Goal: Task Accomplishment & Management: Manage account settings

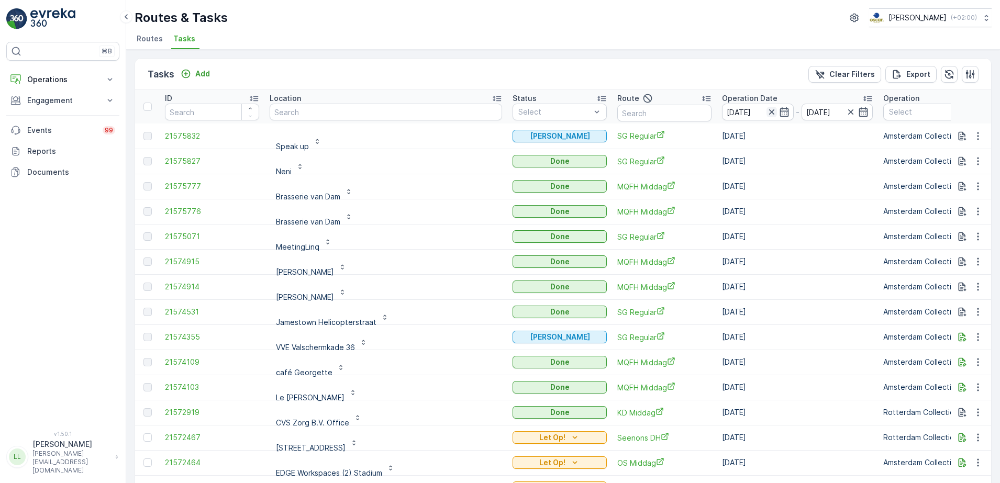
click at [767, 112] on icon "button" at bounding box center [772, 112] width 10 height 10
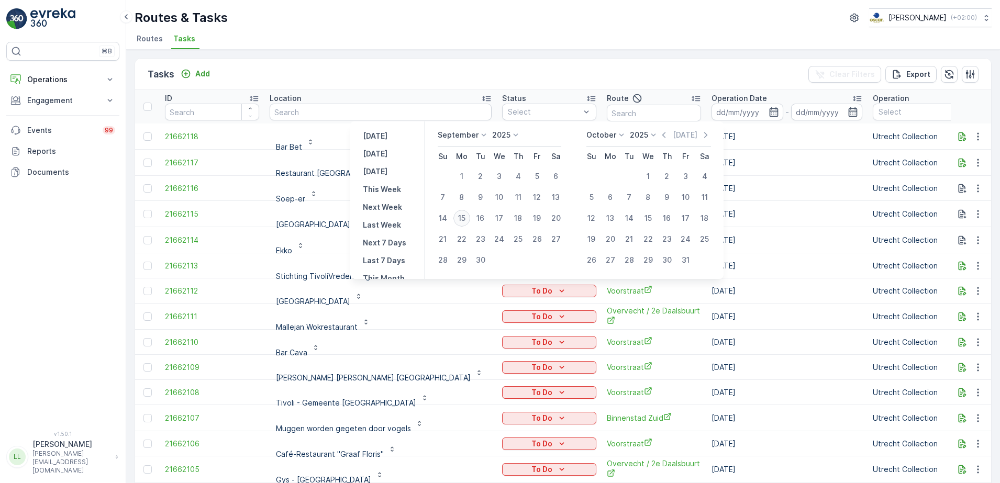
click at [462, 220] on div "15" at bounding box center [462, 218] width 17 height 17
type input "[DATE]"
click at [462, 220] on div "15" at bounding box center [462, 218] width 17 height 17
type input "[DATE]"
click at [462, 220] on div "15" at bounding box center [462, 218] width 17 height 17
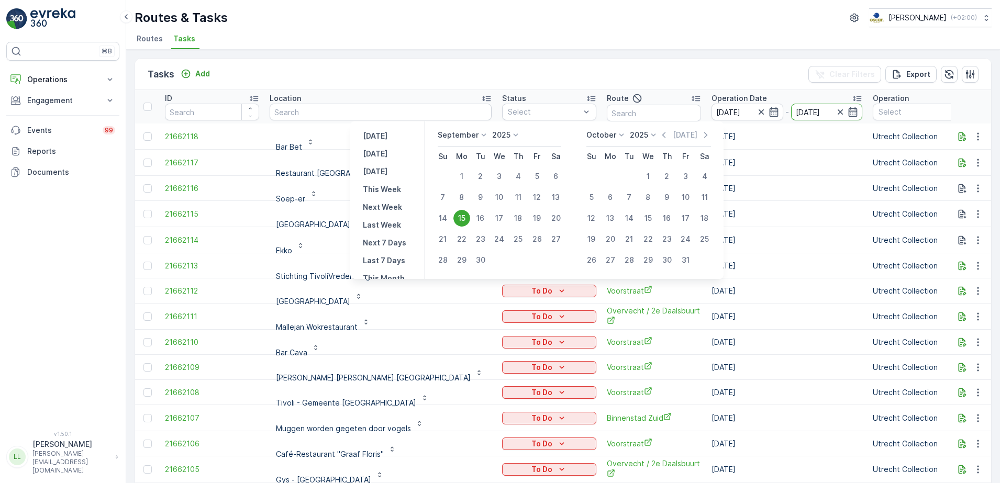
click at [502, 220] on div "To Do" at bounding box center [549, 214] width 94 height 15
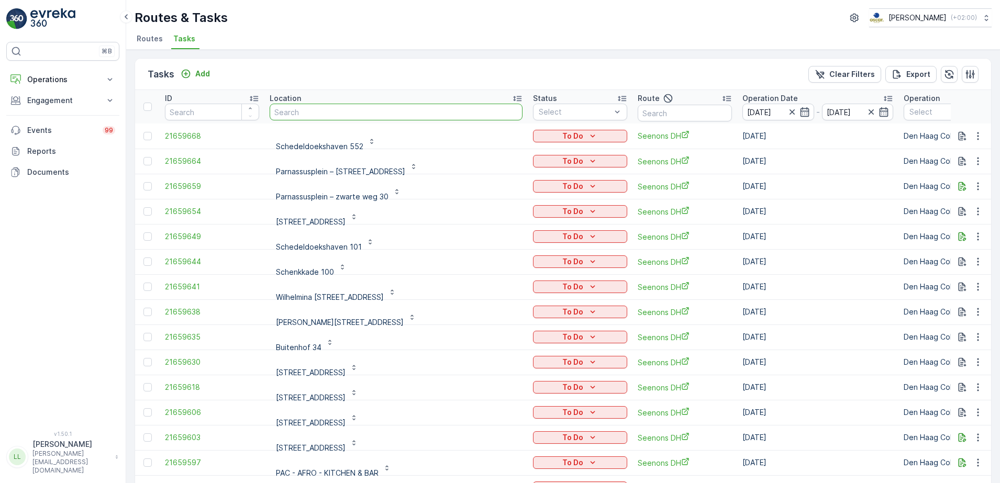
click at [378, 113] on input "text" at bounding box center [396, 112] width 253 height 17
click at [638, 113] on input "text" at bounding box center [685, 113] width 94 height 17
type input "6cs"
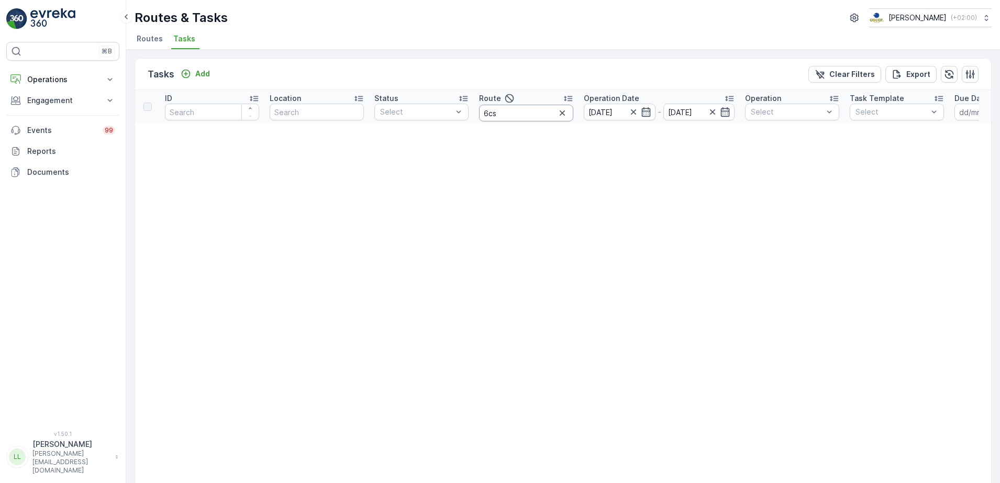
click at [485, 115] on input "6cs" at bounding box center [526, 113] width 94 height 17
type input "cs"
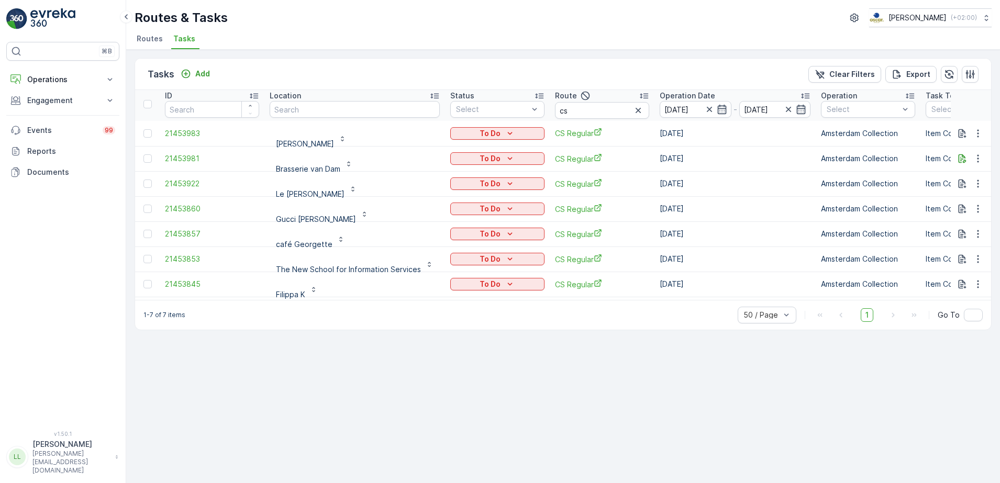
scroll to position [3, 0]
drag, startPoint x: 567, startPoint y: 110, endPoint x: 533, endPoint y: 112, distance: 33.6
click at [533, 112] on tr "ID Location Status Select Route cs Operation Date 15.09.2025 - 15.09.2025 Opera…" at bounding box center [980, 104] width 1691 height 34
type input "slsh"
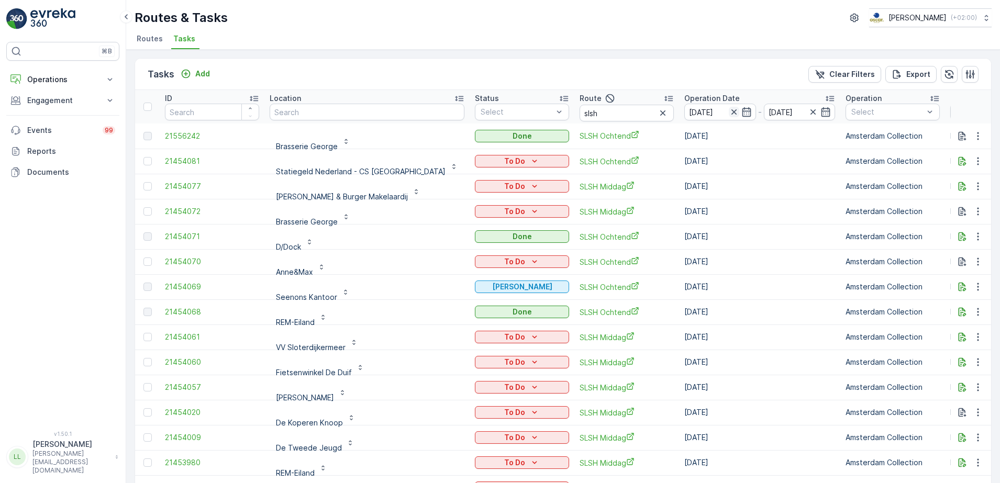
click at [729, 112] on icon "button" at bounding box center [734, 112] width 10 height 10
click at [742, 110] on icon "button" at bounding box center [746, 111] width 9 height 9
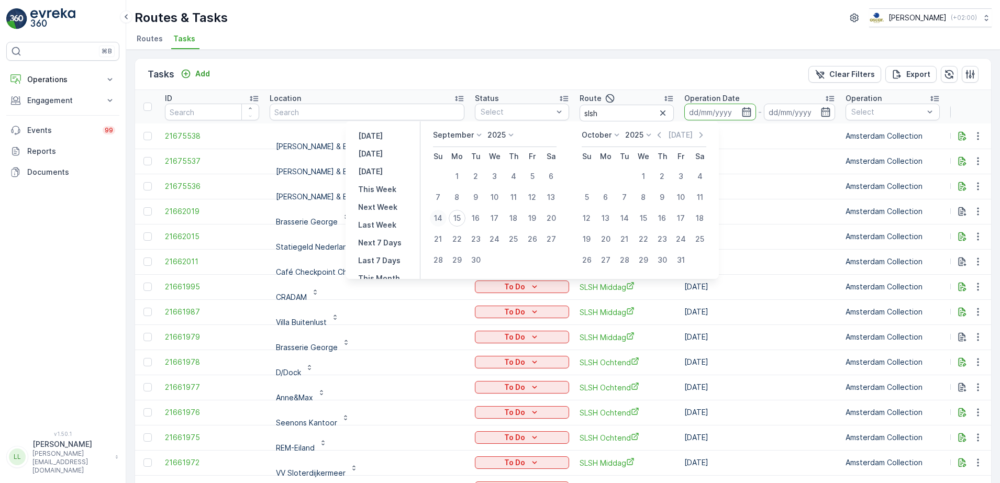
click at [441, 222] on div "14" at bounding box center [438, 218] width 17 height 17
type input "14.09.2025"
click at [441, 222] on div "14" at bounding box center [438, 218] width 17 height 17
type input "14.09.2025"
click at [470, 222] on td "To Do" at bounding box center [522, 211] width 105 height 25
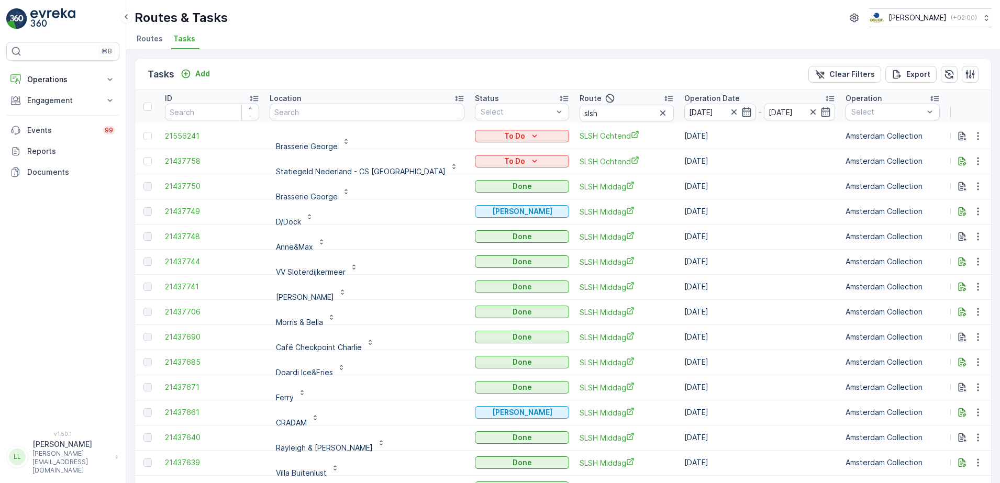
drag, startPoint x: 441, startPoint y: 222, endPoint x: 547, endPoint y: 74, distance: 181.3
click at [547, 74] on div "Tasks Add Clear Filters Export" at bounding box center [563, 74] width 856 height 31
drag, startPoint x: 560, startPoint y: 115, endPoint x: 532, endPoint y: 114, distance: 28.3
click at [532, 114] on tr "ID Location Status Select Route slsh Operation Date 14.09.2025 - 14.09.2025 Ope…" at bounding box center [993, 107] width 1716 height 34
type input "wg"
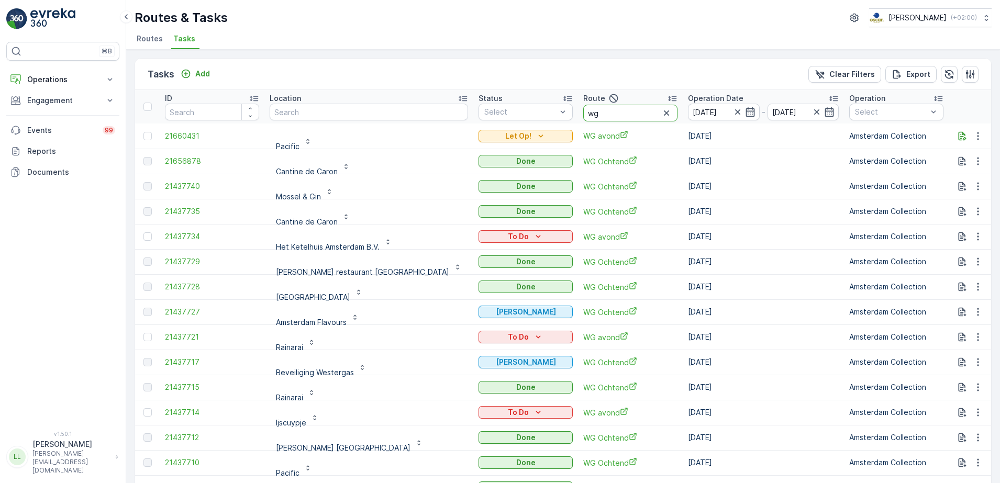
click at [583, 114] on input "wg" at bounding box center [630, 113] width 94 height 17
type input "wg av"
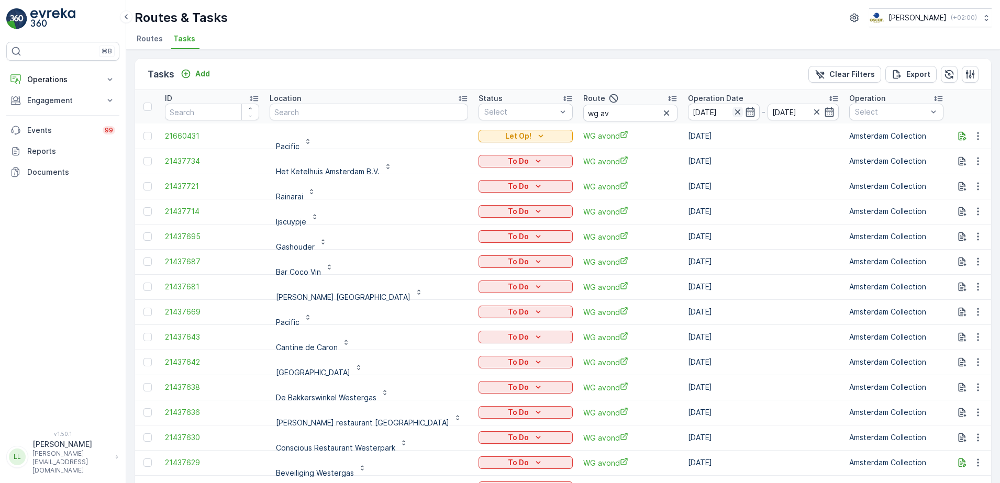
click at [733, 112] on icon "button" at bounding box center [738, 112] width 10 height 10
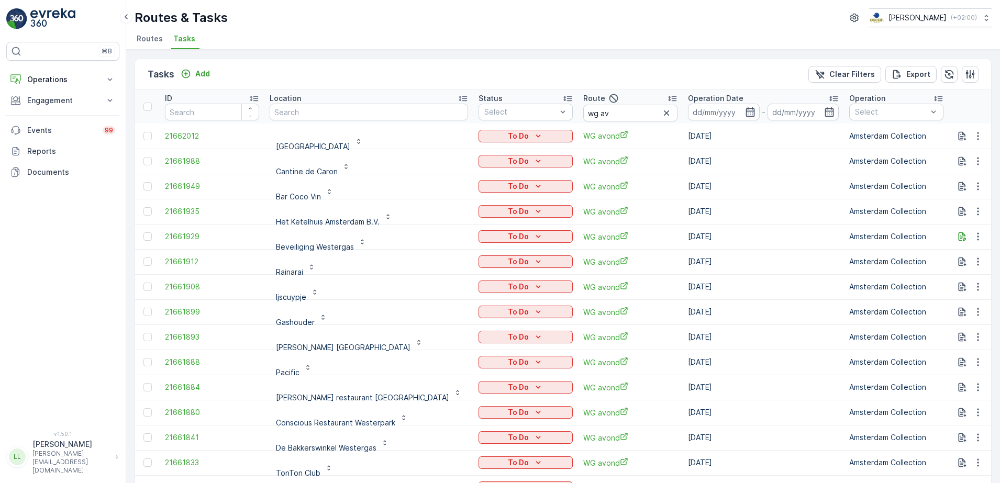
click at [661, 118] on icon "button" at bounding box center [666, 113] width 10 height 10
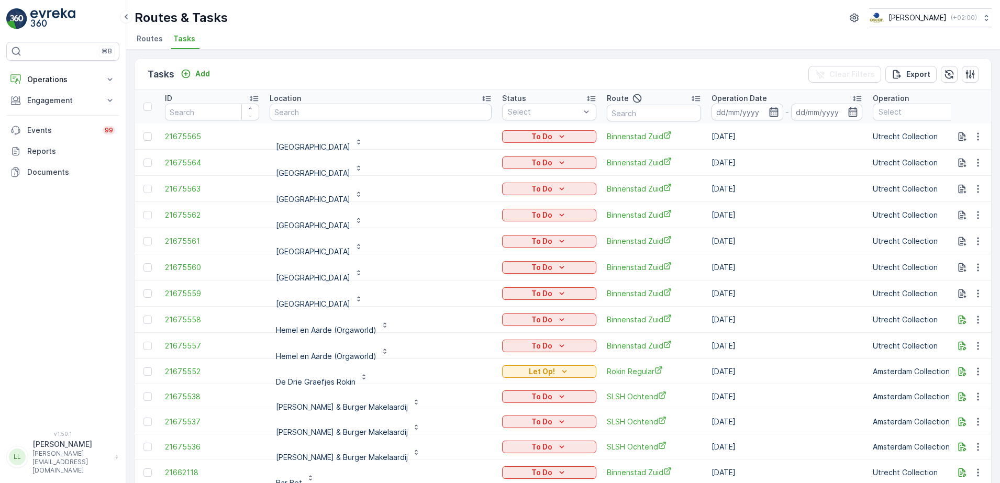
click at [769, 110] on icon "button" at bounding box center [773, 111] width 9 height 9
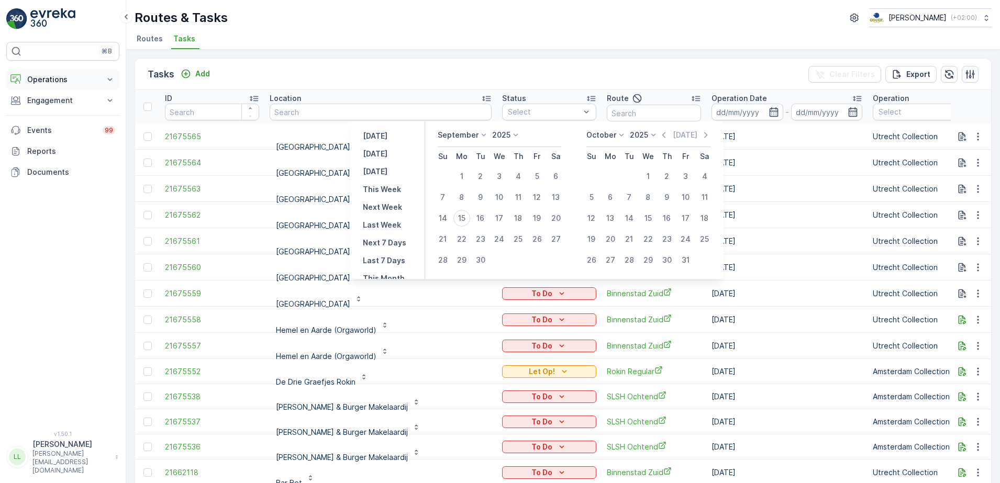
click at [70, 78] on p "Operations" at bounding box center [62, 79] width 71 height 10
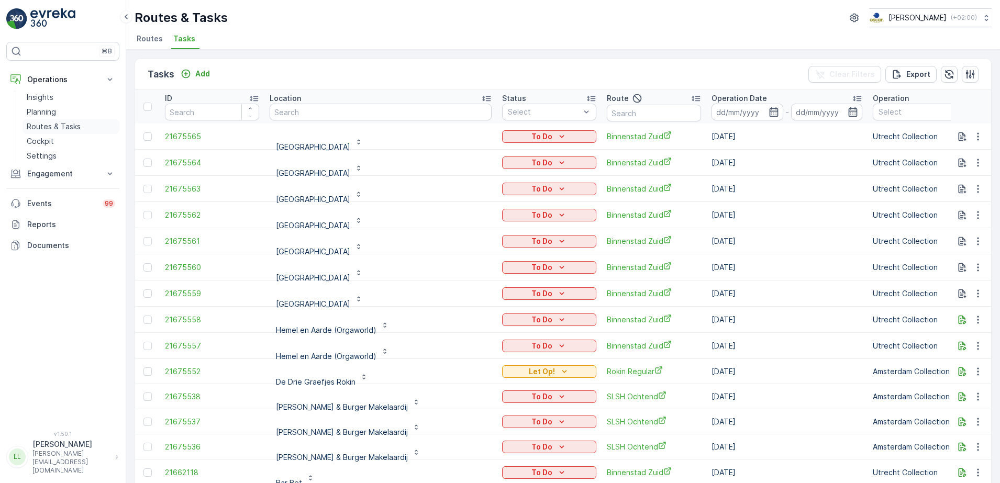
click at [64, 130] on p "Routes & Tasks" at bounding box center [54, 126] width 54 height 10
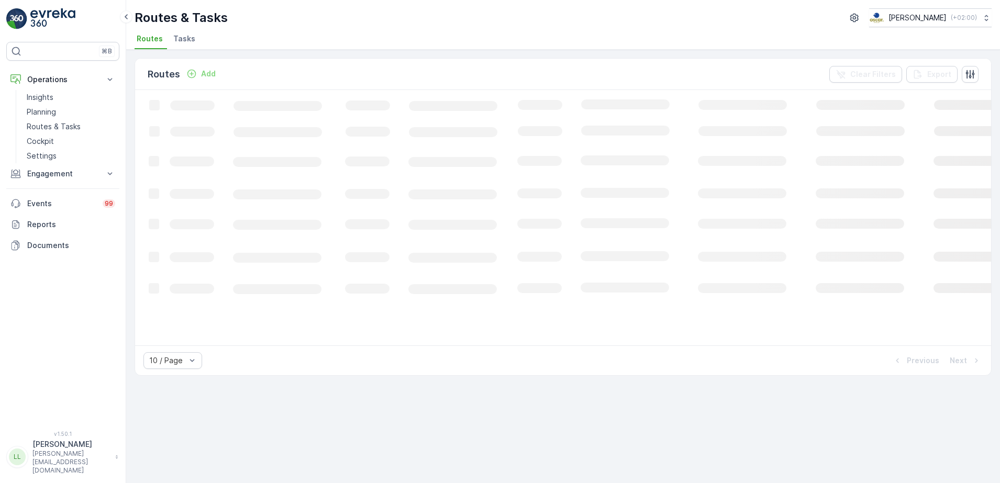
click at [183, 39] on span "Tasks" at bounding box center [184, 39] width 22 height 10
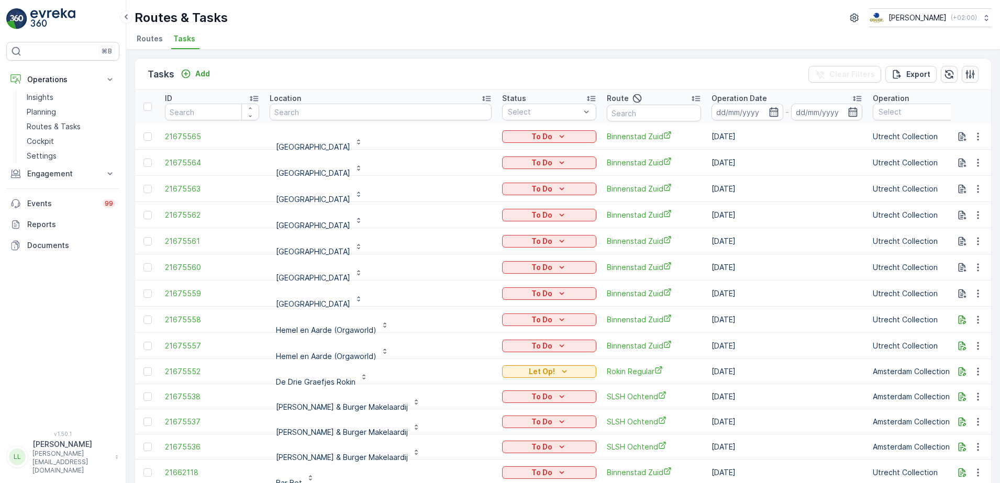
click at [607, 114] on input "text" at bounding box center [654, 113] width 94 height 17
type input "cs"
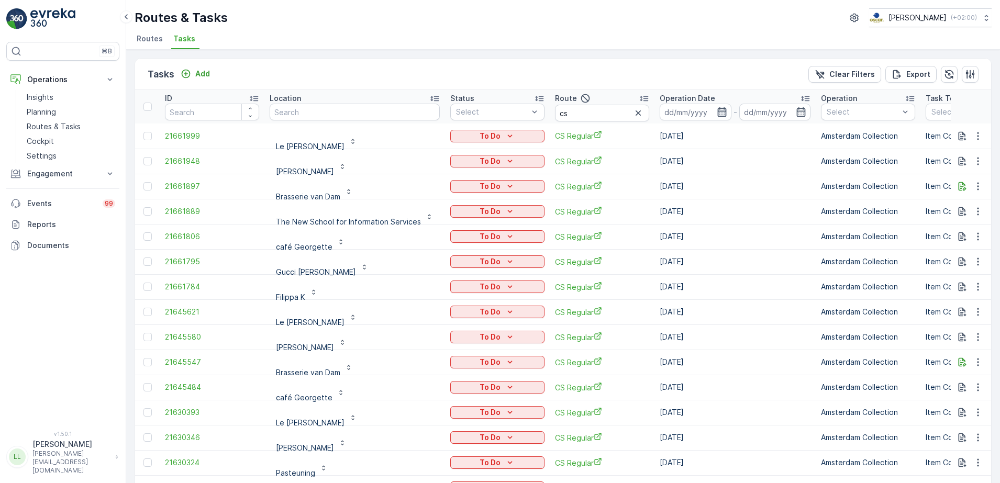
click at [721, 114] on icon "button" at bounding box center [722, 112] width 10 height 10
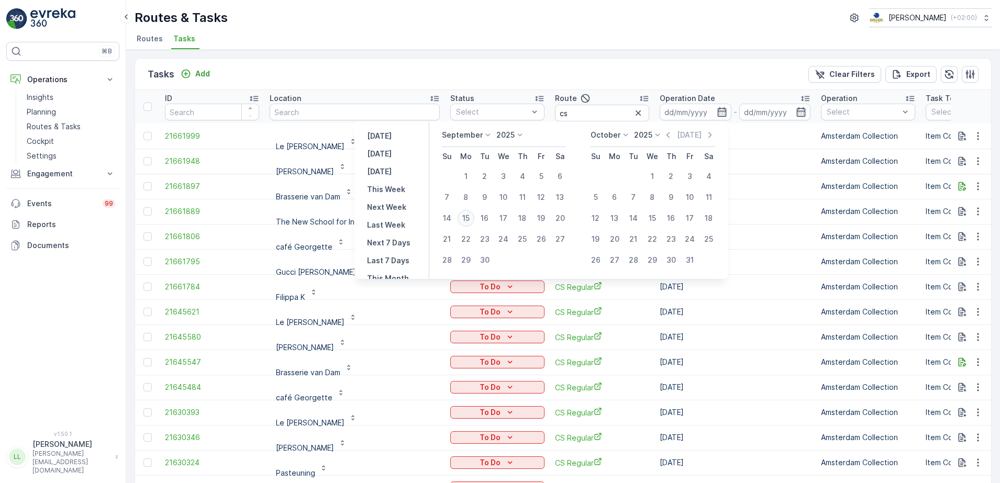
click at [466, 217] on div "15" at bounding box center [466, 218] width 17 height 17
type input "[DATE]"
click at [466, 217] on div "15" at bounding box center [466, 218] width 17 height 17
type input "[DATE]"
click at [466, 217] on div "15" at bounding box center [466, 218] width 17 height 17
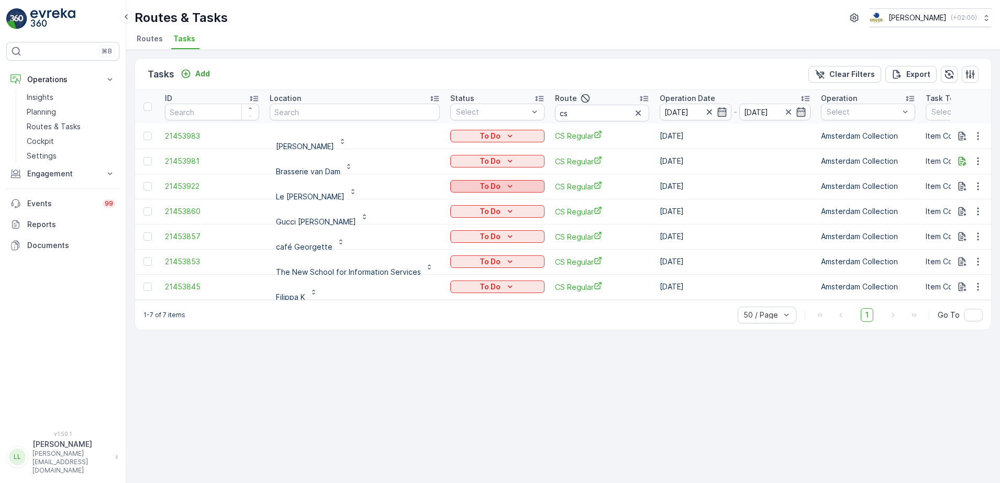
click at [495, 187] on p "To Do" at bounding box center [490, 186] width 21 height 10
click at [470, 232] on span "Done" at bounding box center [463, 231] width 19 height 10
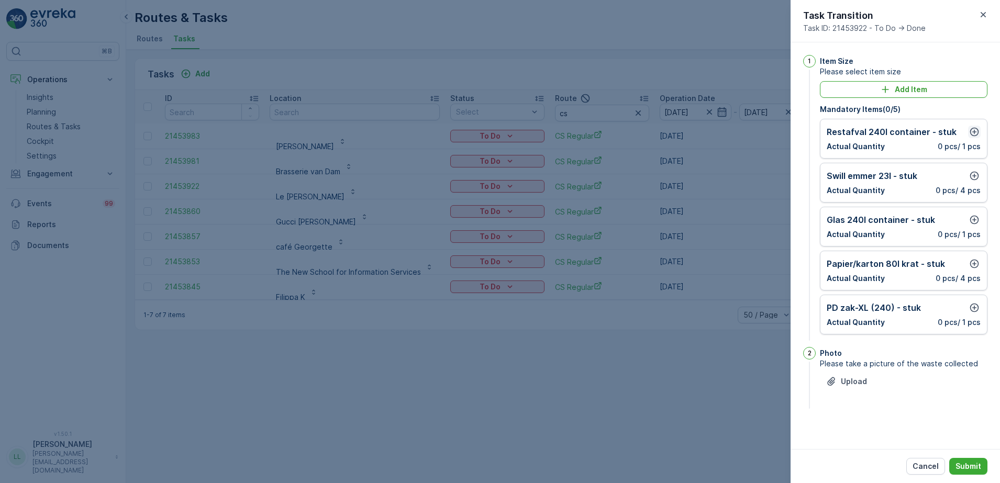
click at [974, 132] on icon "button" at bounding box center [974, 132] width 9 height 9
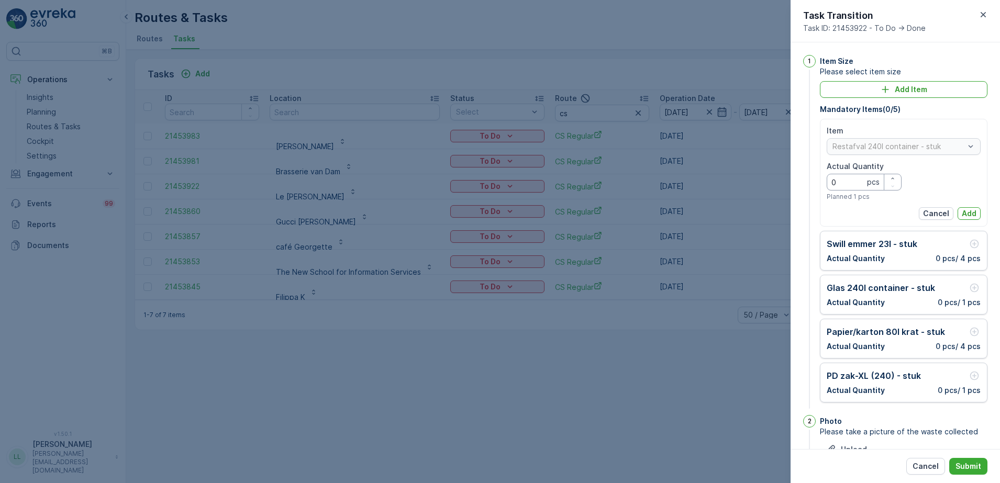
click at [863, 182] on Quantity "0" at bounding box center [864, 182] width 75 height 17
type Quantity "5"
click at [965, 214] on p "Add" at bounding box center [969, 213] width 15 height 10
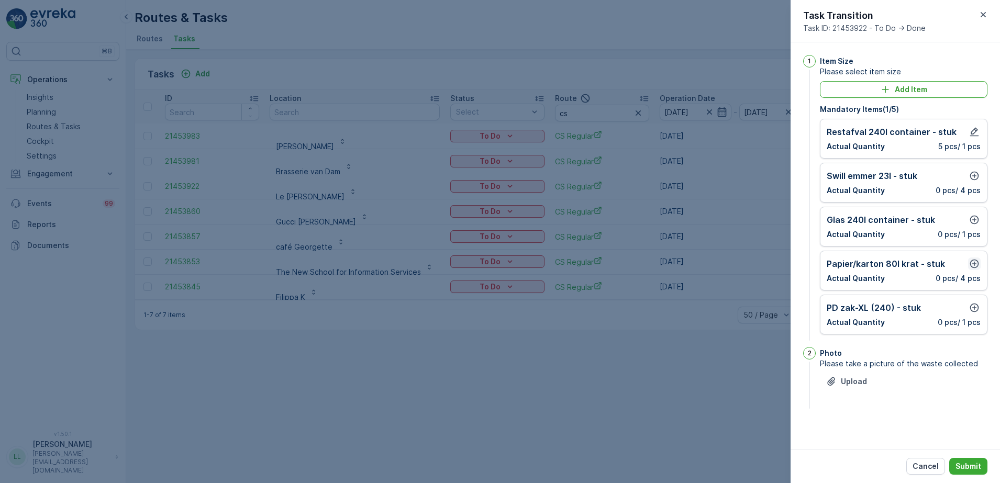
click at [970, 263] on icon "button" at bounding box center [974, 264] width 10 height 10
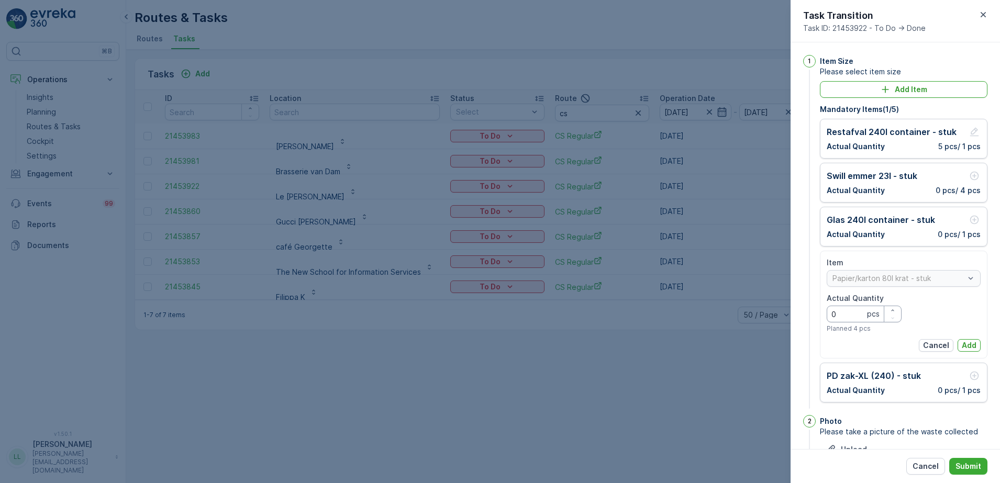
click at [851, 313] on Quantity "0" at bounding box center [864, 314] width 75 height 17
type Quantity "1"
click at [973, 343] on p "Add" at bounding box center [969, 345] width 15 height 10
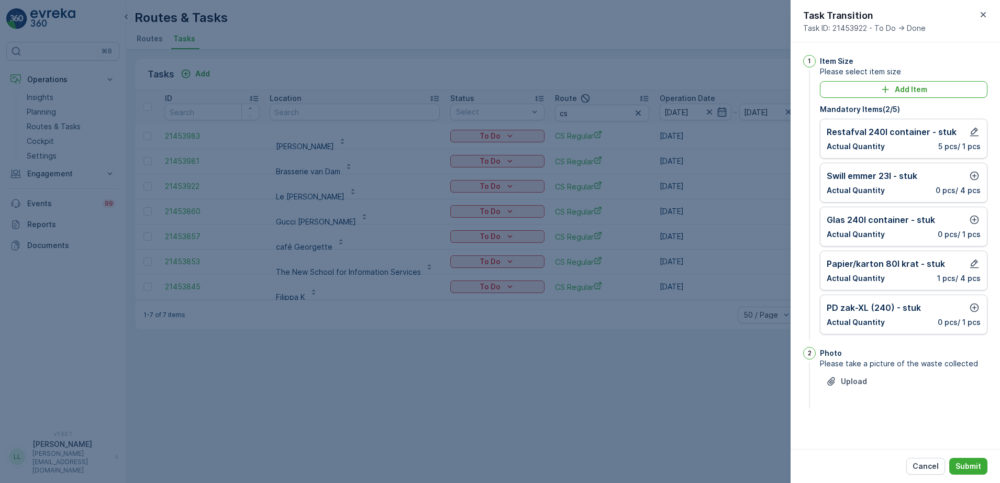
click at [981, 308] on div "PD zak-XL (240) - stuk Actual Quantity 0 pcs / 1 pcs" at bounding box center [904, 315] width 168 height 40
click at [978, 308] on icon "button" at bounding box center [974, 308] width 9 height 9
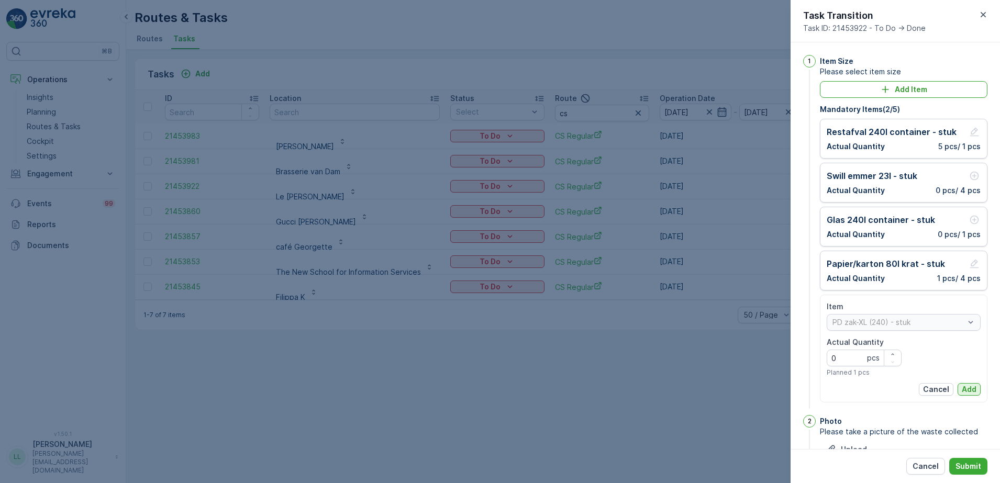
click at [966, 388] on p "Add" at bounding box center [969, 389] width 15 height 10
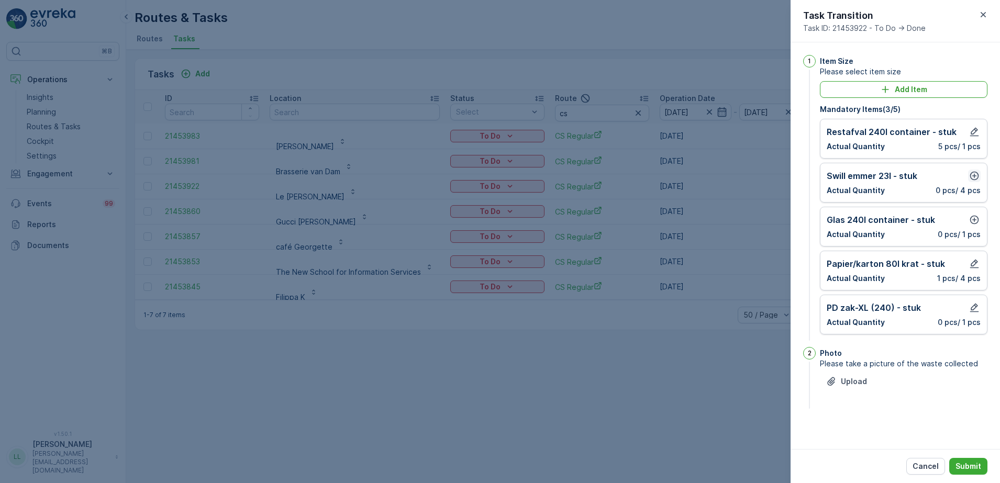
click at [972, 176] on icon "button" at bounding box center [974, 176] width 9 height 9
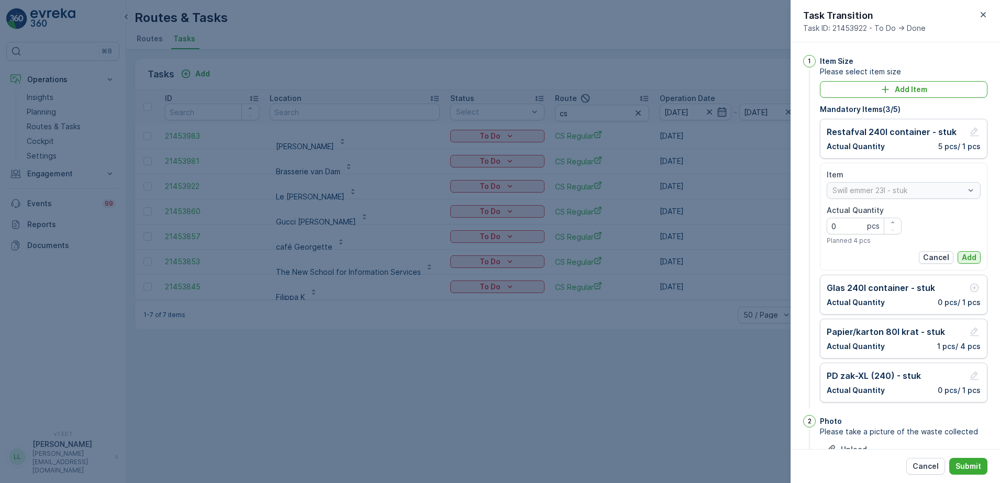
click at [972, 256] on p "Add" at bounding box center [969, 257] width 15 height 10
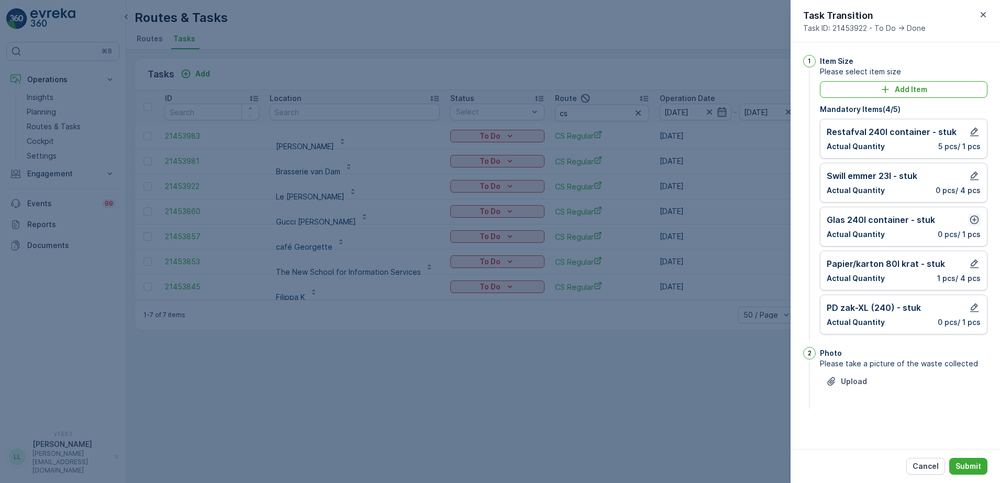
click at [973, 223] on icon "button" at bounding box center [974, 220] width 9 height 9
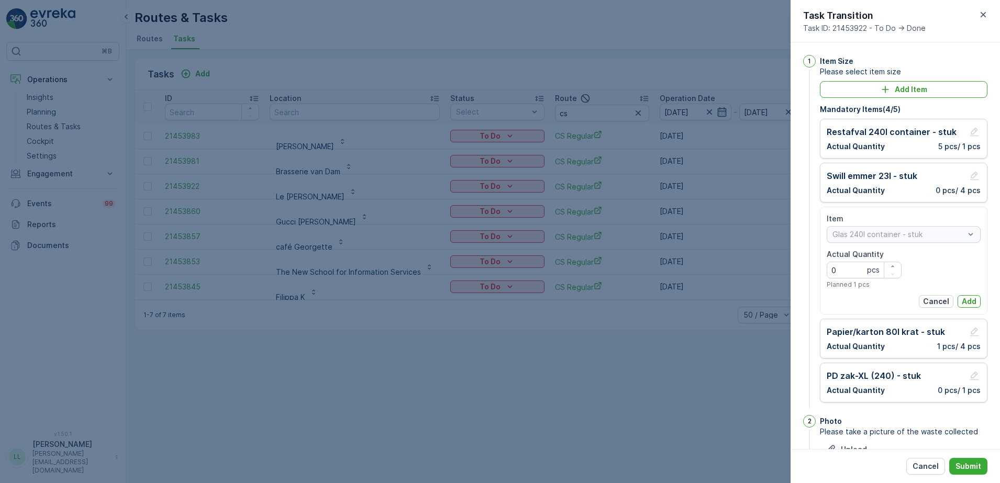
click at [966, 296] on p "Add" at bounding box center [969, 301] width 15 height 10
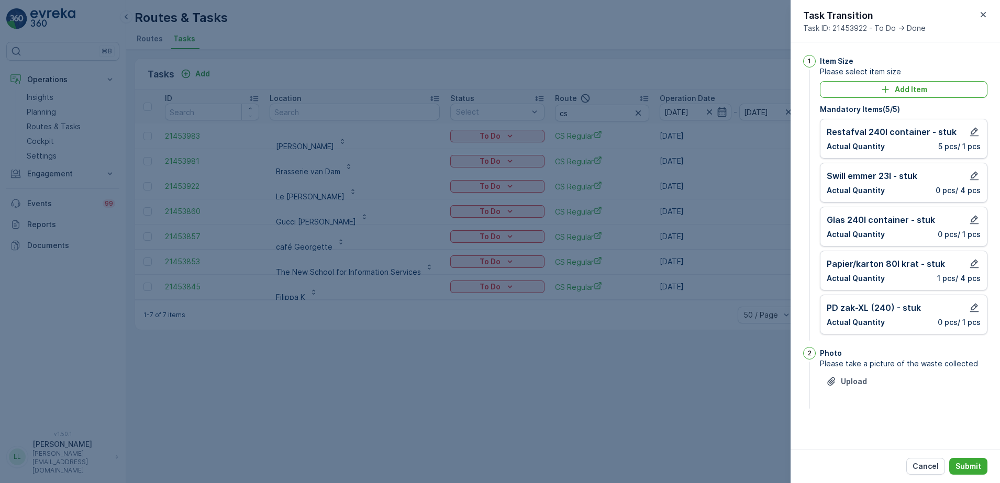
click at [974, 466] on p "Submit" at bounding box center [969, 466] width 26 height 10
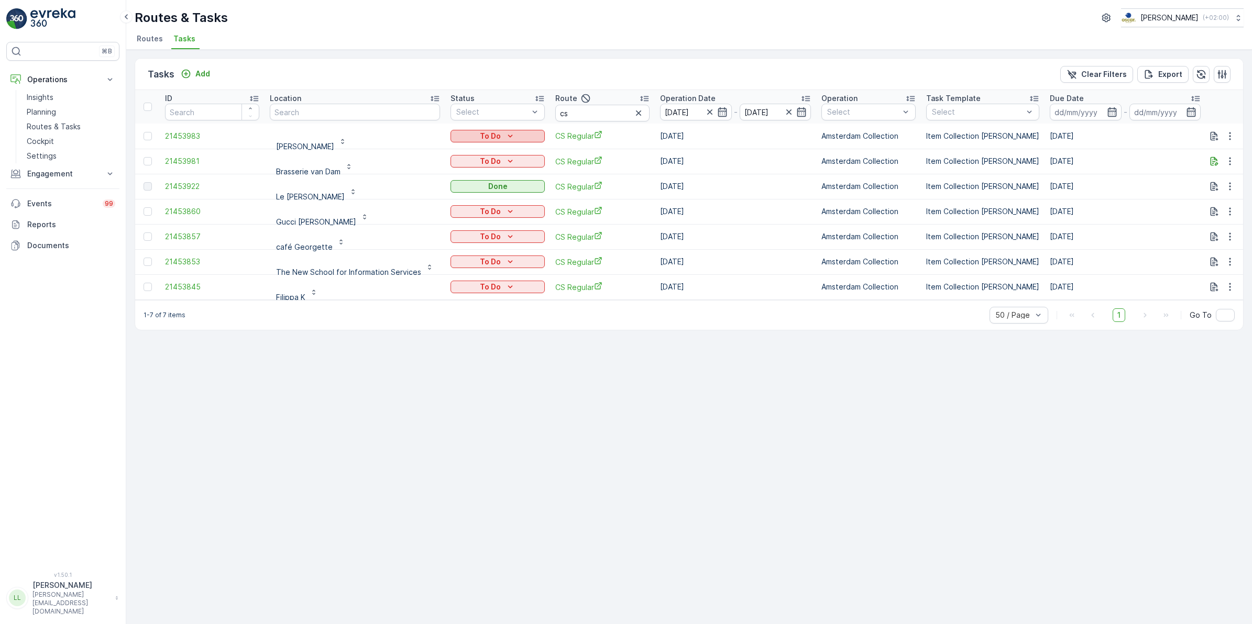
click at [496, 137] on p "To Do" at bounding box center [490, 136] width 21 height 10
click at [469, 183] on span "Done" at bounding box center [463, 180] width 19 height 10
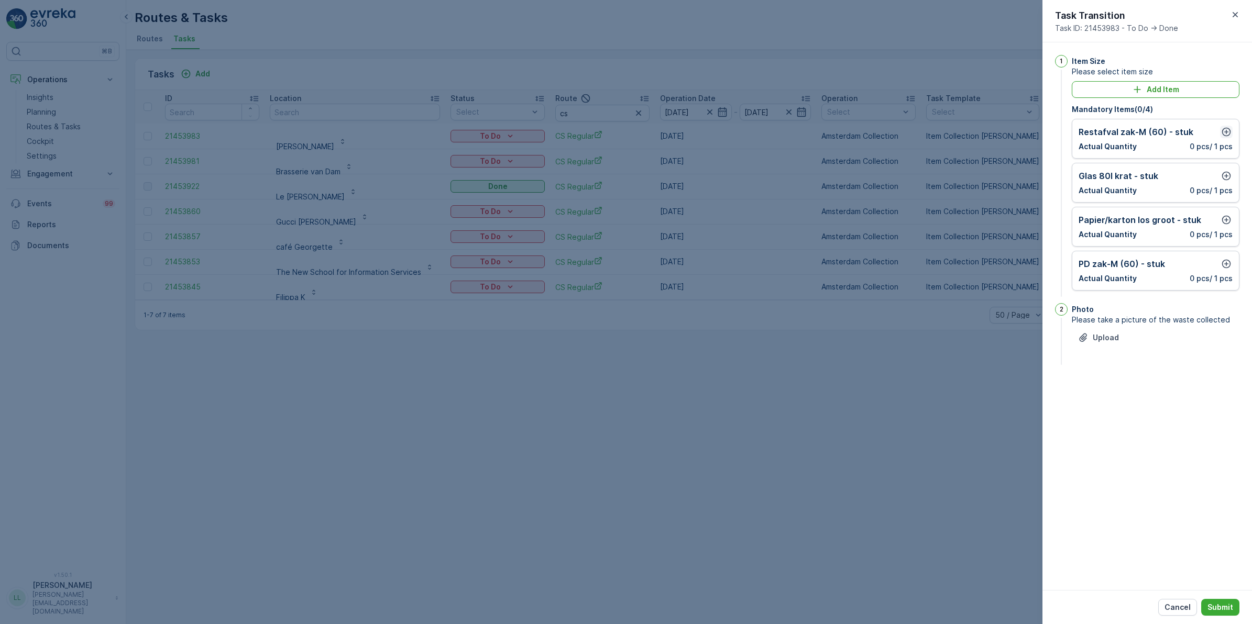
click at [1000, 129] on icon "button" at bounding box center [1226, 132] width 10 height 10
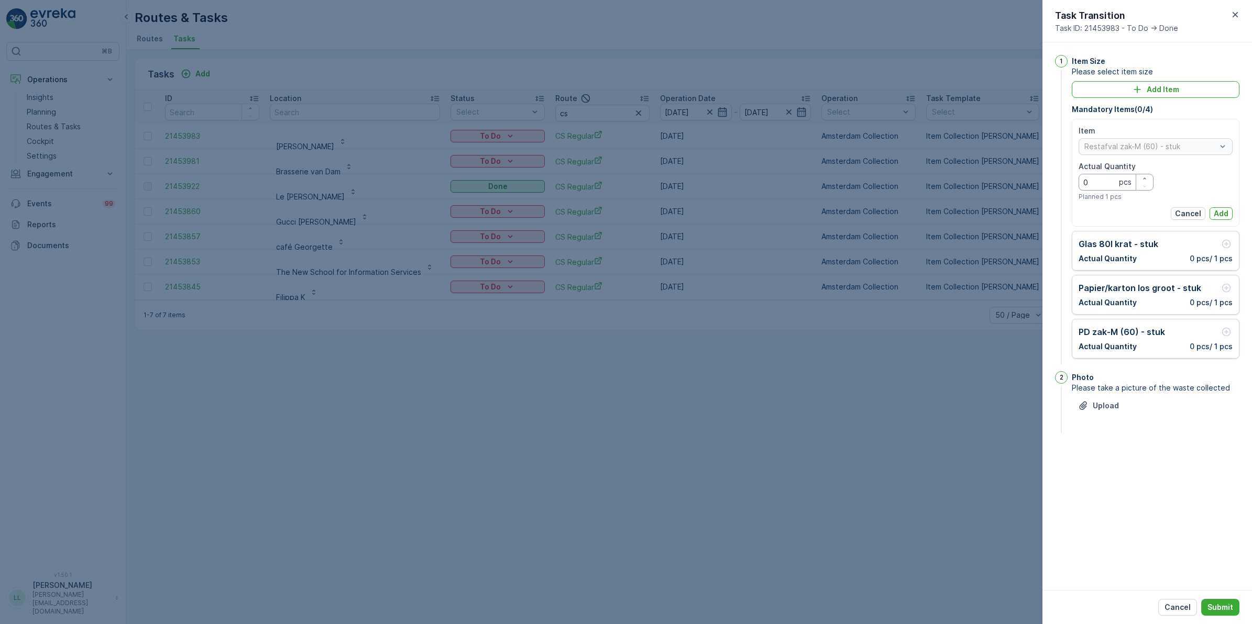
click at [1000, 186] on Quantity "0" at bounding box center [1115, 182] width 75 height 17
type Quantity "2"
click at [1000, 211] on p "Add" at bounding box center [1220, 213] width 15 height 10
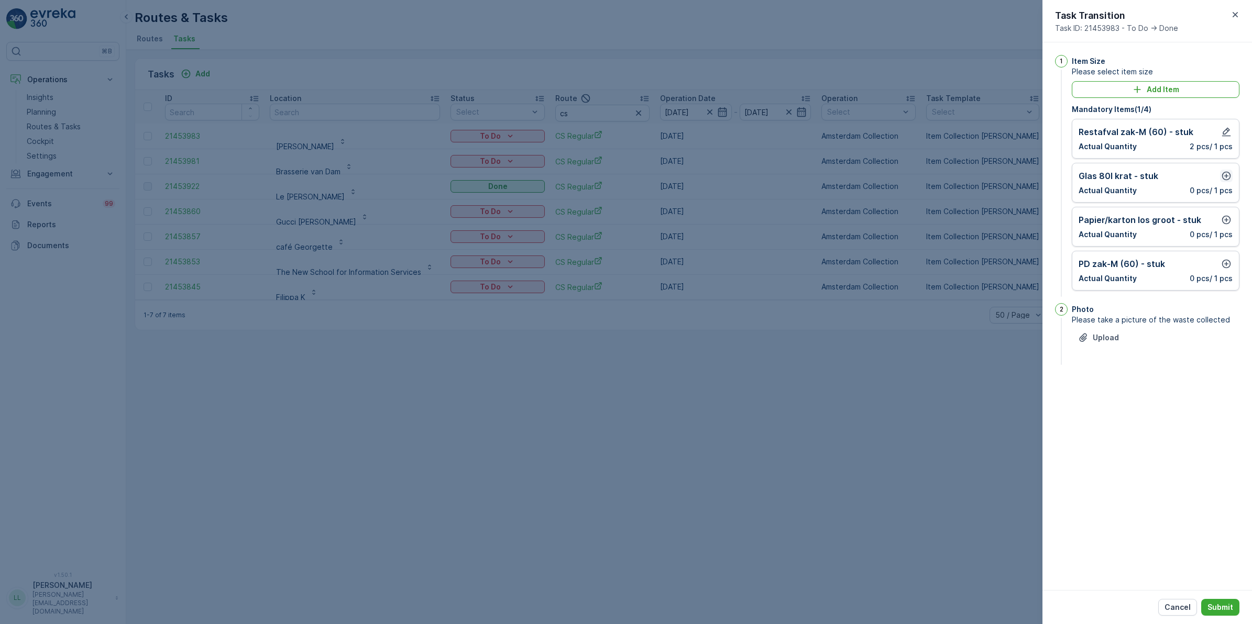
click at [1000, 176] on icon "button" at bounding box center [1226, 176] width 9 height 9
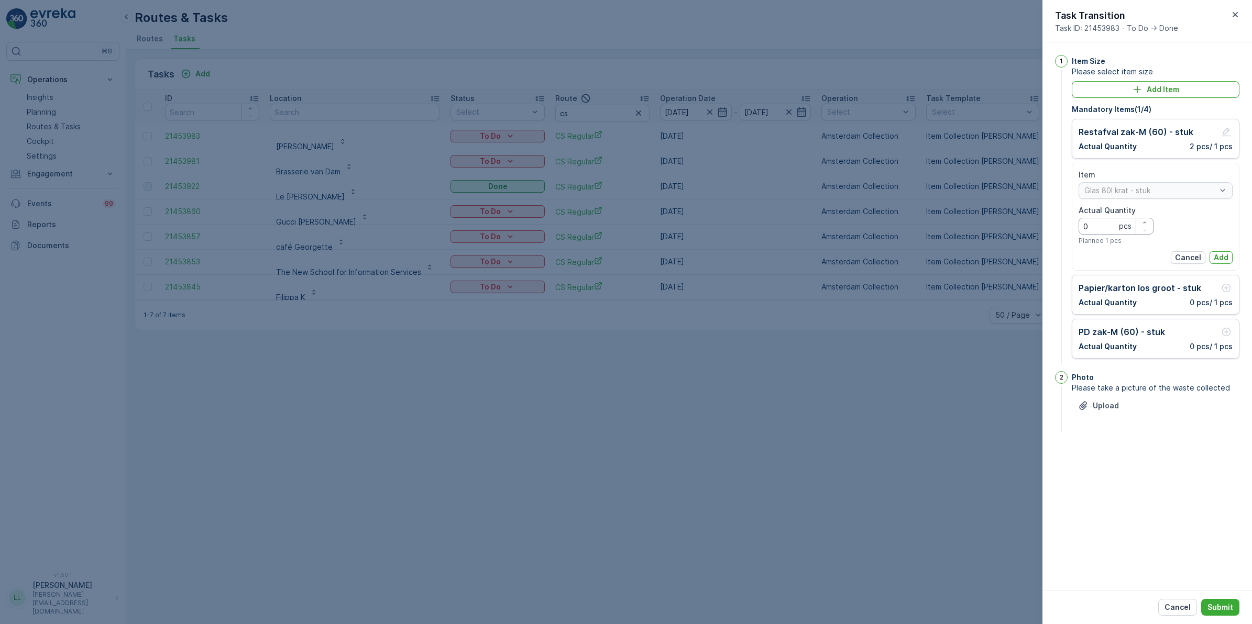
click at [1000, 225] on Quantity "0" at bounding box center [1115, 226] width 75 height 17
type Quantity "1"
click at [1000, 257] on p "Add" at bounding box center [1220, 257] width 15 height 10
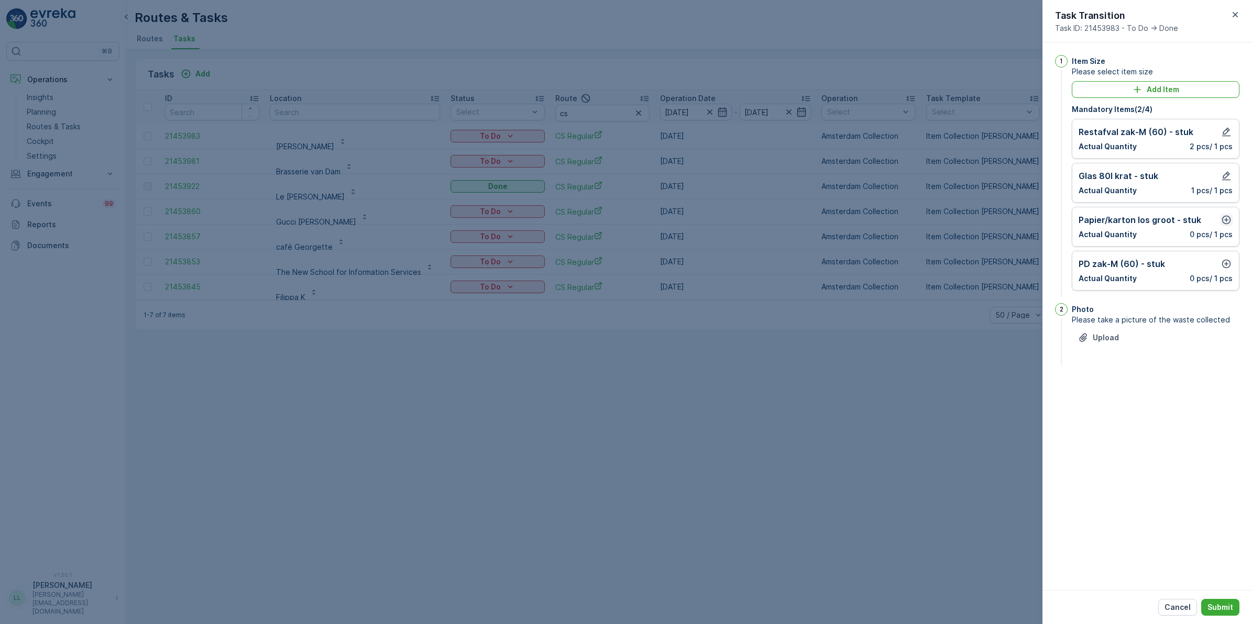
click at [1000, 225] on icon "button" at bounding box center [1226, 220] width 10 height 10
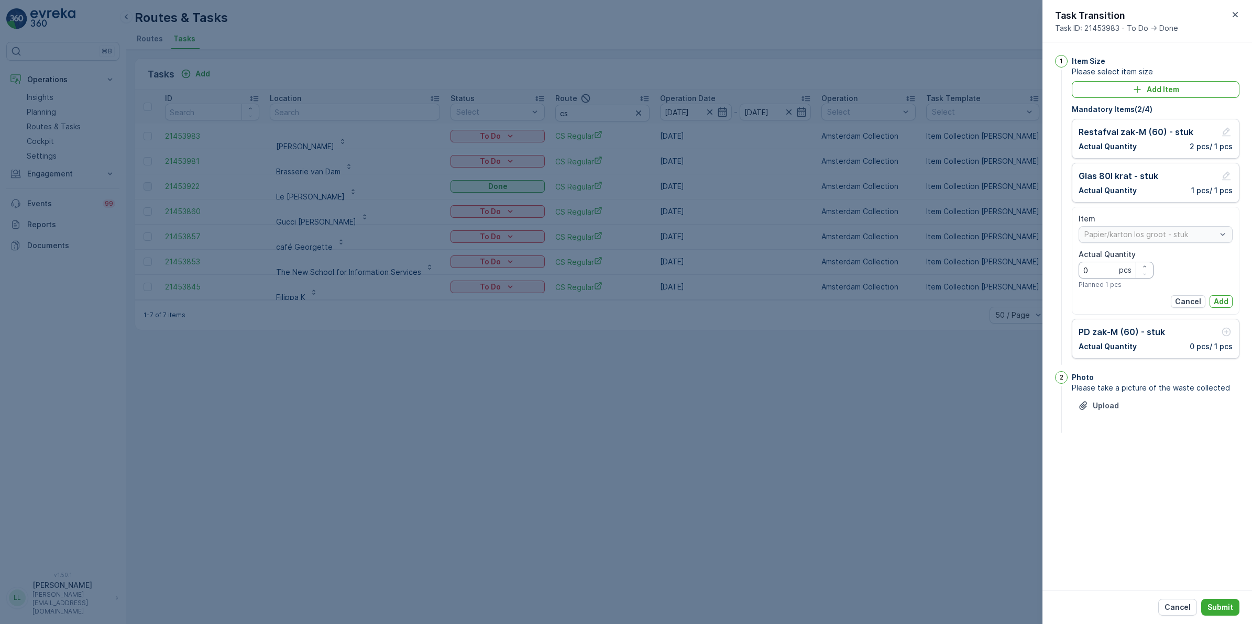
click at [1000, 273] on Quantity "0" at bounding box center [1115, 270] width 75 height 17
type Quantity "1"
click at [1000, 301] on p "Add" at bounding box center [1220, 301] width 15 height 10
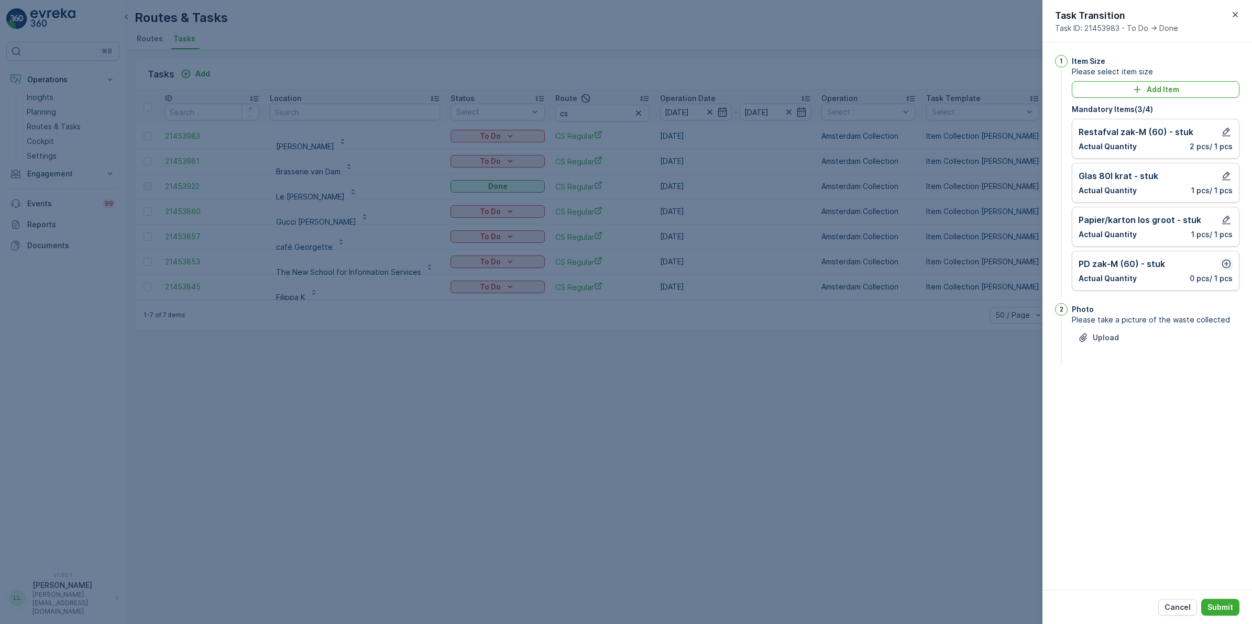
click at [1000, 269] on icon "button" at bounding box center [1226, 264] width 9 height 9
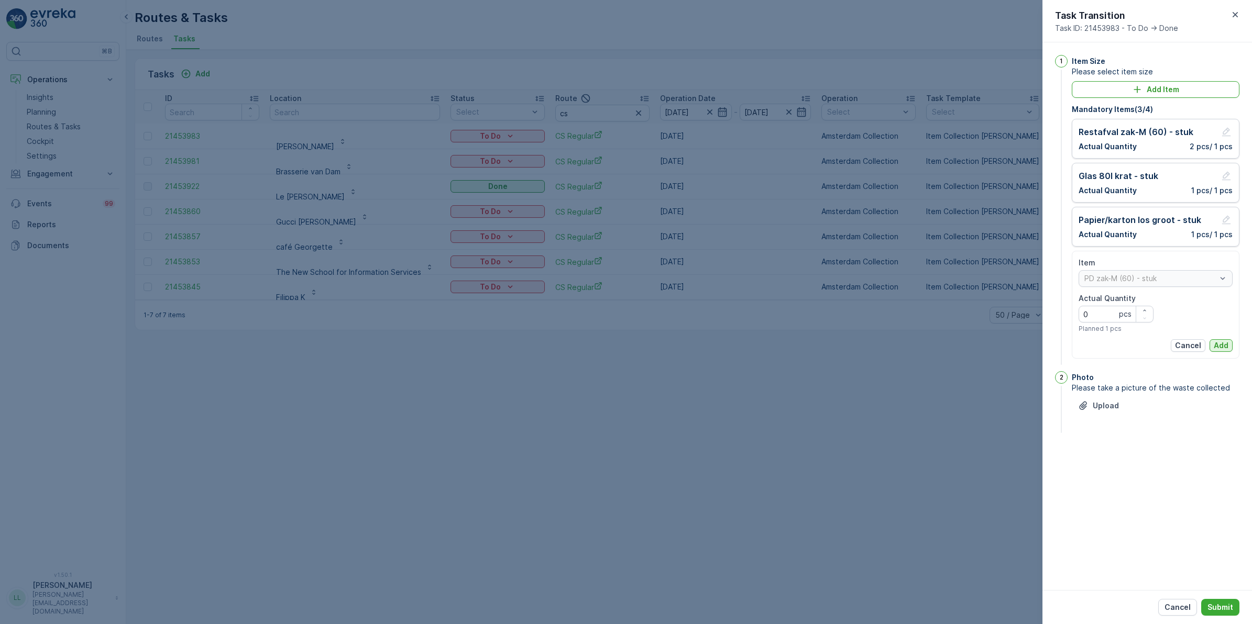
click at [1000, 341] on p "Add" at bounding box center [1220, 345] width 15 height 10
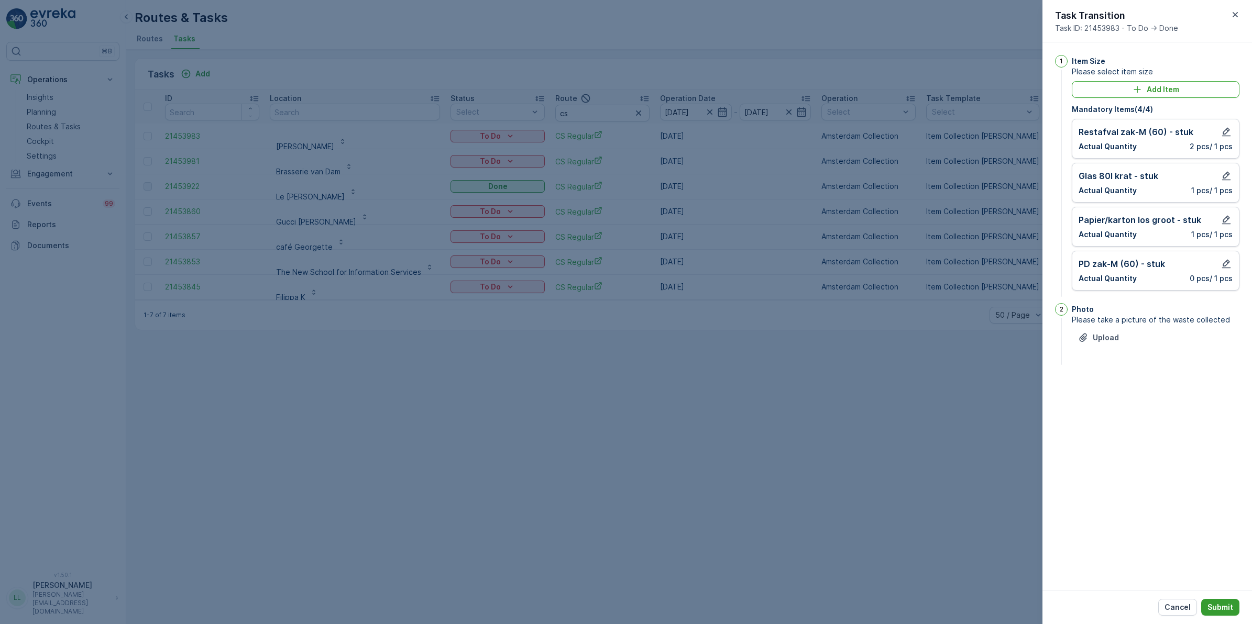
click at [1000, 483] on p "Submit" at bounding box center [1220, 607] width 26 height 10
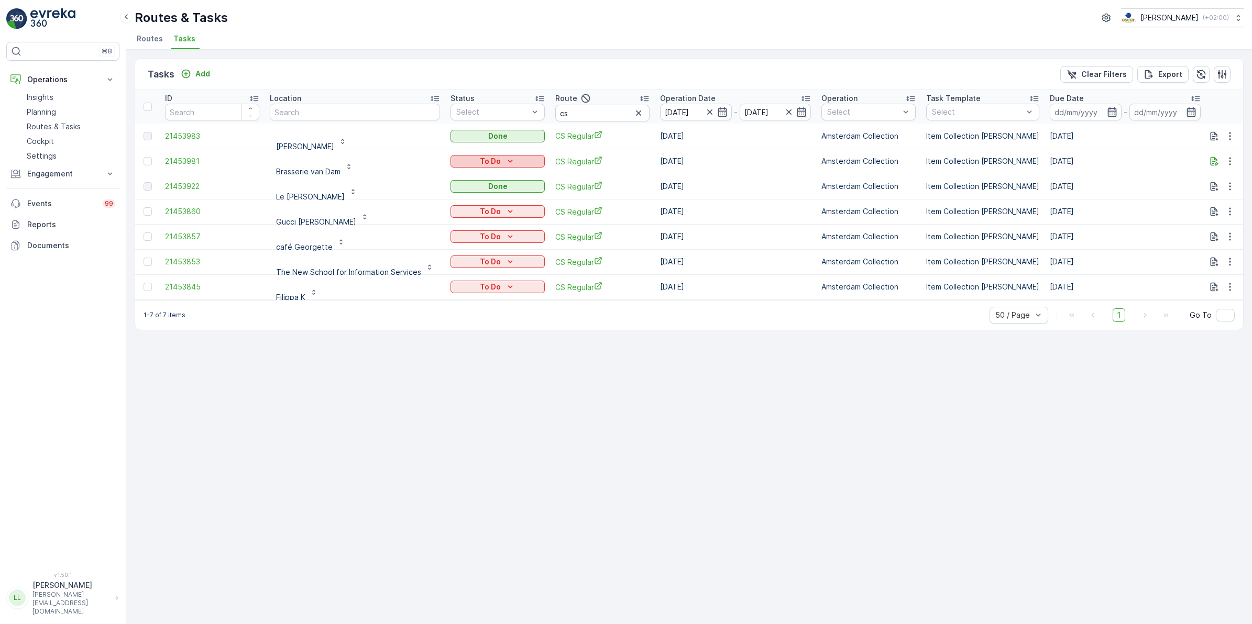
click at [499, 155] on button "To Do" at bounding box center [497, 161] width 94 height 13
click at [470, 207] on span "Done" at bounding box center [463, 206] width 19 height 10
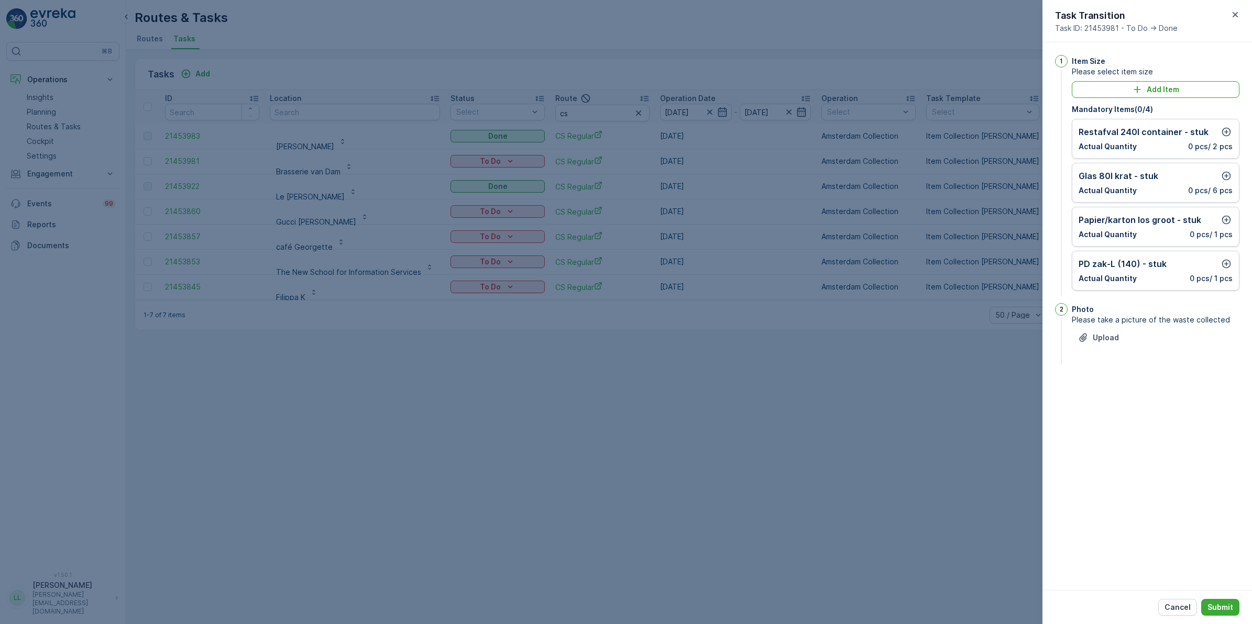
click at [1000, 79] on div "Item Size Please select item size Add Item Mandatory Items ( 0 / 4 ) Restafval …" at bounding box center [1155, 177] width 168 height 244
click at [1000, 86] on icon "Add Item" at bounding box center [1137, 89] width 10 height 10
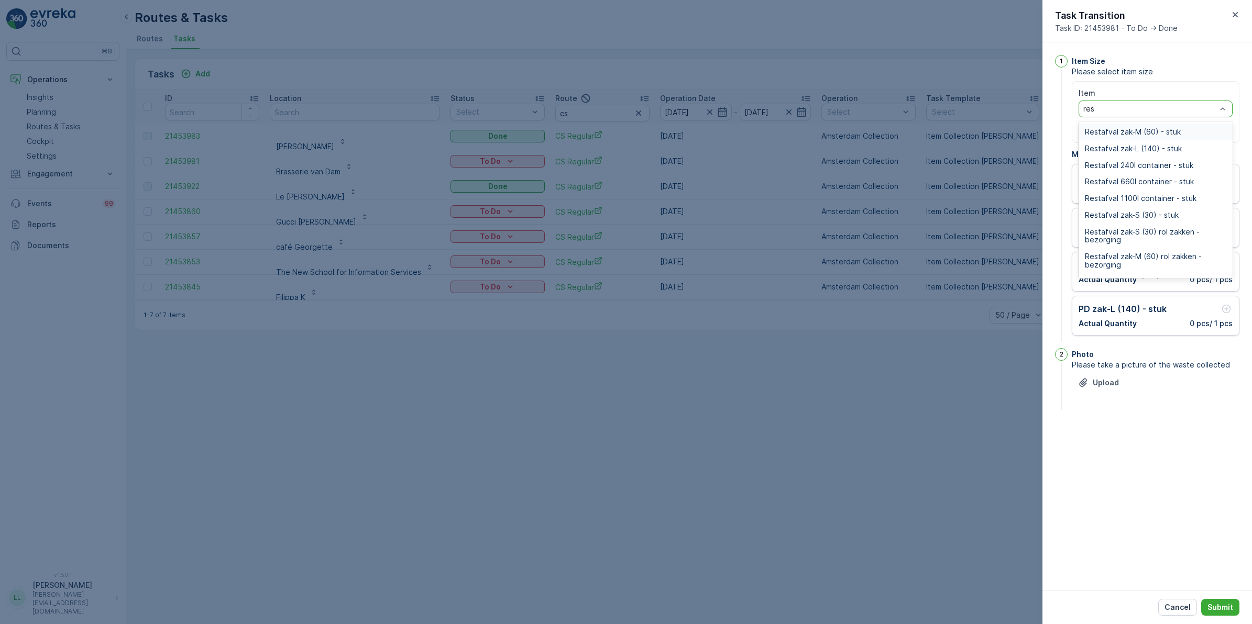
type input "rest"
click at [1000, 145] on span "Restafval zak-L (140) - stuk" at bounding box center [1133, 149] width 97 height 8
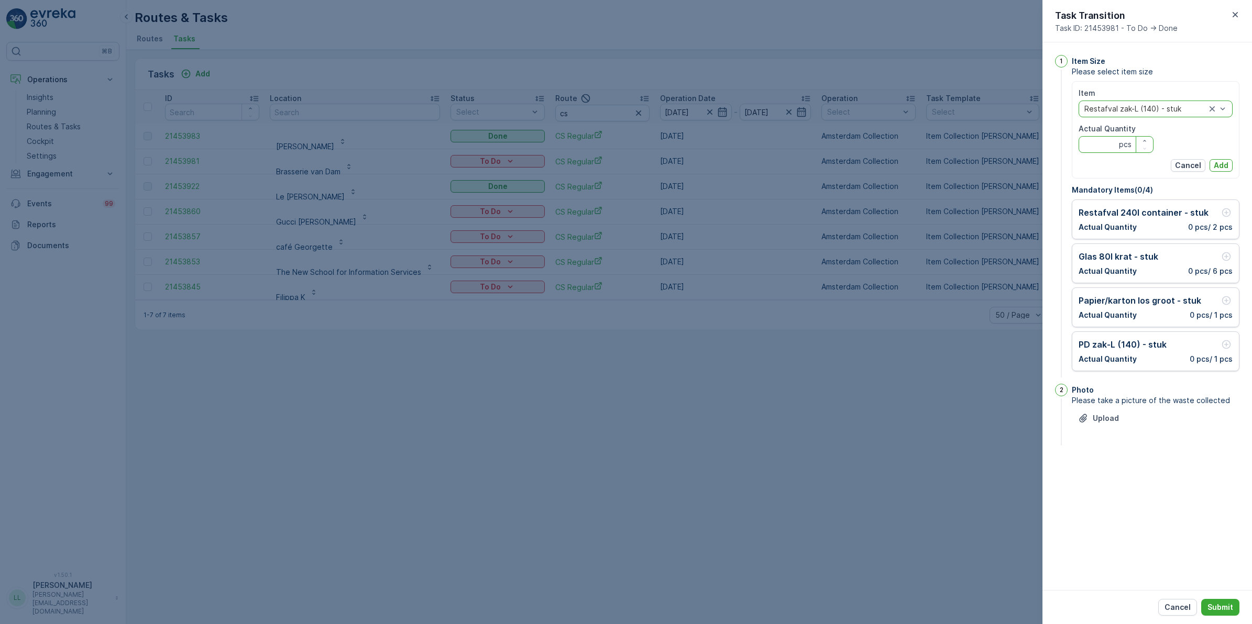
click at [1000, 142] on Quantity "Actual Quantity" at bounding box center [1115, 144] width 75 height 17
type Quantity "8"
click at [1000, 164] on p "Add" at bounding box center [1220, 165] width 15 height 10
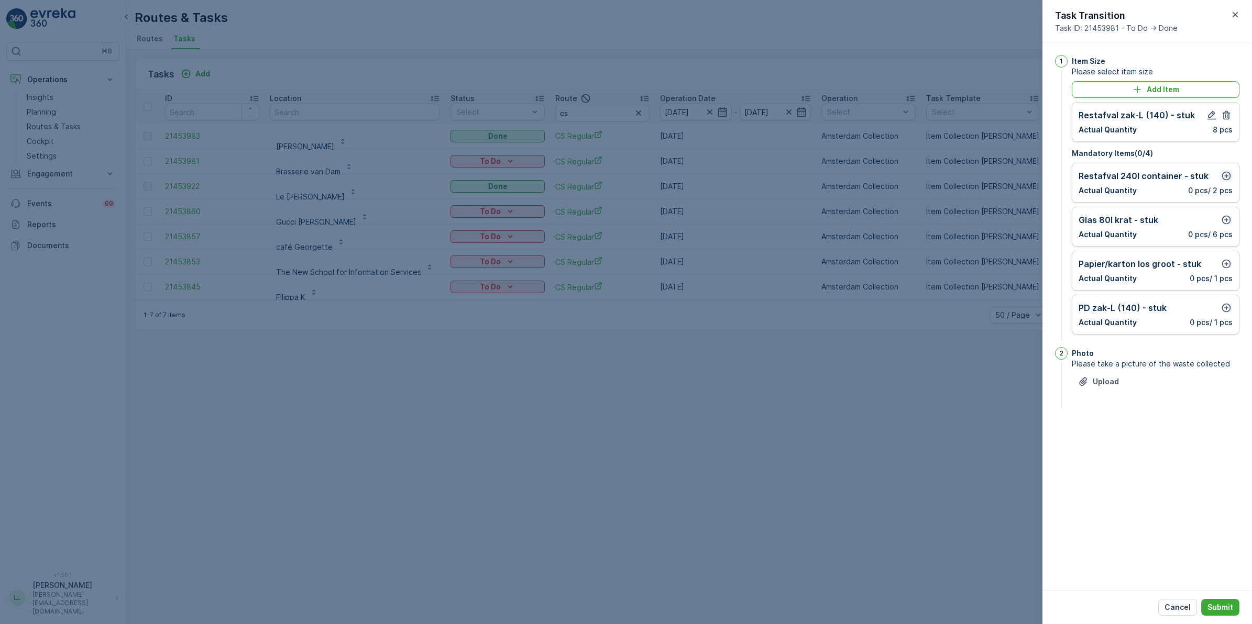
click at [1000, 176] on icon "button" at bounding box center [1226, 176] width 9 height 9
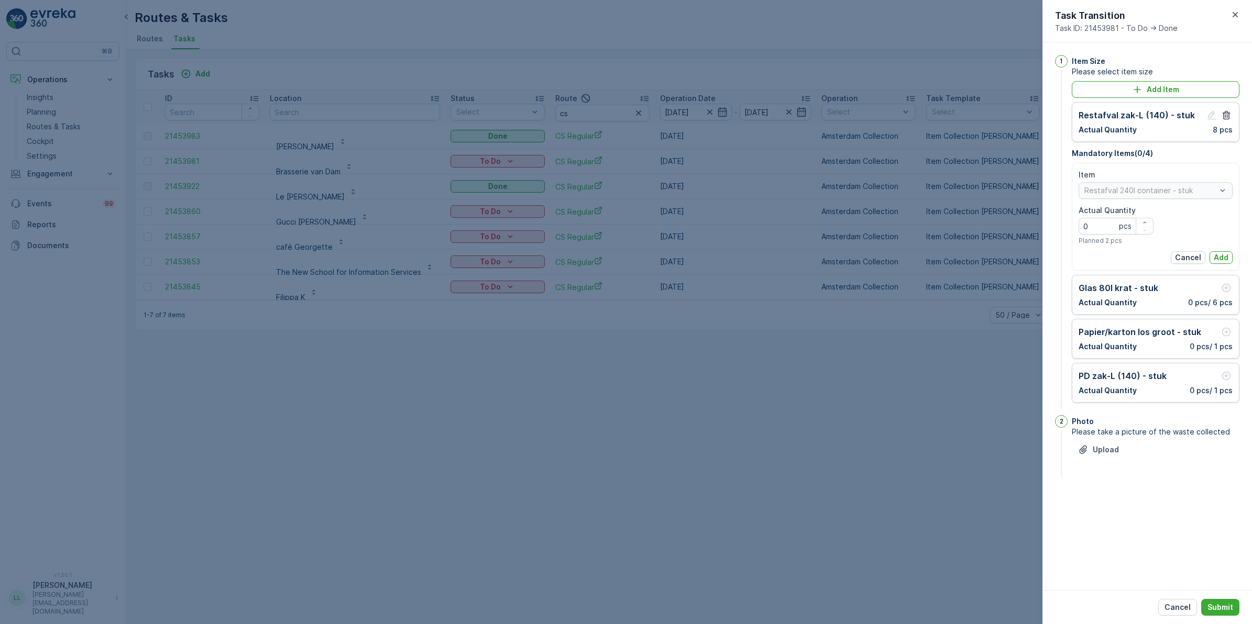
click at [1000, 252] on p "Add" at bounding box center [1220, 257] width 15 height 10
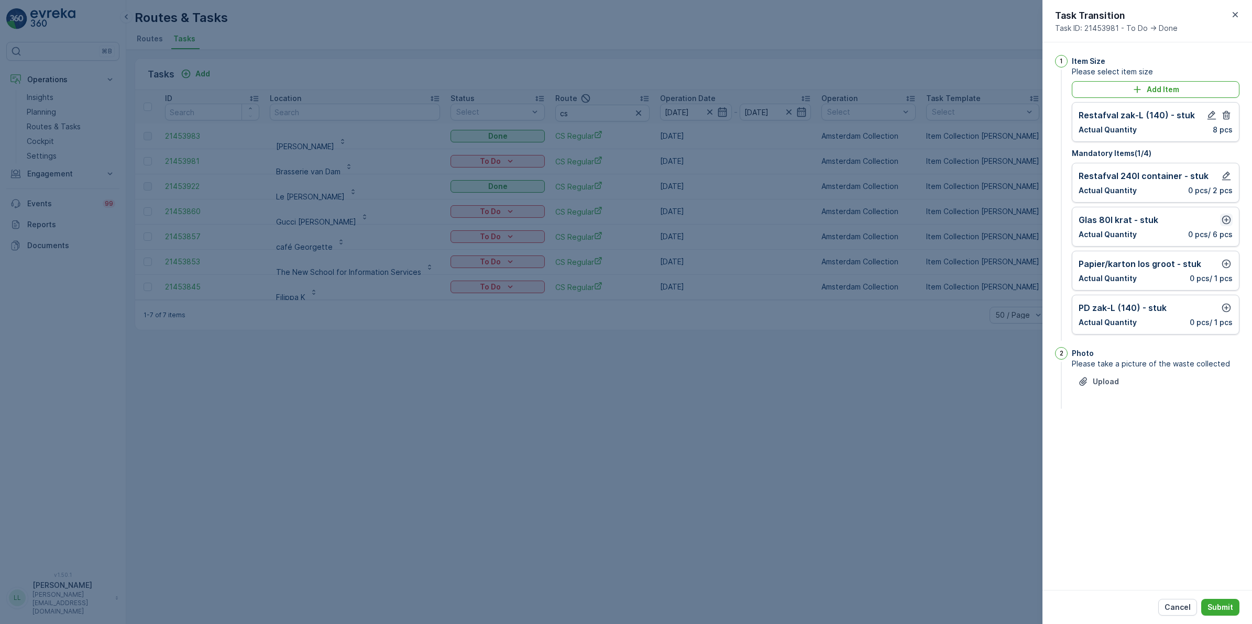
click at [1000, 220] on icon "button" at bounding box center [1226, 220] width 9 height 9
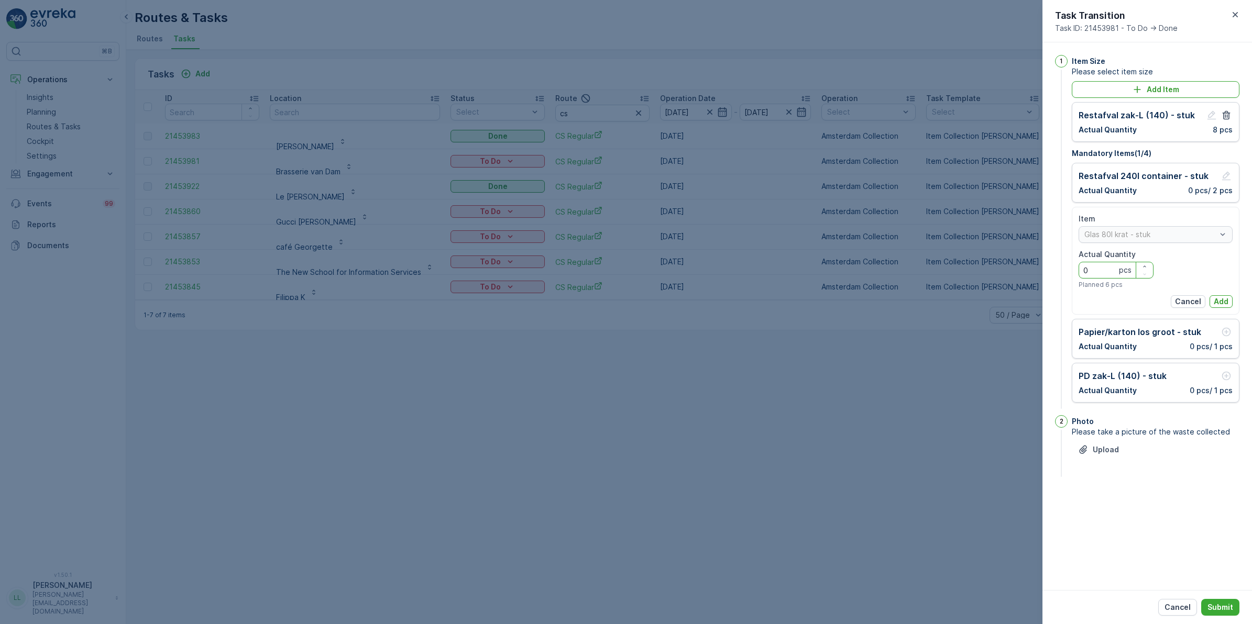
click at [1000, 274] on Quantity "0" at bounding box center [1115, 270] width 75 height 17
type Quantity "2"
click at [1000, 298] on p "Add" at bounding box center [1220, 301] width 15 height 10
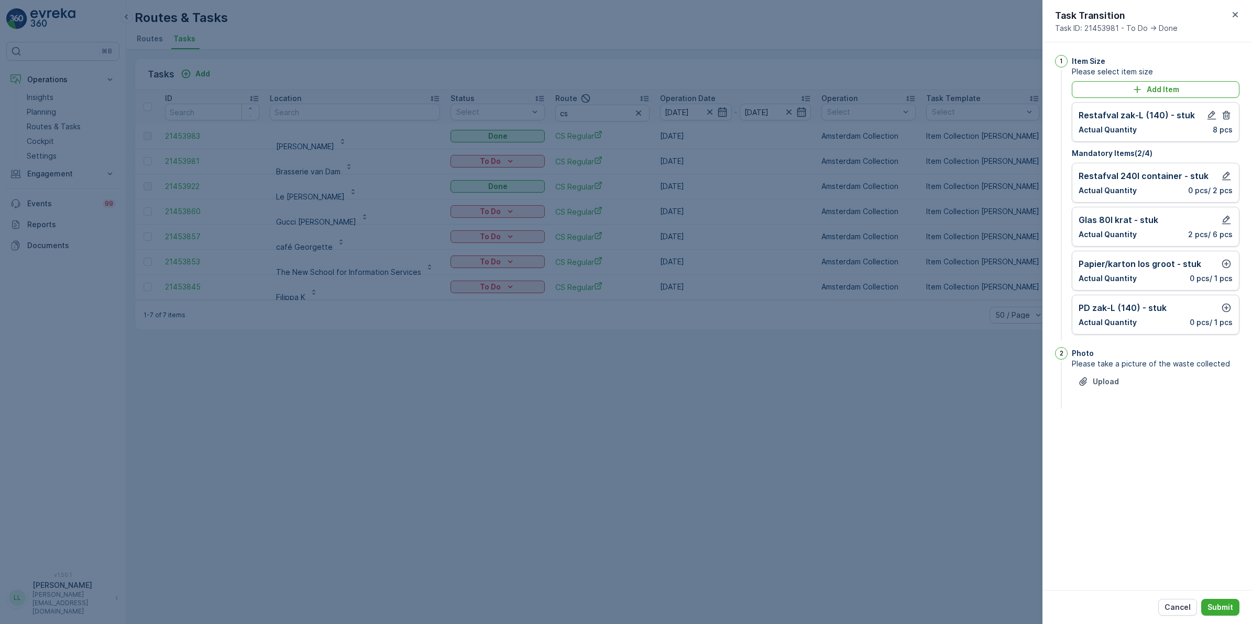
click at [1000, 257] on div "Papier/karton los groot - stuk Actual Quantity 0 pcs / 1 pcs" at bounding box center [1155, 271] width 168 height 40
click at [1000, 260] on icon "button" at bounding box center [1226, 264] width 10 height 10
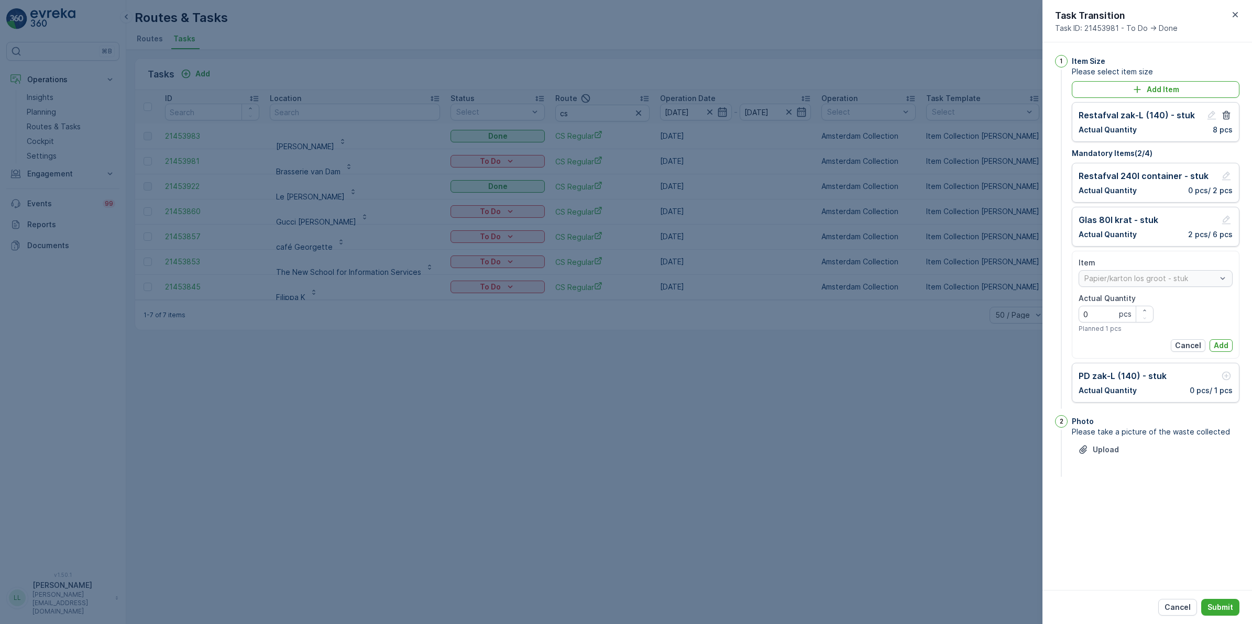
click at [1000, 339] on div "Item Papier/karton los groot - stuk Actual Quantity 0 pcs Planned 1 pcs Cancel …" at bounding box center [1155, 305] width 154 height 94
click at [1000, 341] on p "Add" at bounding box center [1220, 345] width 15 height 10
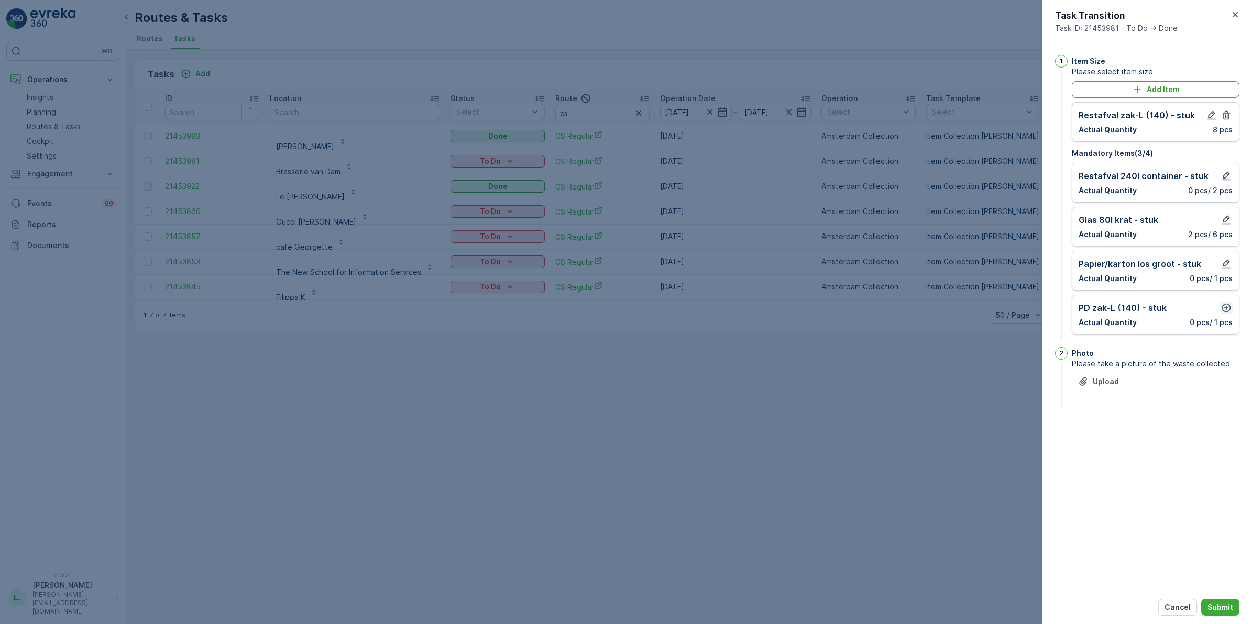
click at [1000, 313] on icon "button" at bounding box center [1226, 308] width 10 height 10
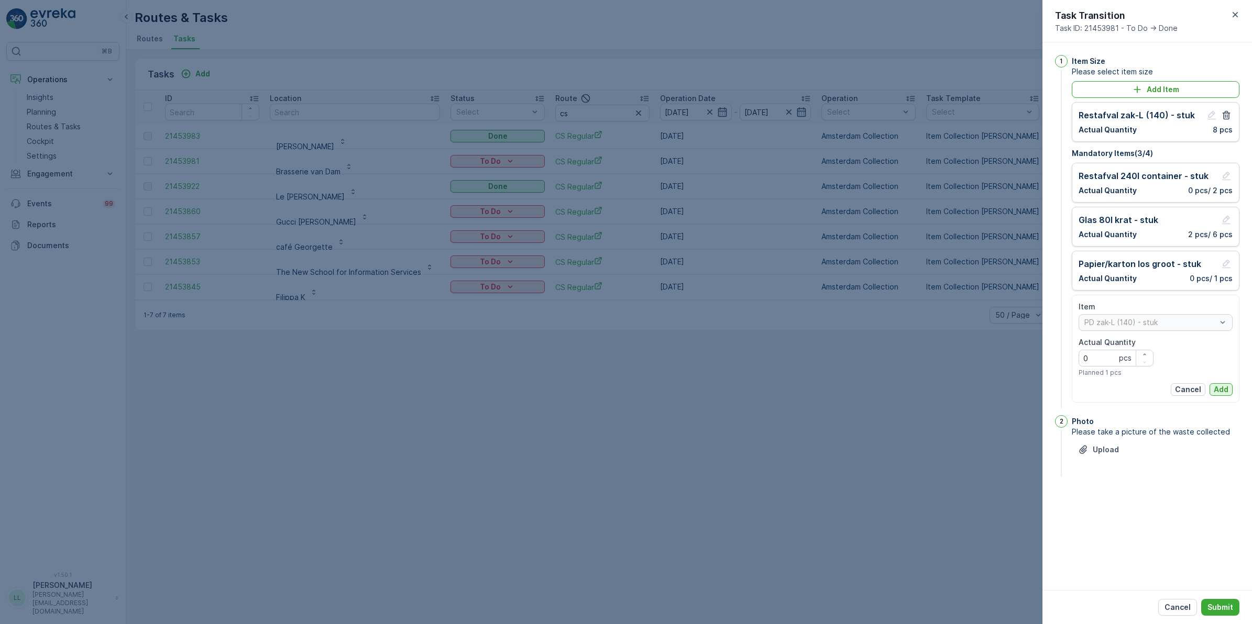
click at [1000, 386] on p "Add" at bounding box center [1220, 389] width 15 height 10
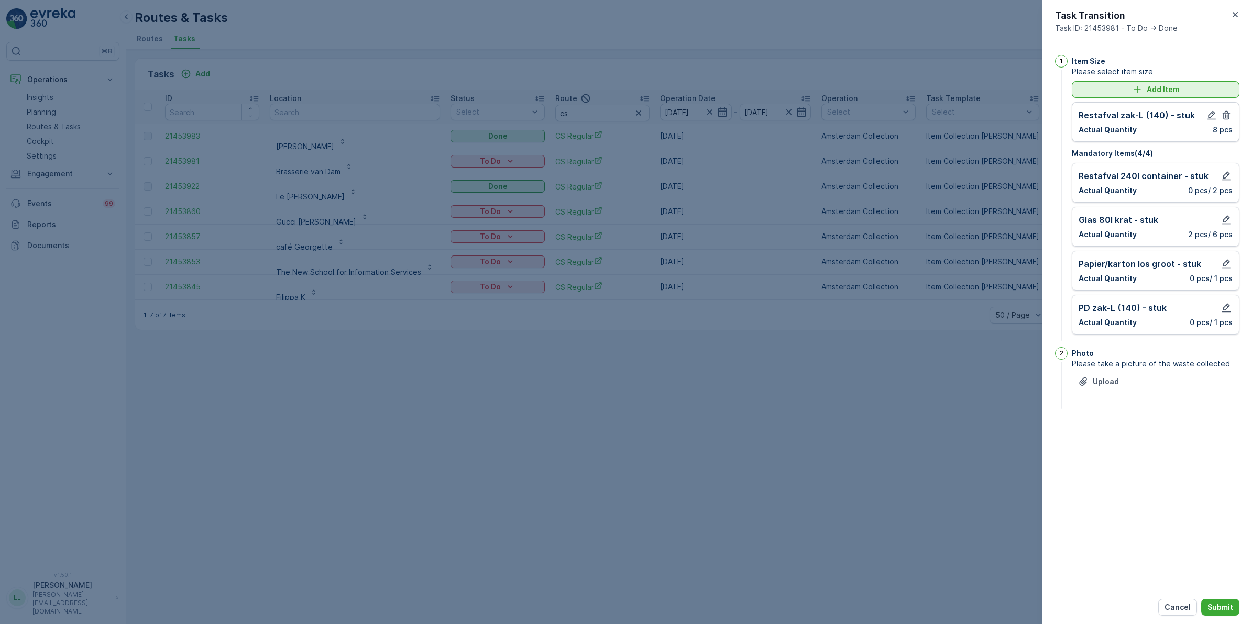
click at [1000, 82] on button "Add Item" at bounding box center [1155, 89] width 168 height 17
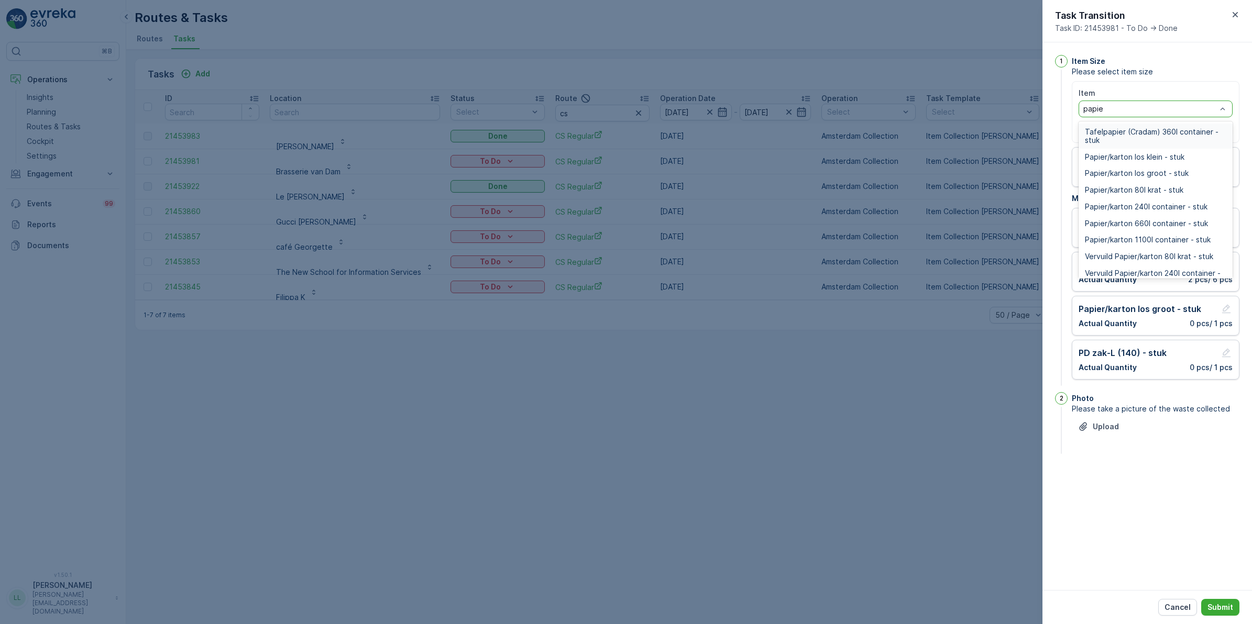
type input "papier"
click at [1000, 187] on div "Papier/karton 80l krat - stuk" at bounding box center [1155, 190] width 141 height 8
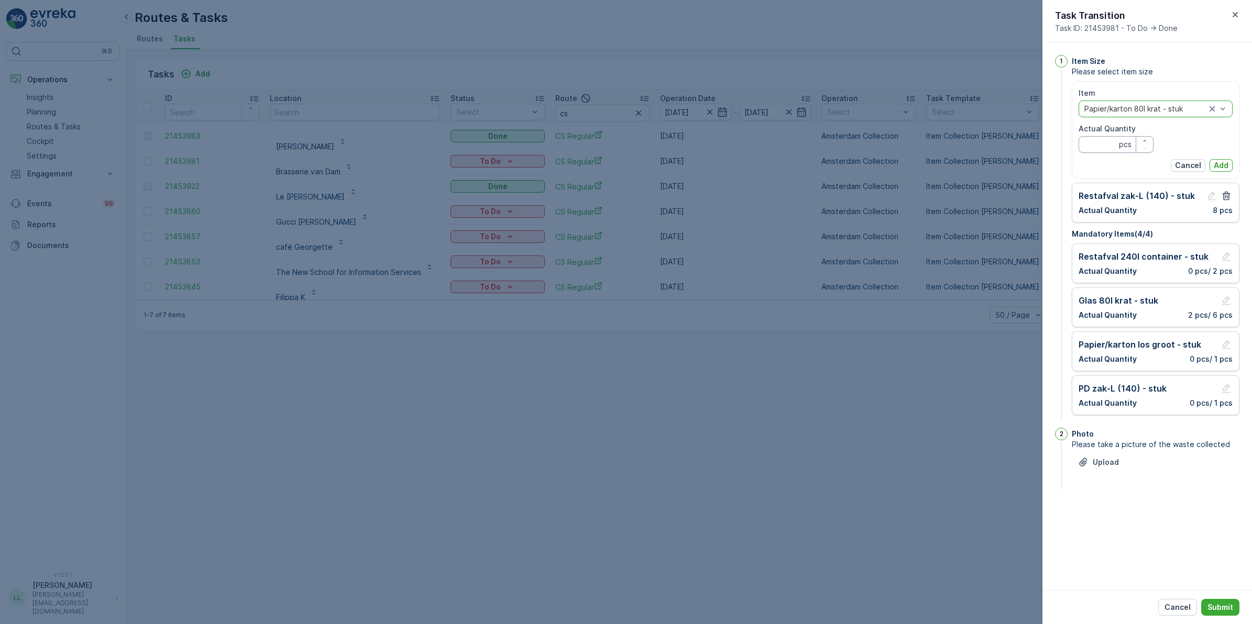
click at [1000, 139] on Quantity "Actual Quantity" at bounding box center [1115, 144] width 75 height 17
type Quantity "1"
click at [1000, 167] on p "Add" at bounding box center [1220, 165] width 15 height 10
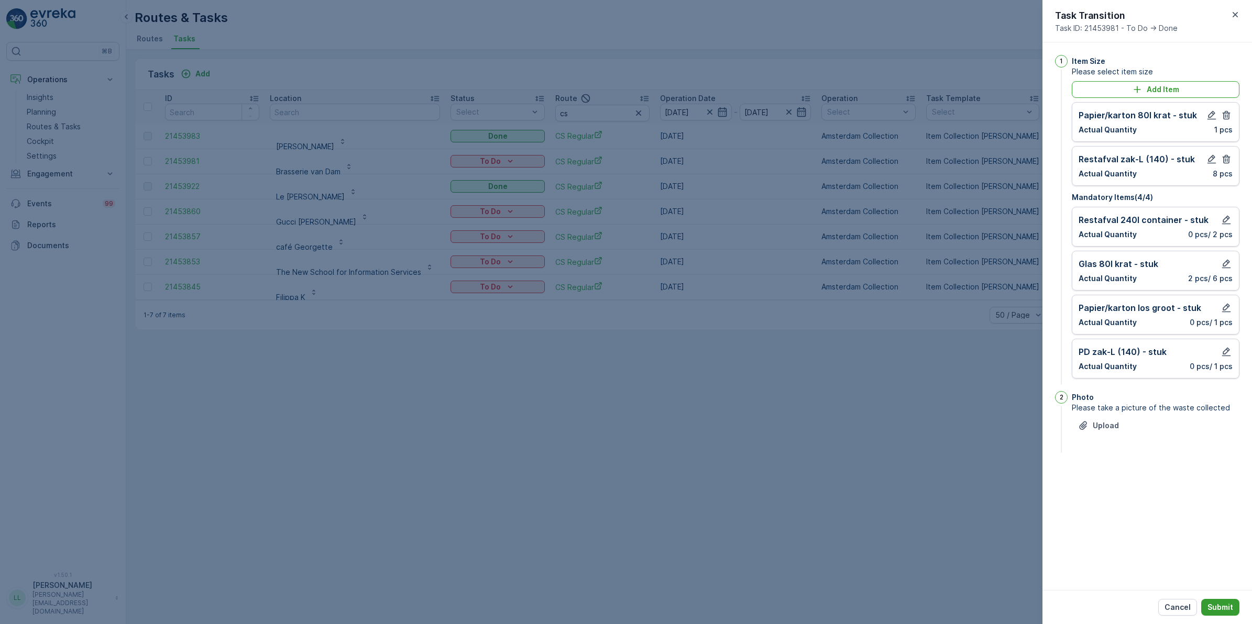
click at [1000, 483] on p "Submit" at bounding box center [1220, 607] width 26 height 10
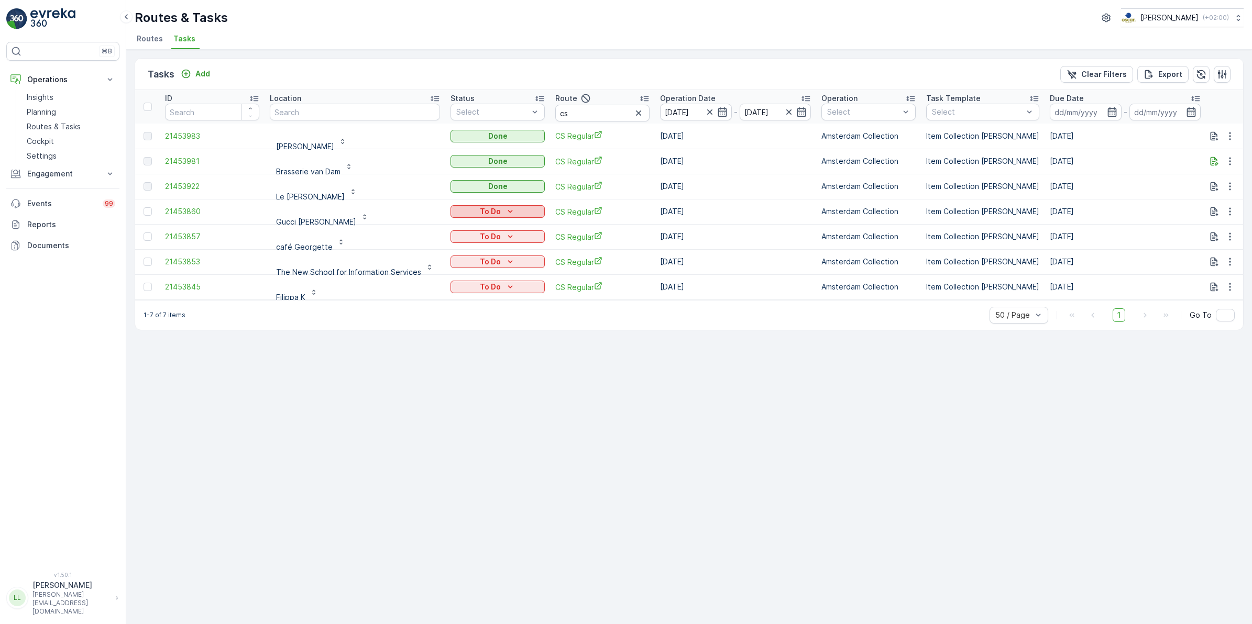
click at [518, 209] on div "To Do" at bounding box center [498, 211] width 86 height 10
click at [507, 330] on div "1-7 of 7 items 50 / Page 1 Go To" at bounding box center [689, 315] width 1108 height 30
click at [499, 261] on div "To Do" at bounding box center [498, 262] width 86 height 10
click at [480, 305] on div "Done" at bounding box center [482, 306] width 67 height 15
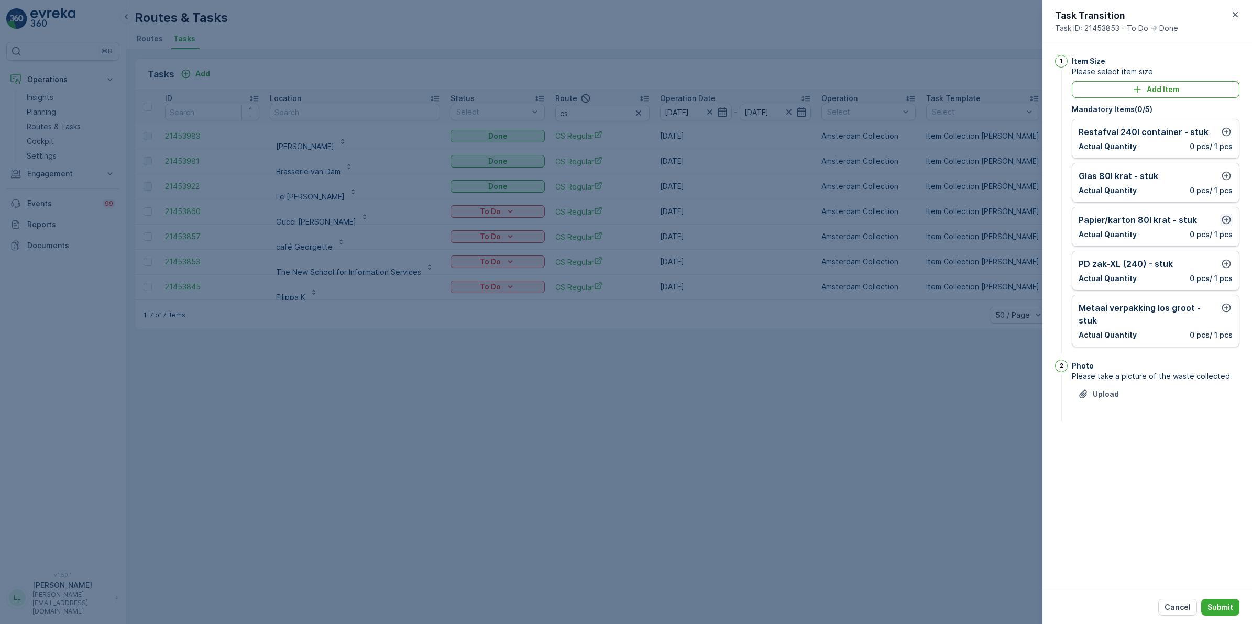
click at [1000, 220] on icon "button" at bounding box center [1226, 220] width 10 height 10
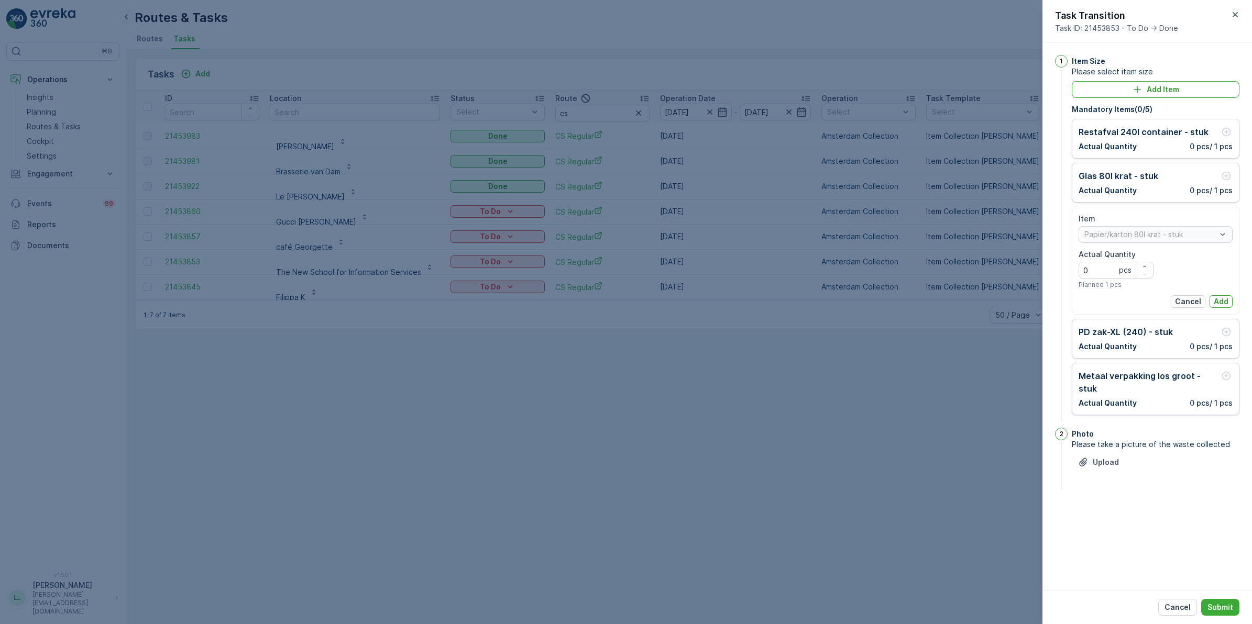
click at [1000, 270] on Quantity "0" at bounding box center [1115, 270] width 75 height 17
type Quantity "1"
click at [1000, 300] on p "Add" at bounding box center [1220, 301] width 15 height 10
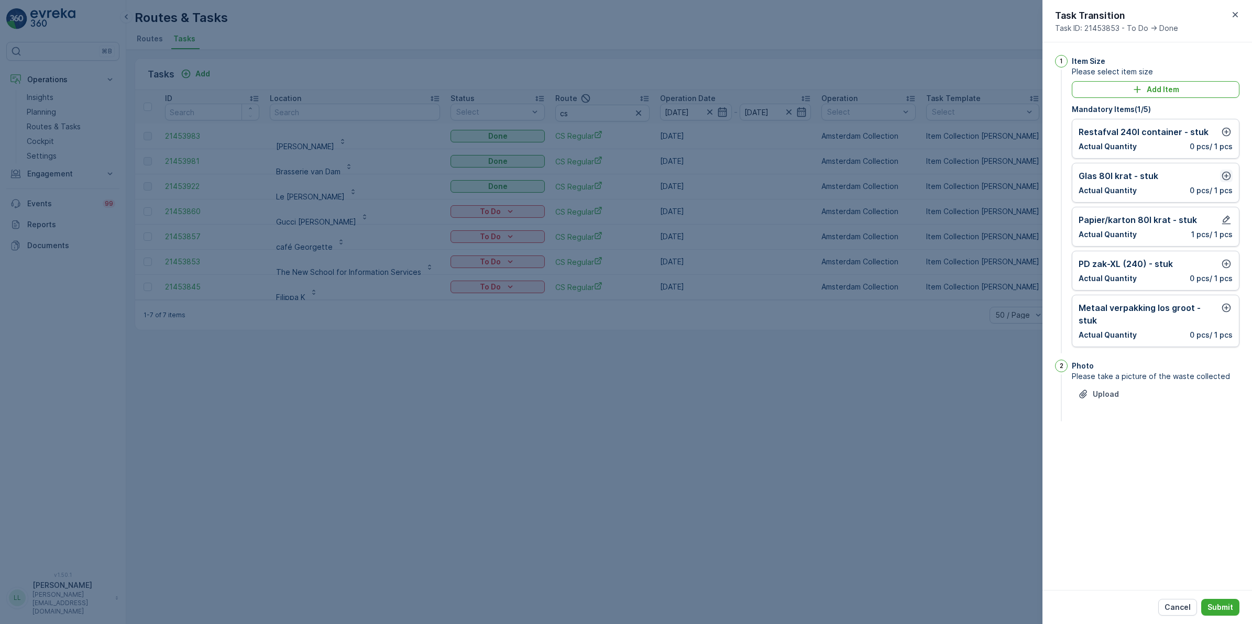
click at [1000, 174] on icon "button" at bounding box center [1226, 176] width 10 height 10
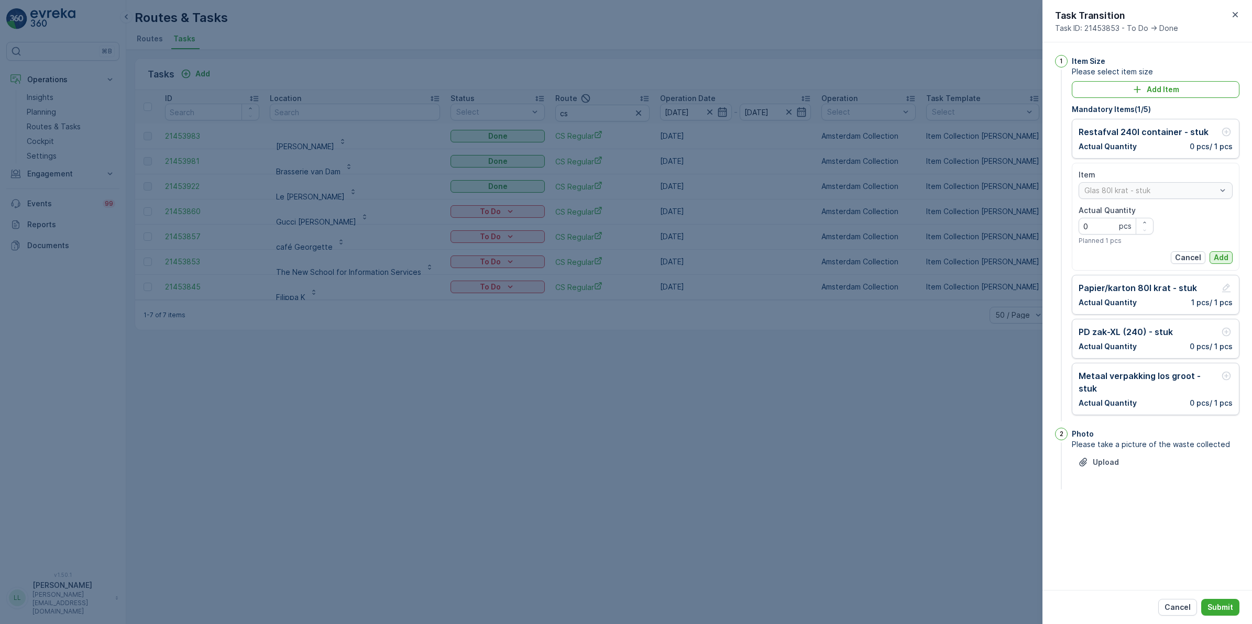
click at [1000, 255] on p "Add" at bounding box center [1220, 257] width 15 height 10
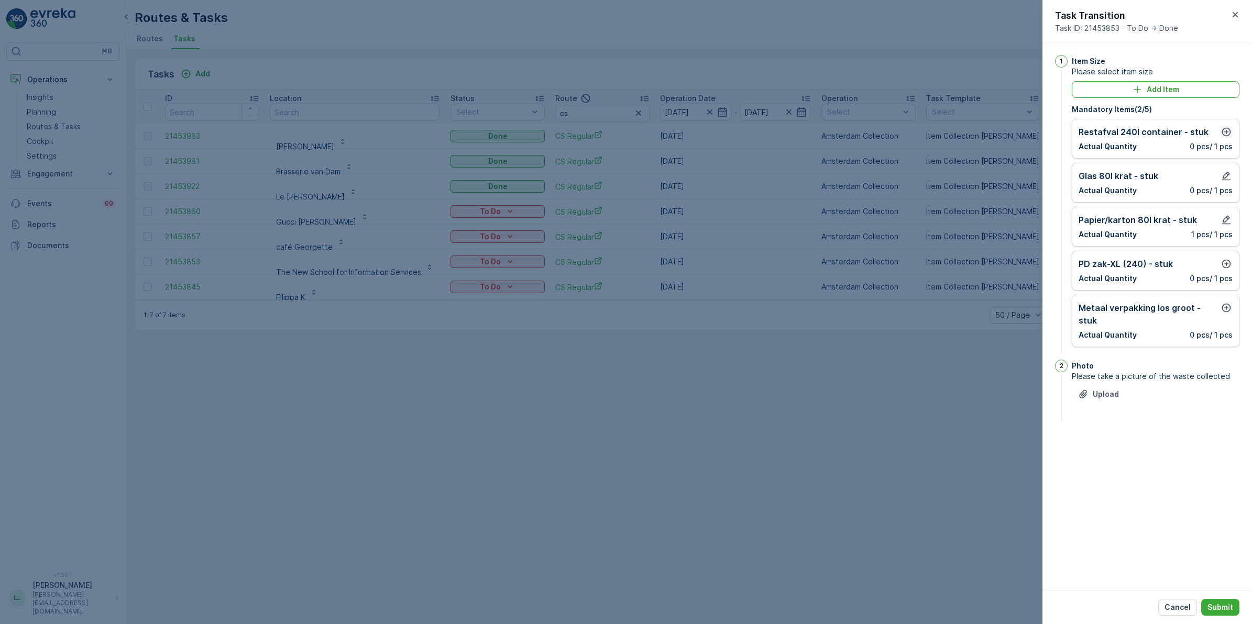
click at [1000, 134] on icon "button" at bounding box center [1226, 132] width 10 height 10
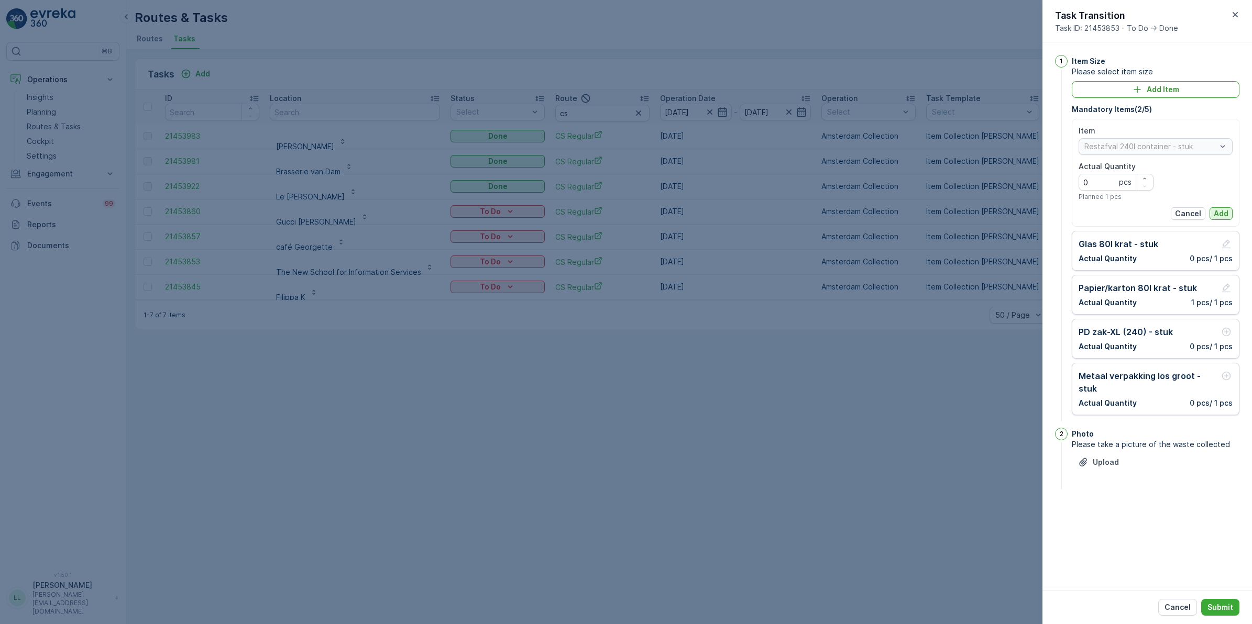
click at [1000, 216] on p "Add" at bounding box center [1220, 213] width 15 height 10
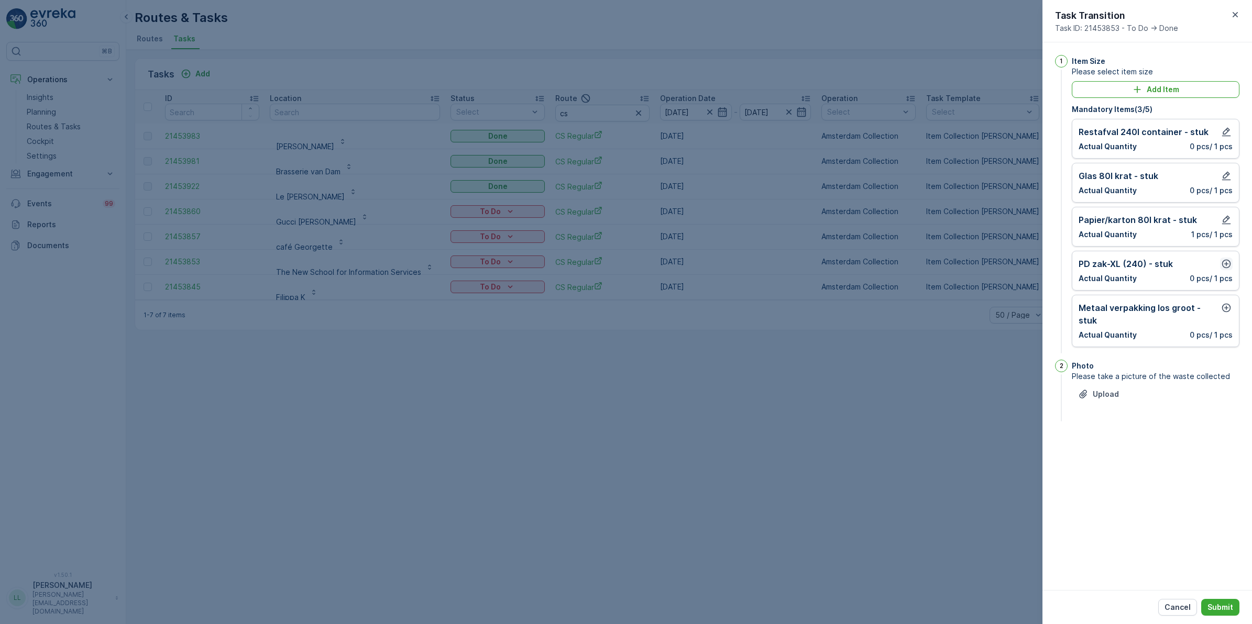
click at [1000, 266] on icon "button" at bounding box center [1226, 264] width 10 height 10
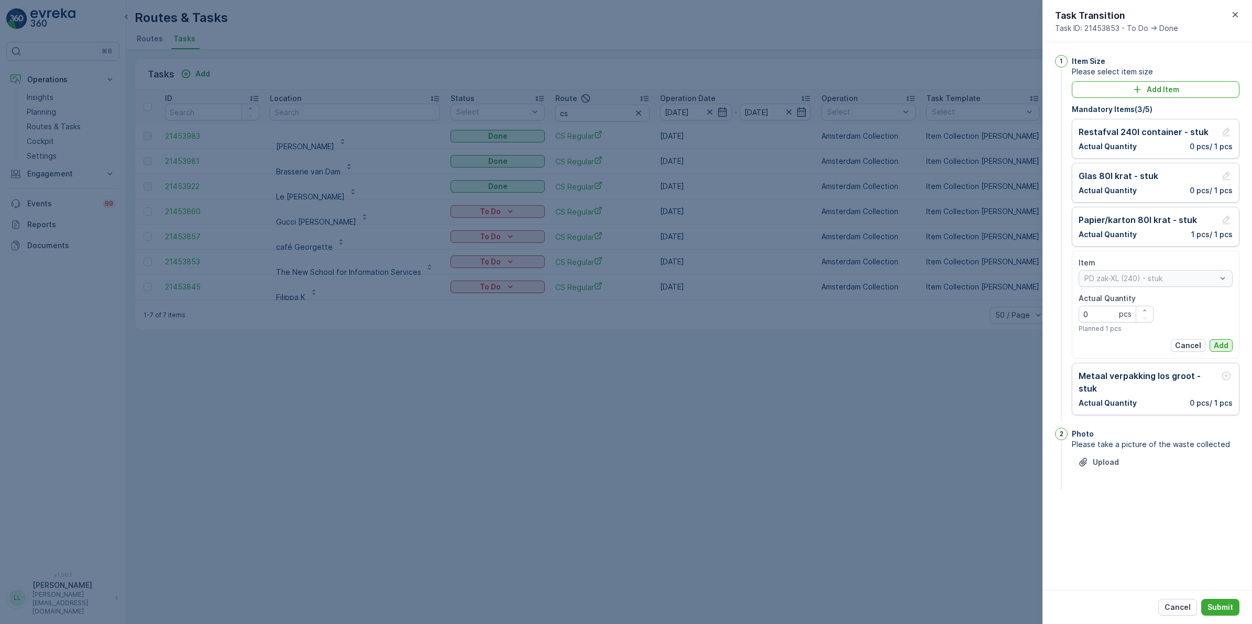
click at [1000, 342] on p "Add" at bounding box center [1220, 345] width 15 height 10
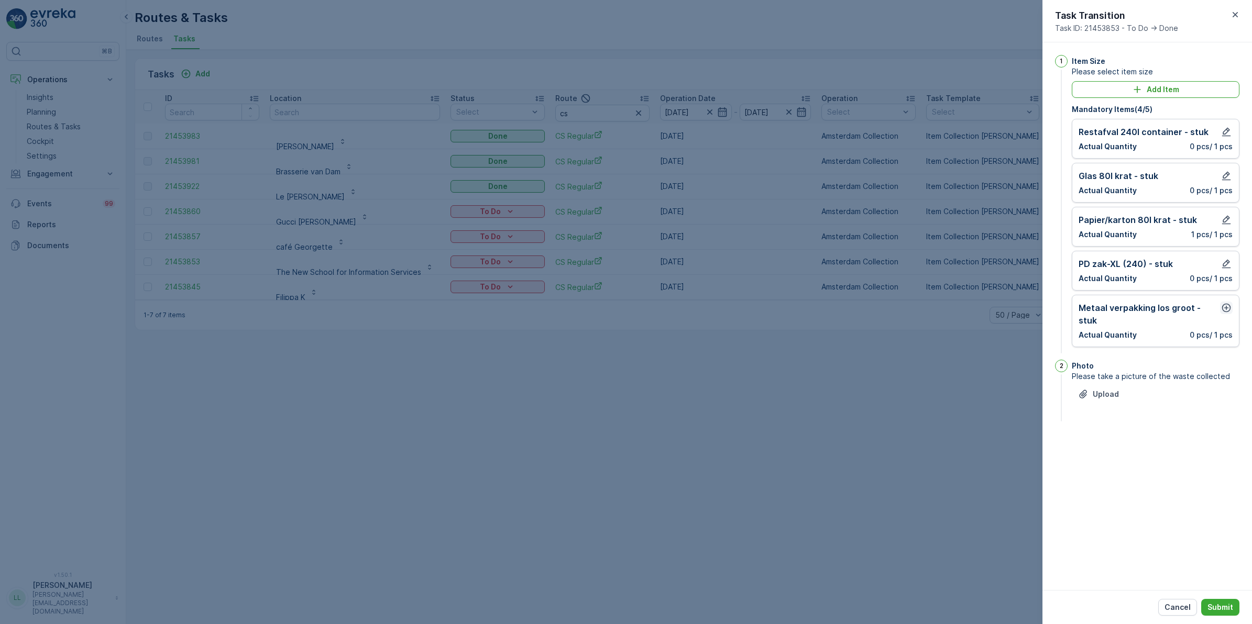
click at [1000, 312] on icon "button" at bounding box center [1226, 308] width 10 height 10
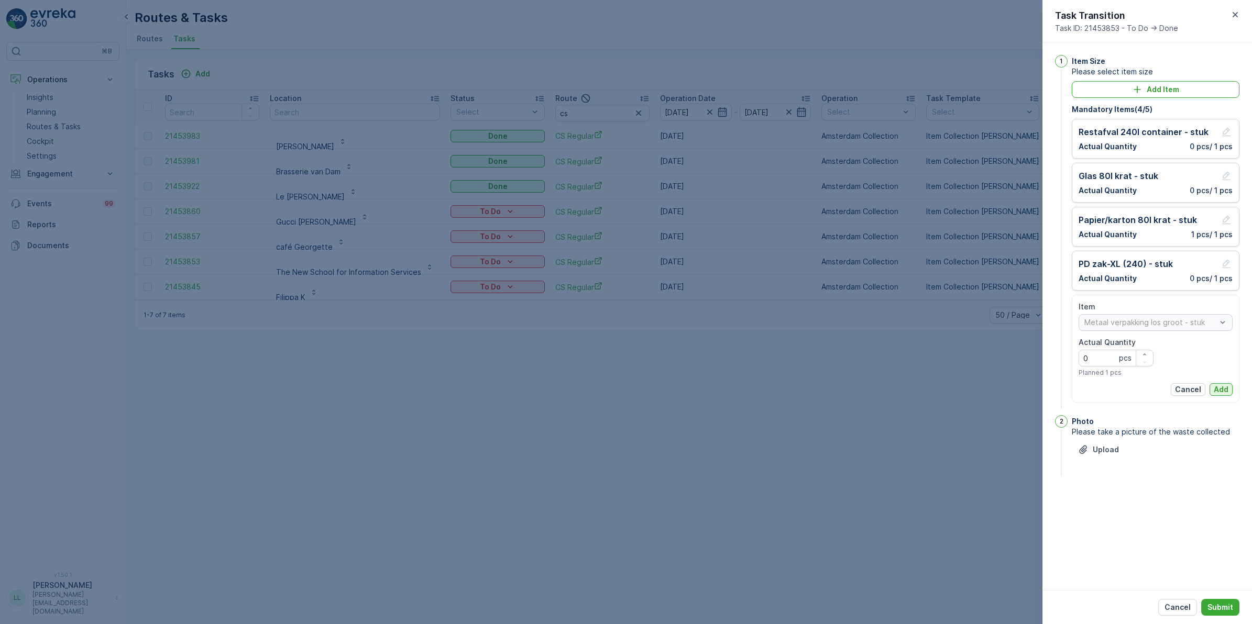
click at [1000, 388] on p "Add" at bounding box center [1220, 389] width 15 height 10
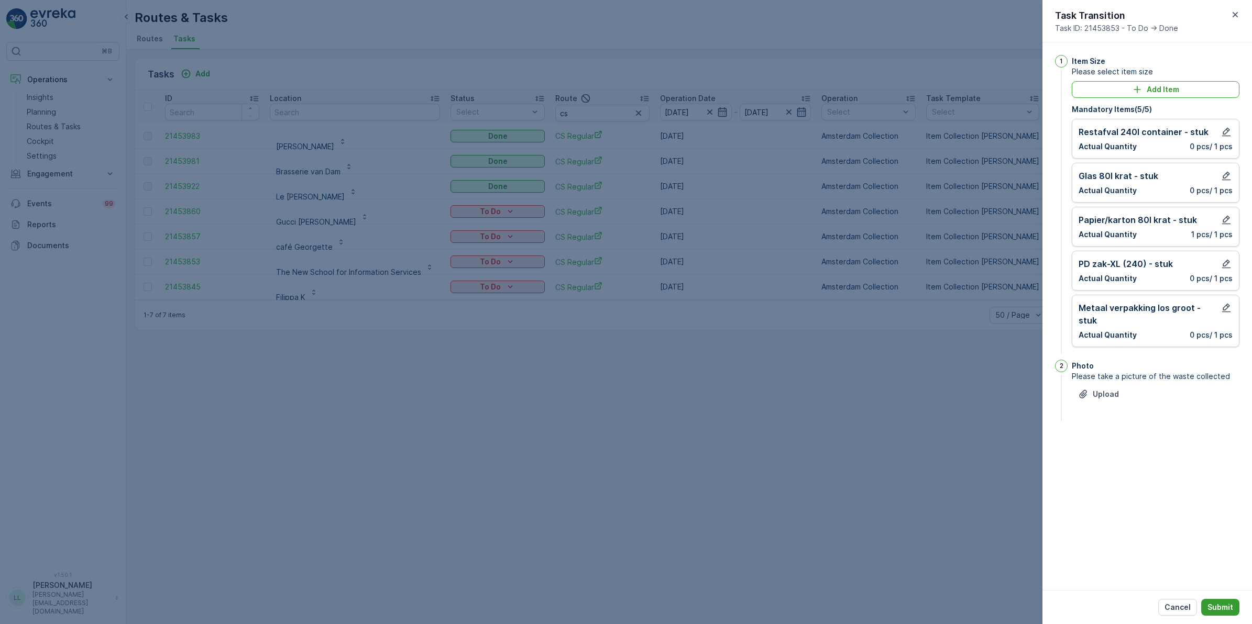
click at [1000, 483] on button "Submit" at bounding box center [1220, 607] width 38 height 17
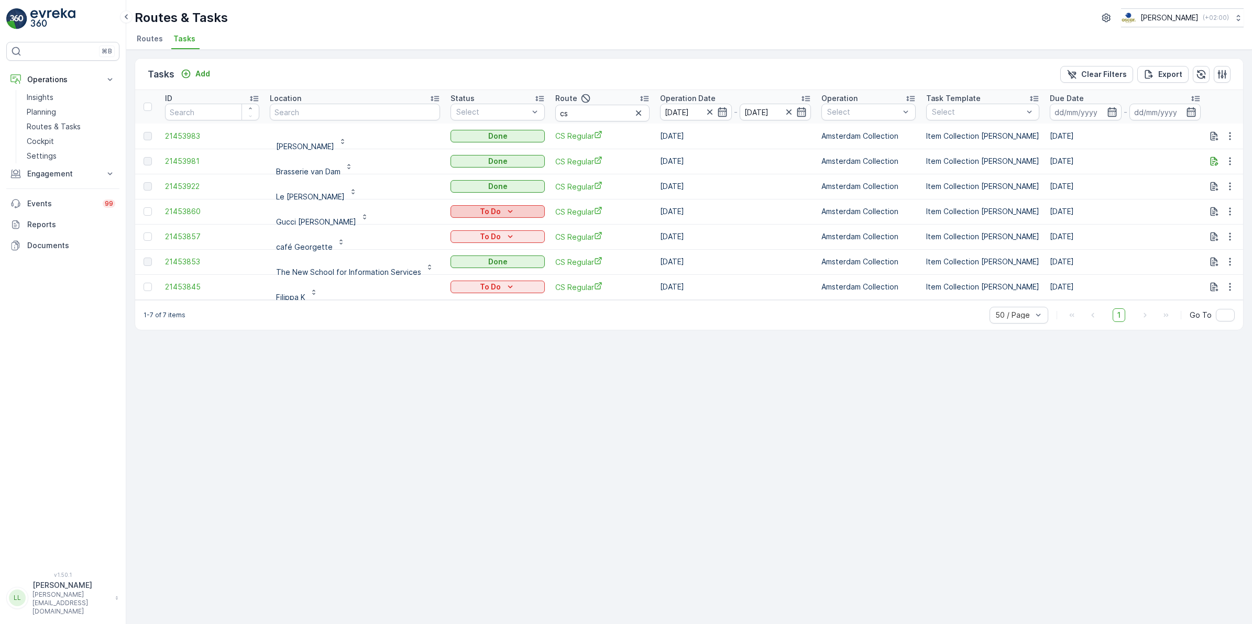
click at [521, 208] on div "To Do" at bounding box center [498, 211] width 86 height 10
click at [463, 254] on span "Done" at bounding box center [463, 256] width 19 height 10
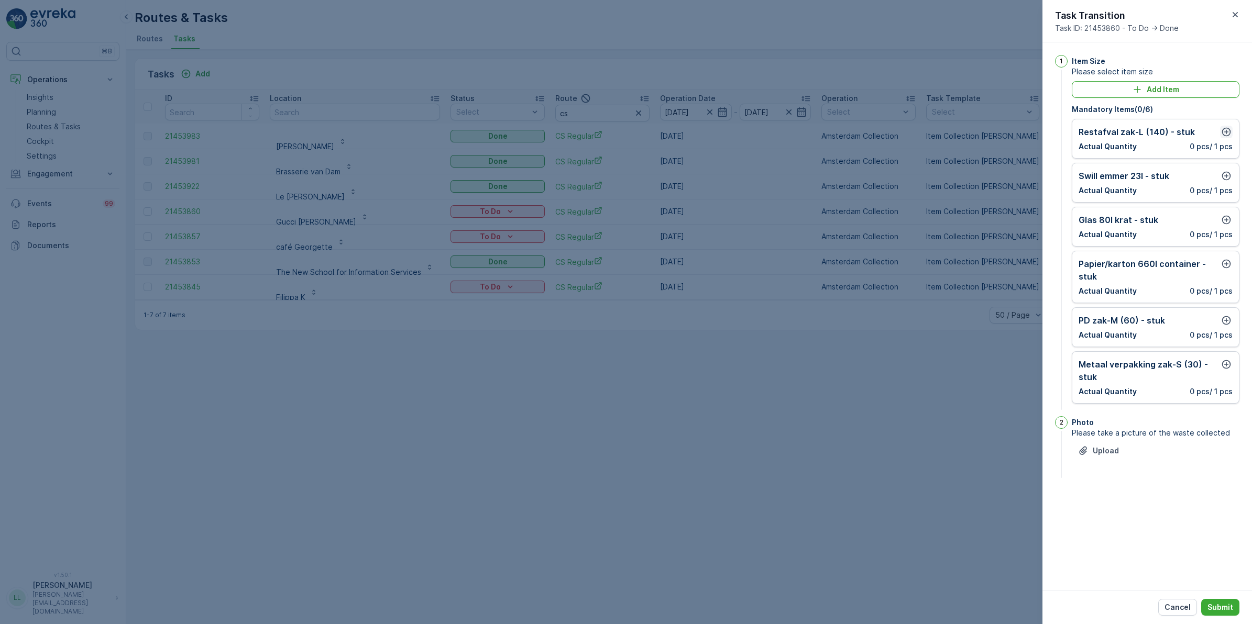
click at [1000, 131] on icon "button" at bounding box center [1226, 132] width 10 height 10
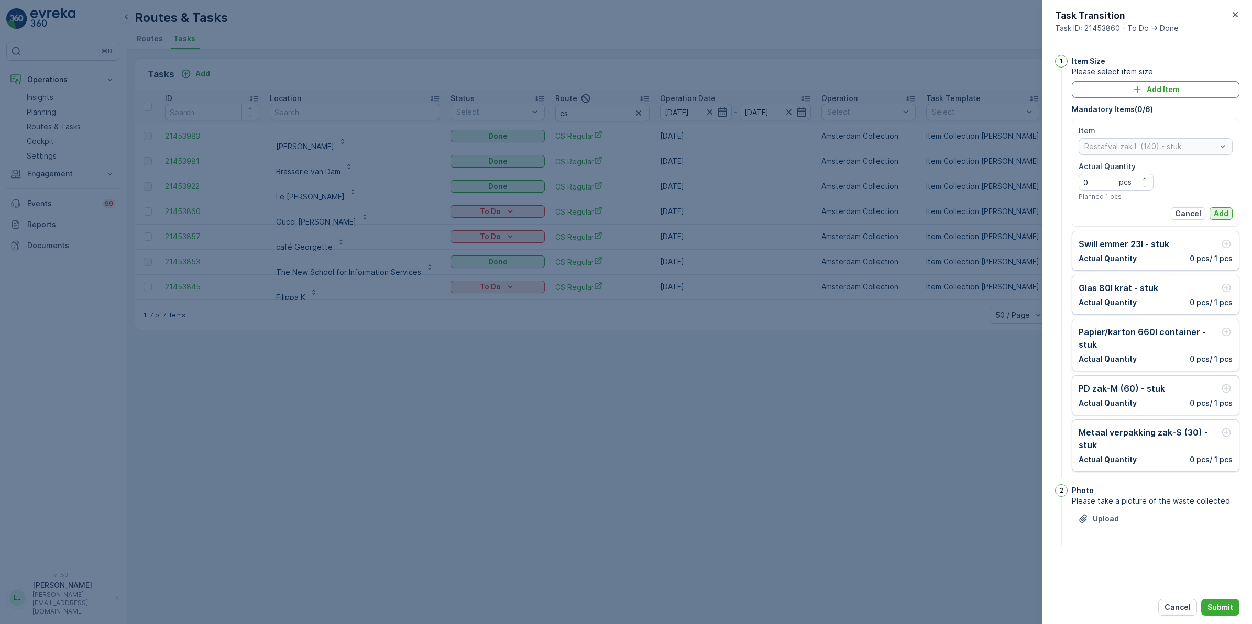
click at [1000, 214] on p "Add" at bounding box center [1220, 213] width 15 height 10
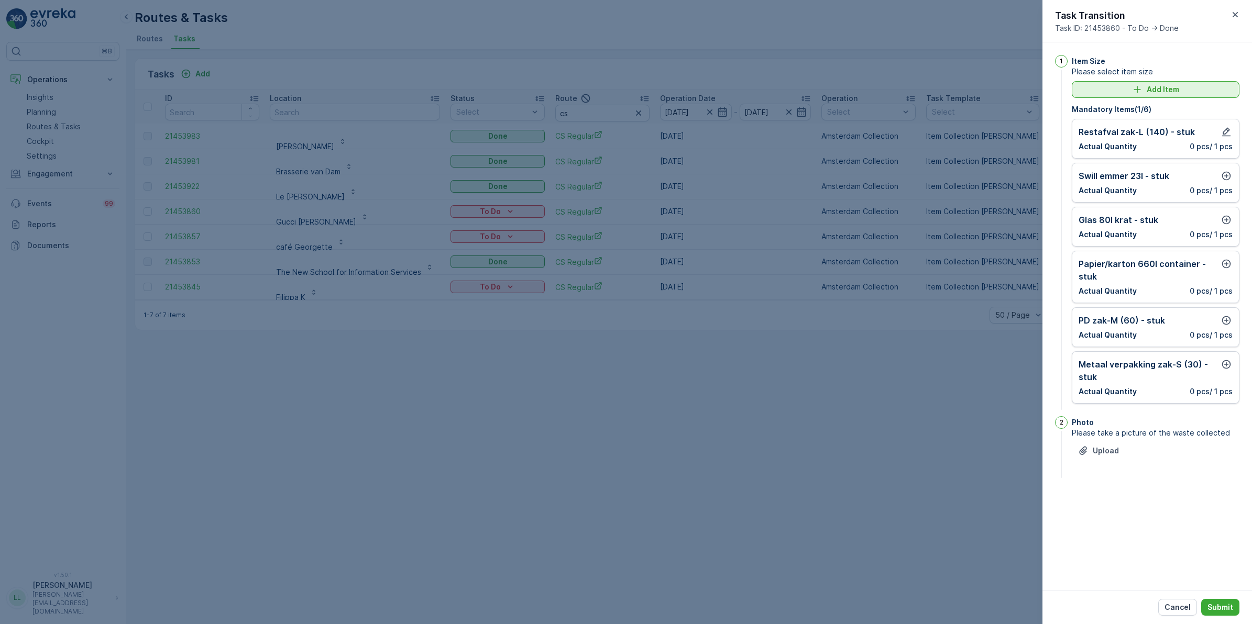
click at [1000, 92] on div "Add Item" at bounding box center [1155, 89] width 155 height 10
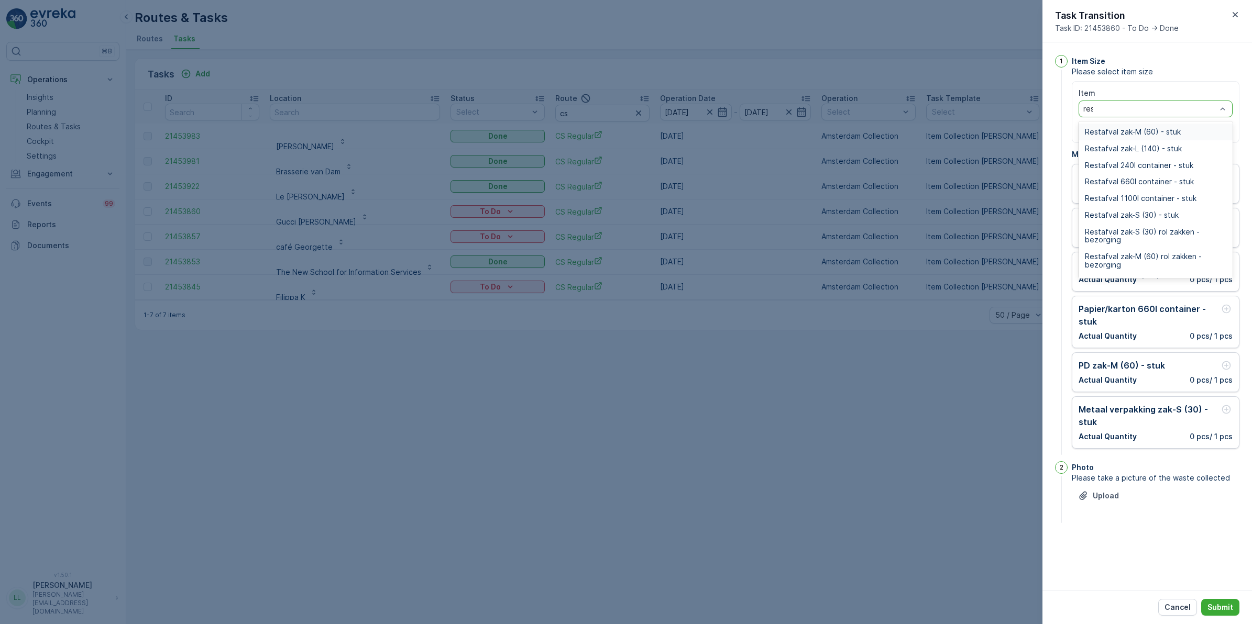
type input "rest"
click at [1000, 162] on span "Restafval 240l container - stuk" at bounding box center [1139, 165] width 108 height 8
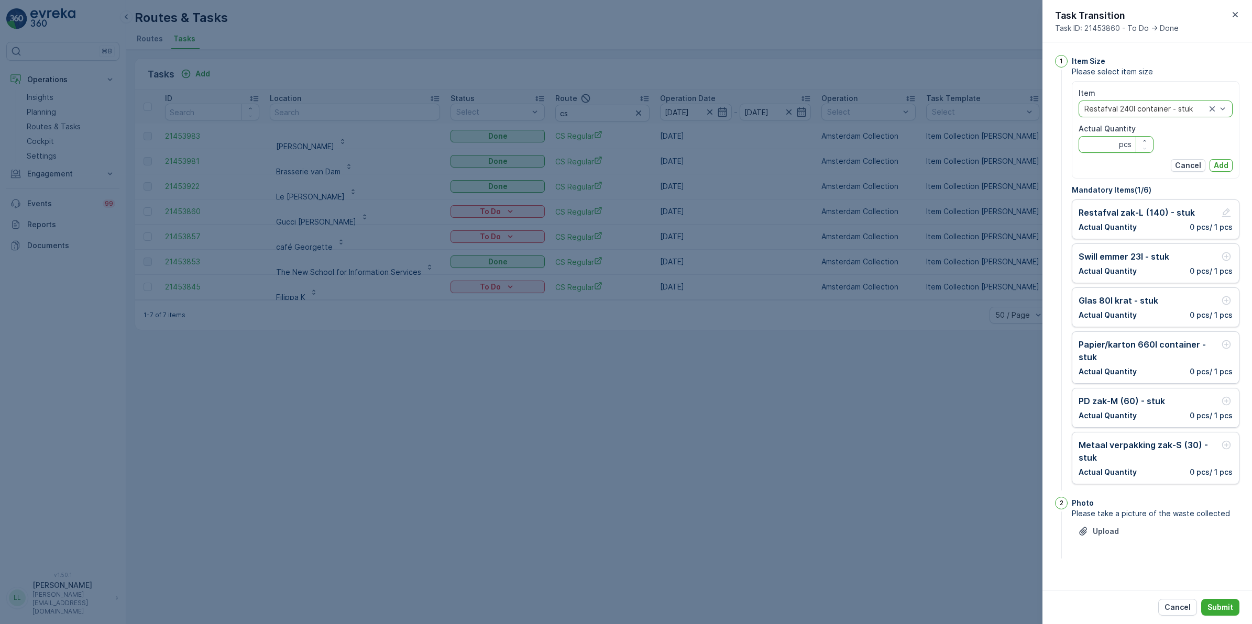
click at [1000, 141] on Quantity "Actual Quantity" at bounding box center [1115, 144] width 75 height 17
type Quantity "1"
click at [1000, 164] on p "Add" at bounding box center [1220, 165] width 15 height 10
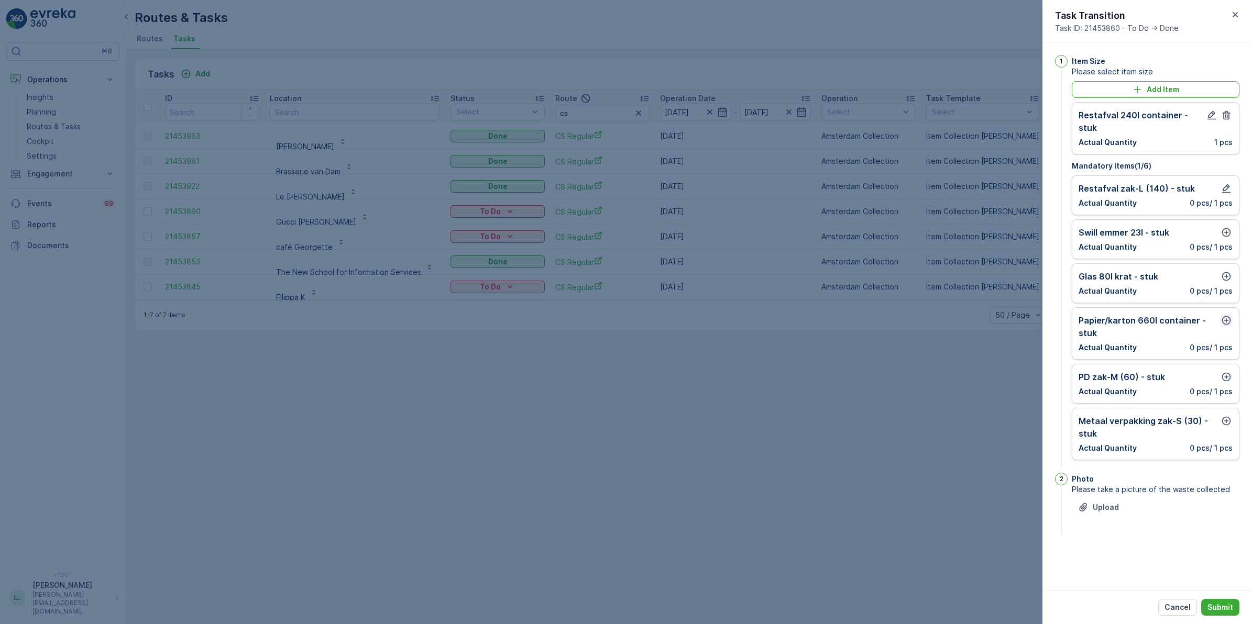
click at [1000, 315] on icon "button" at bounding box center [1226, 320] width 10 height 10
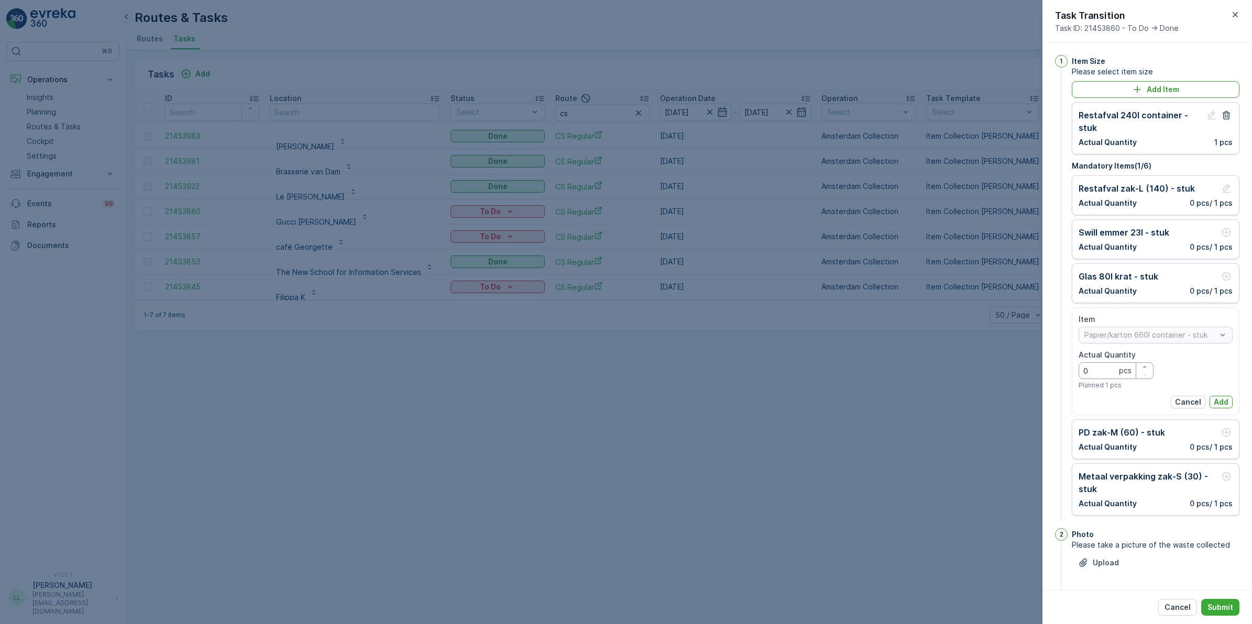
click at [1000, 372] on Quantity "0" at bounding box center [1115, 370] width 75 height 17
type Quantity "1"
click at [1000, 398] on p "Add" at bounding box center [1220, 402] width 15 height 10
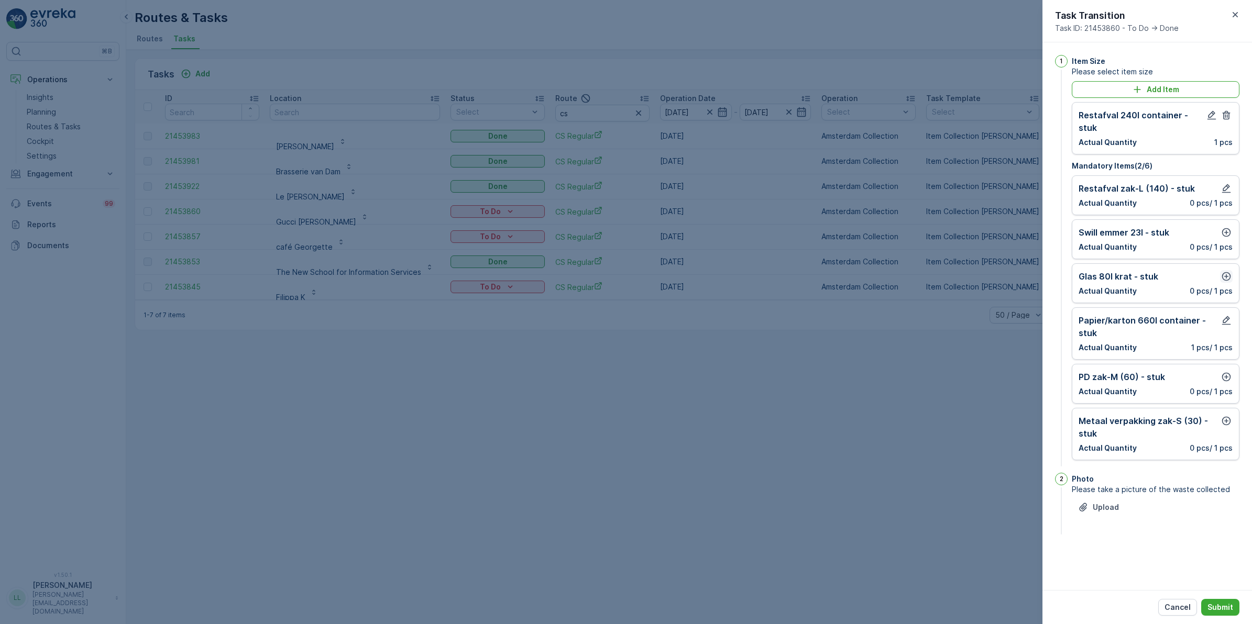
click at [1000, 272] on icon "button" at bounding box center [1226, 276] width 9 height 9
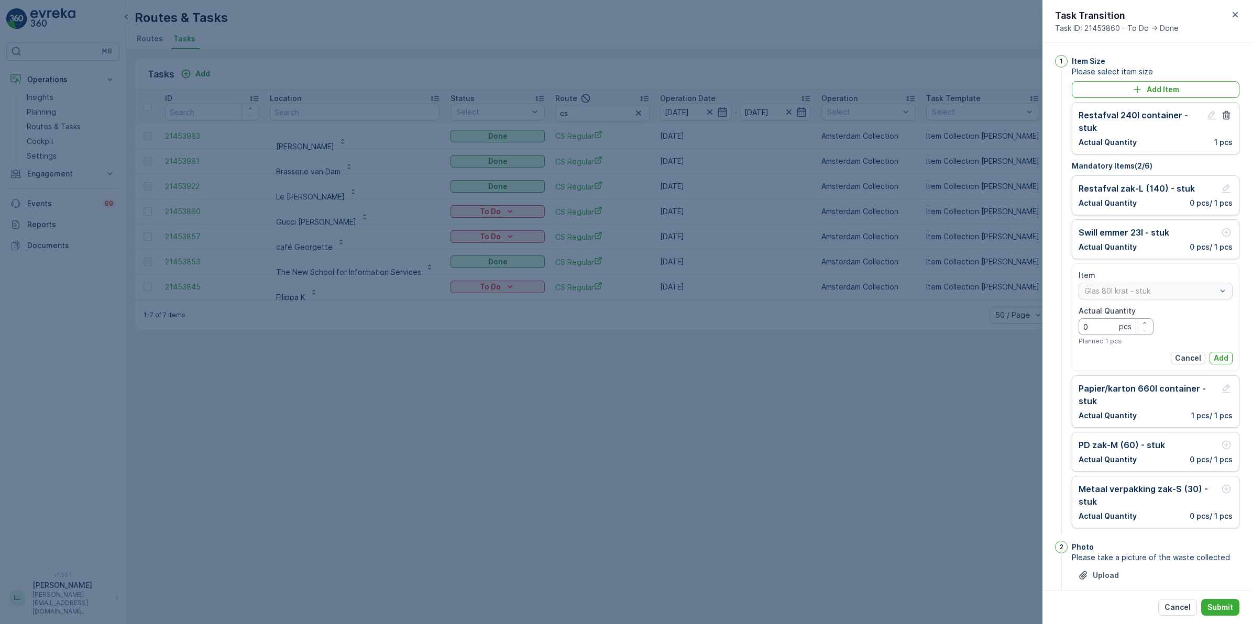
click at [1000, 330] on Quantity "0" at bounding box center [1115, 326] width 75 height 17
type Quantity "1"
drag, startPoint x: 1219, startPoint y: 354, endPoint x: 1224, endPoint y: 409, distance: 55.2
click at [1000, 354] on p "Add" at bounding box center [1220, 358] width 15 height 10
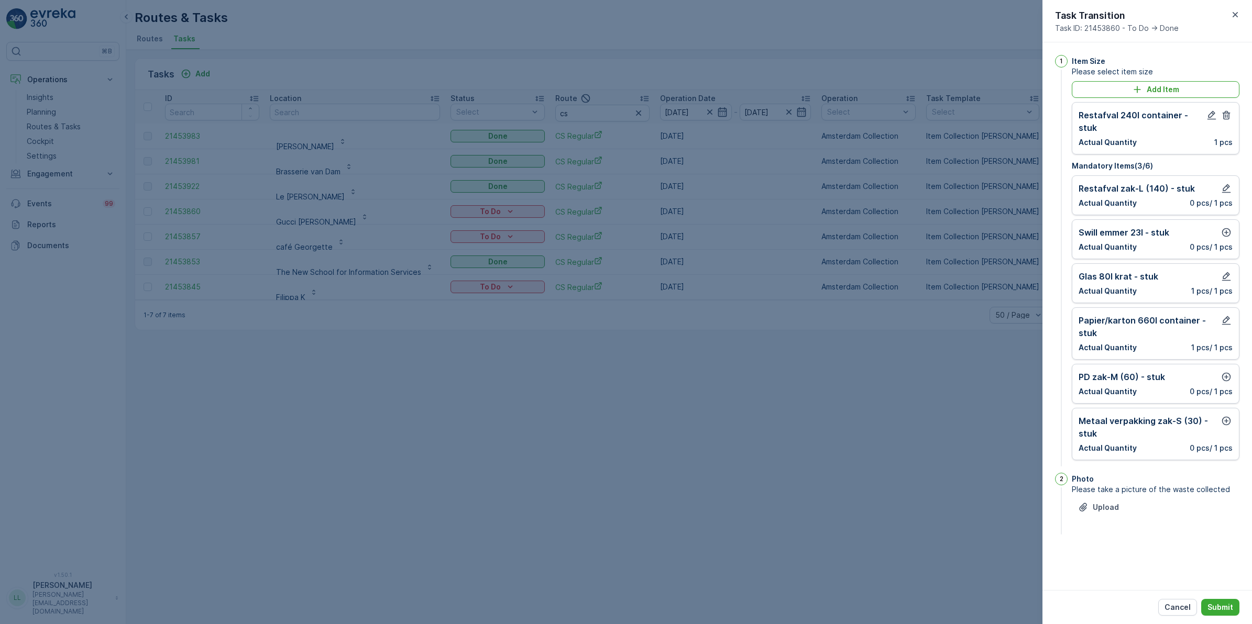
drag, startPoint x: 1218, startPoint y: 602, endPoint x: 1212, endPoint y: 558, distance: 44.4
click at [1000, 483] on button "Submit" at bounding box center [1220, 607] width 38 height 17
click at [1000, 373] on icon "button" at bounding box center [1226, 377] width 9 height 9
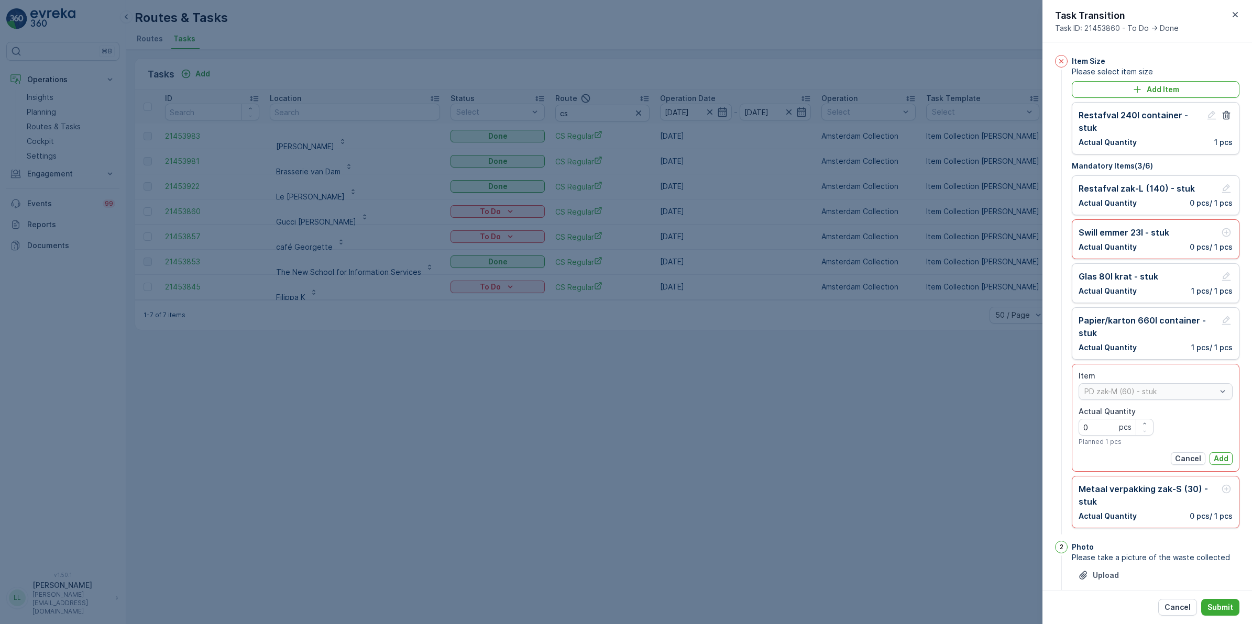
click at [1000, 462] on p "Add" at bounding box center [1220, 459] width 15 height 10
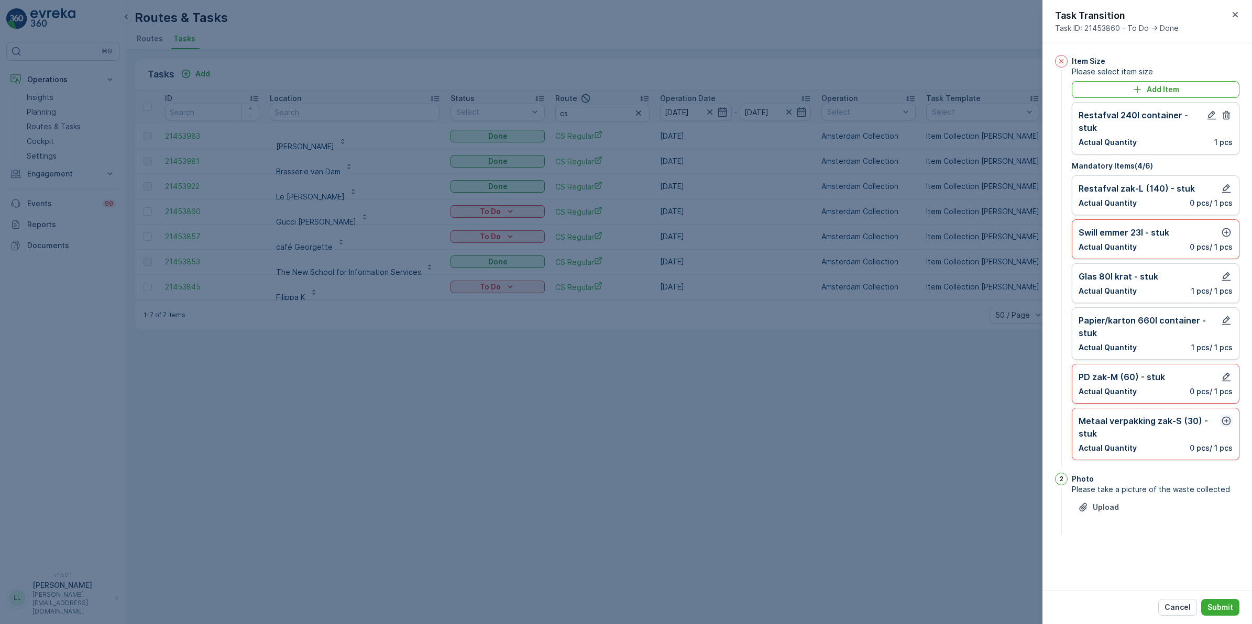
click at [1000, 416] on icon "button" at bounding box center [1226, 421] width 10 height 10
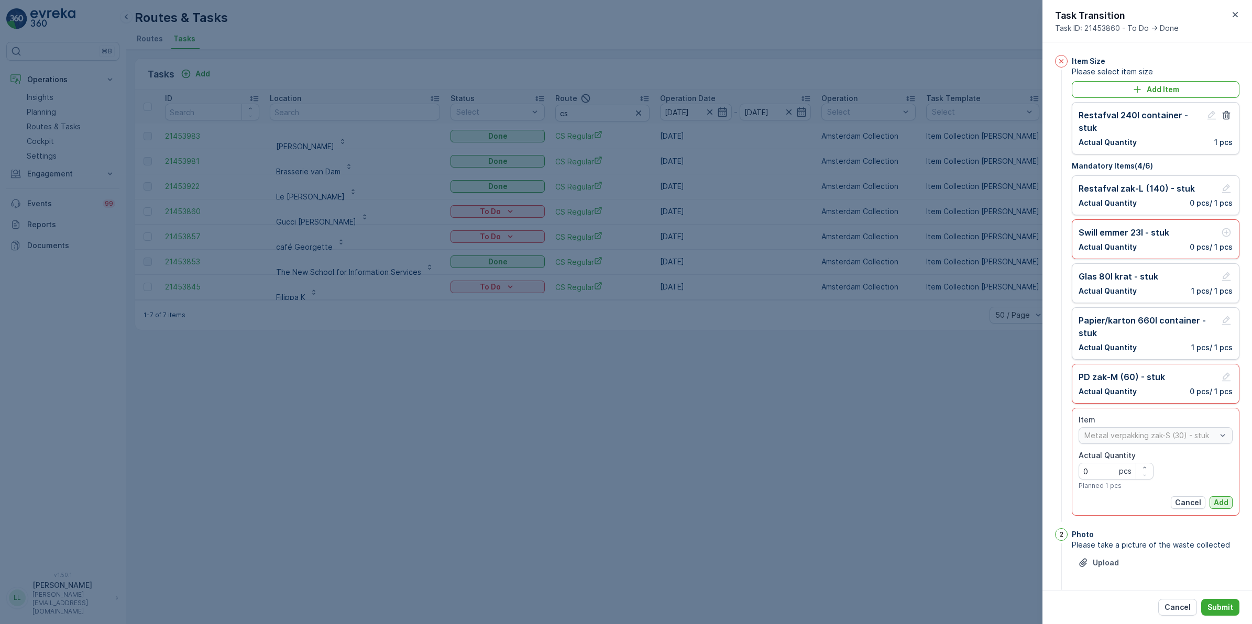
click at [1000, 483] on p "Add" at bounding box center [1220, 502] width 15 height 10
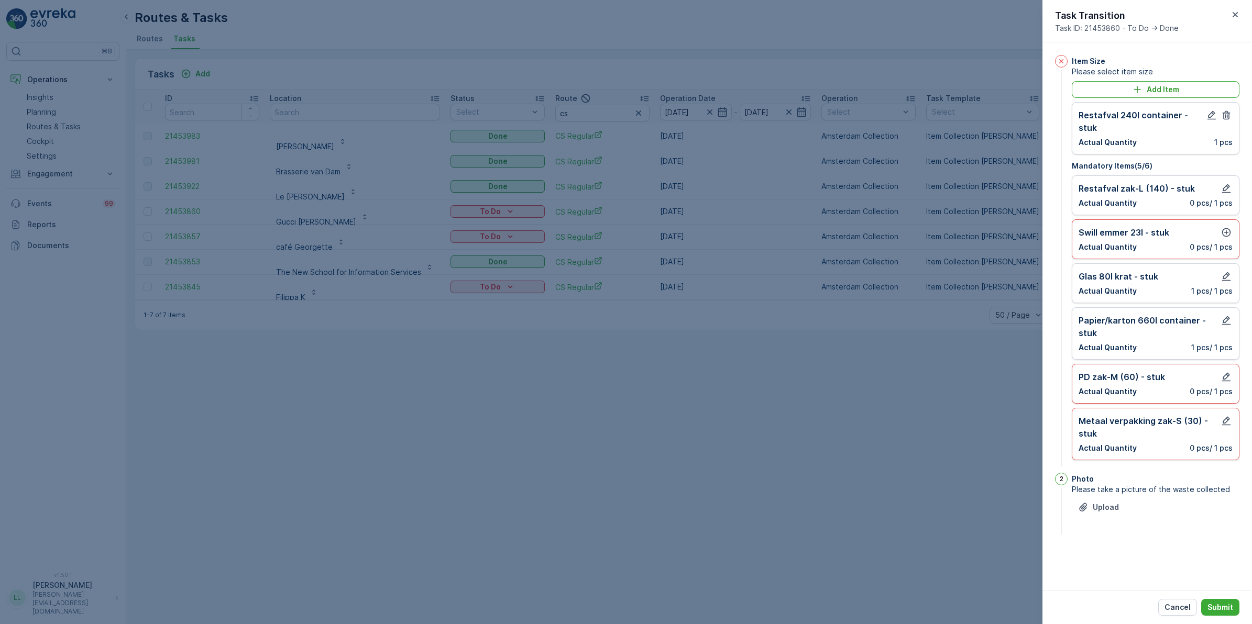
click at [1000, 227] on icon "button" at bounding box center [1226, 232] width 10 height 10
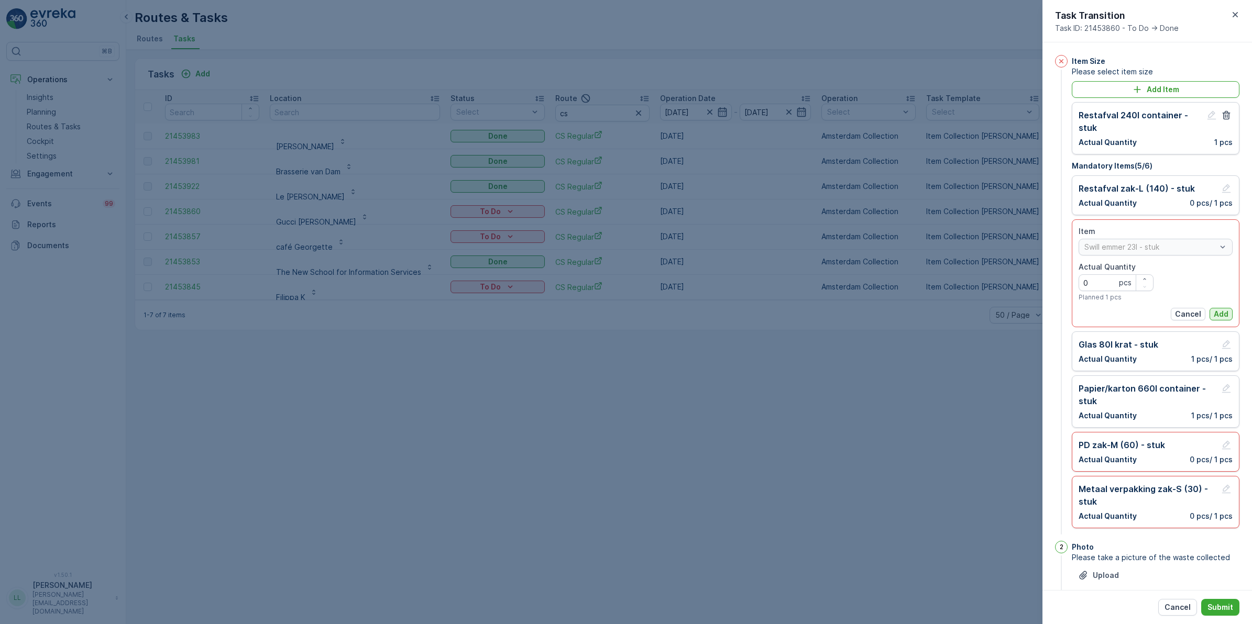
click at [1000, 313] on p "Add" at bounding box center [1220, 314] width 15 height 10
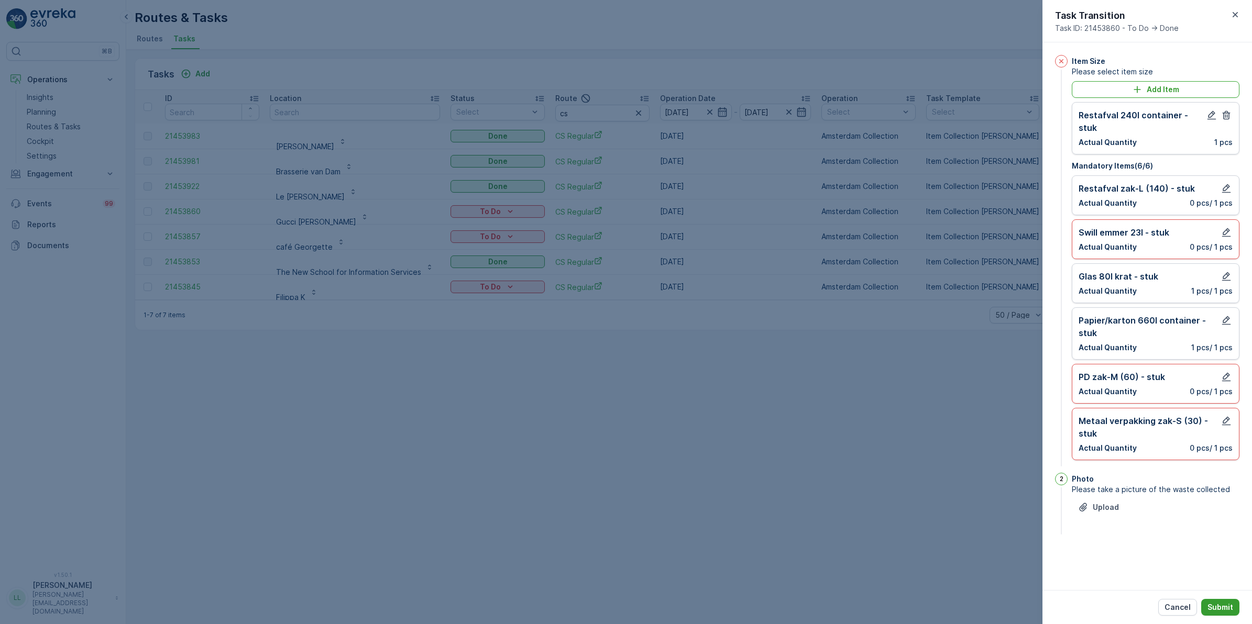
click at [1000, 483] on p "Submit" at bounding box center [1220, 607] width 26 height 10
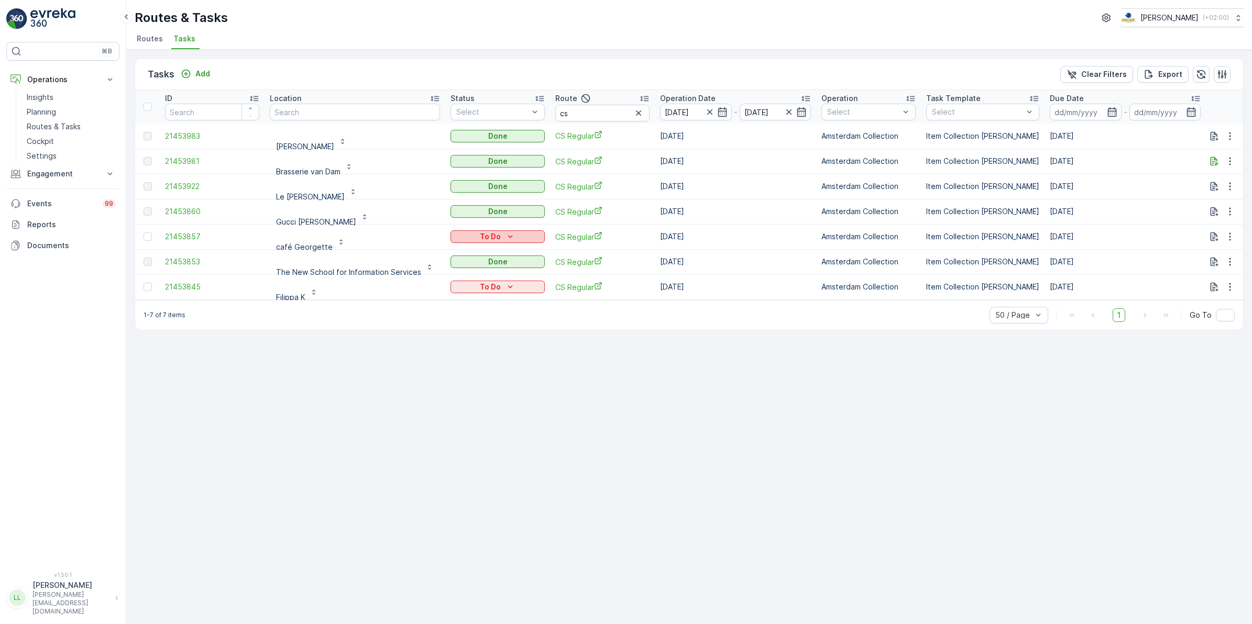
click at [493, 237] on p "To Do" at bounding box center [490, 236] width 21 height 10
click at [474, 282] on div "Done" at bounding box center [482, 281] width 67 height 15
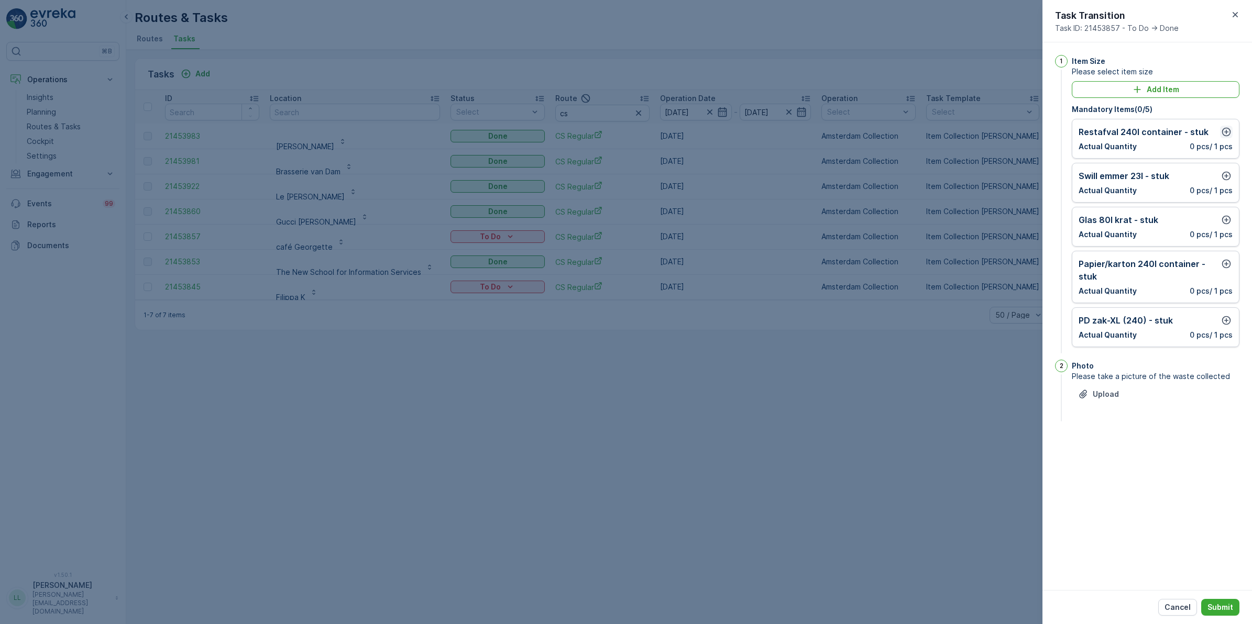
click at [1000, 134] on icon "button" at bounding box center [1226, 132] width 9 height 9
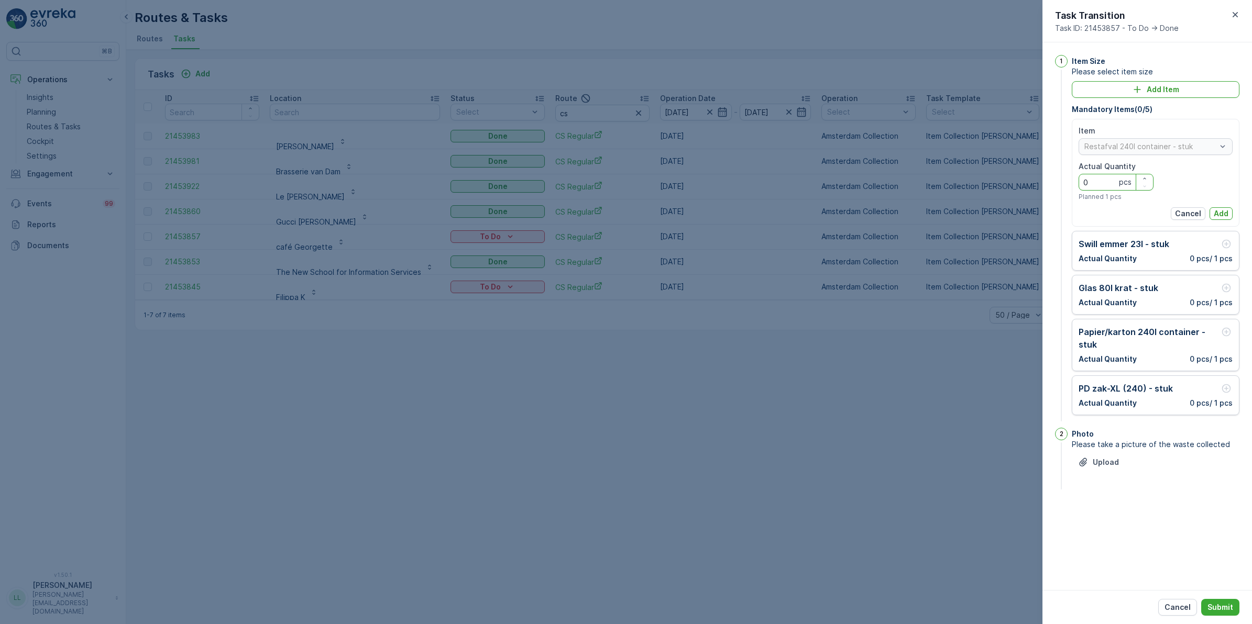
click at [1000, 183] on Quantity "0" at bounding box center [1115, 182] width 75 height 17
type Quantity "1"
click at [1000, 213] on p "Add" at bounding box center [1220, 213] width 15 height 10
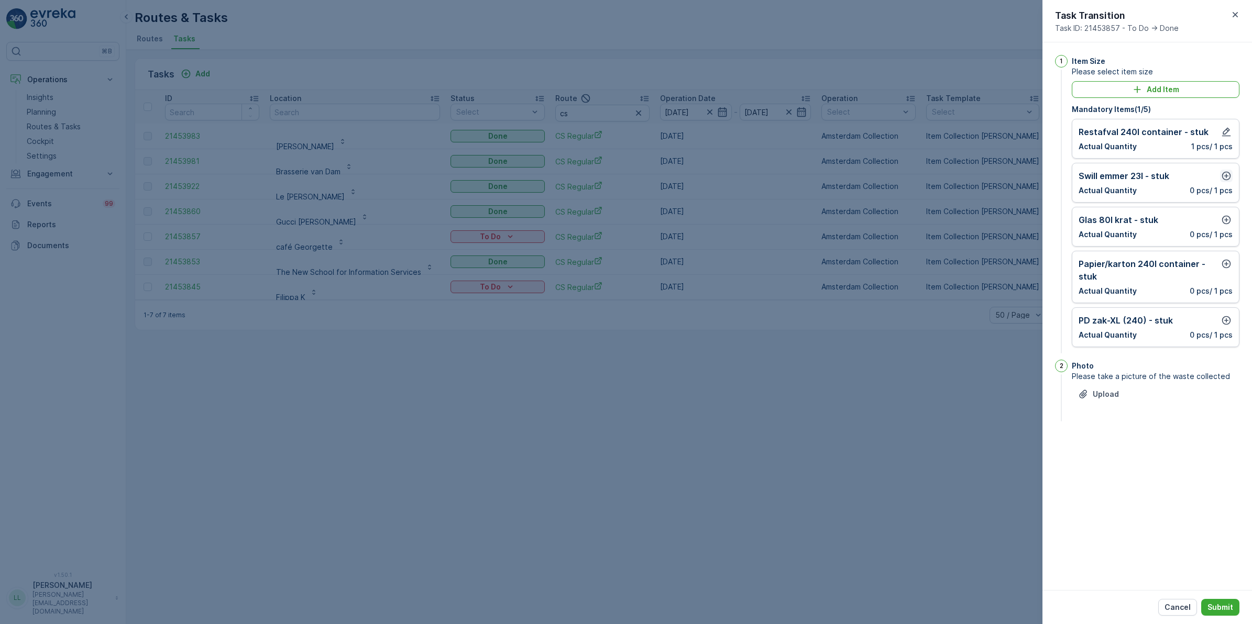
click at [1000, 182] on button "button" at bounding box center [1226, 176] width 13 height 13
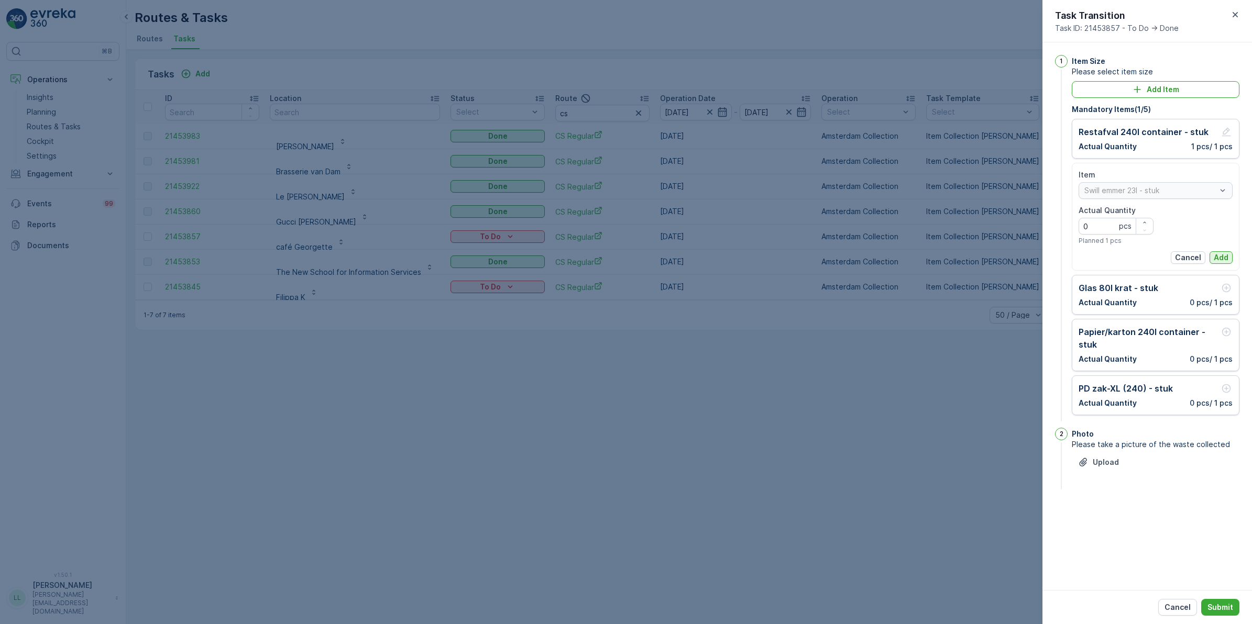
click at [1000, 253] on button "Add" at bounding box center [1220, 257] width 23 height 13
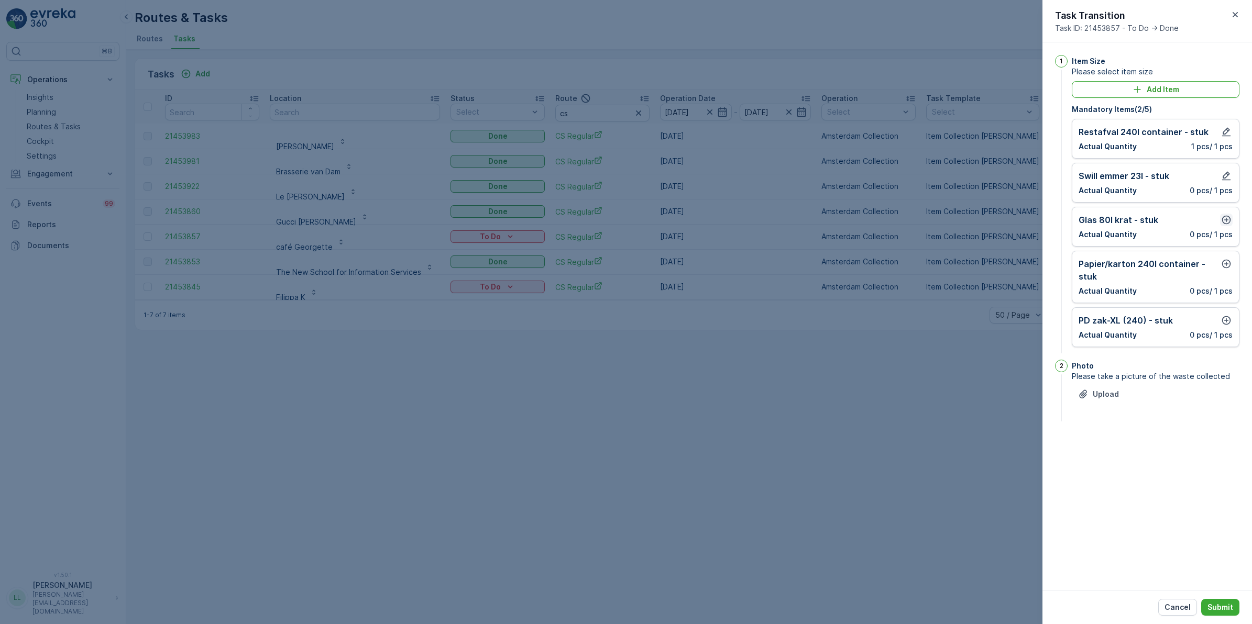
click at [1000, 216] on icon "button" at bounding box center [1226, 220] width 10 height 10
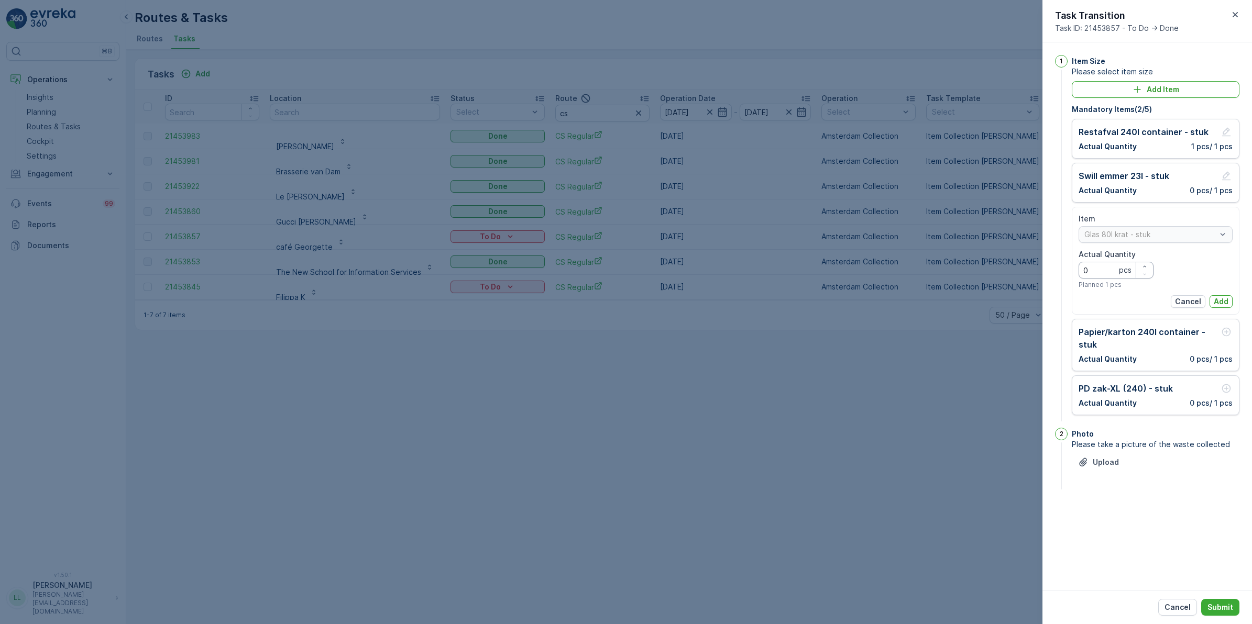
click at [1000, 268] on Quantity "0" at bounding box center [1115, 270] width 75 height 17
type Quantity "2"
click at [1000, 306] on p "Add" at bounding box center [1220, 301] width 15 height 10
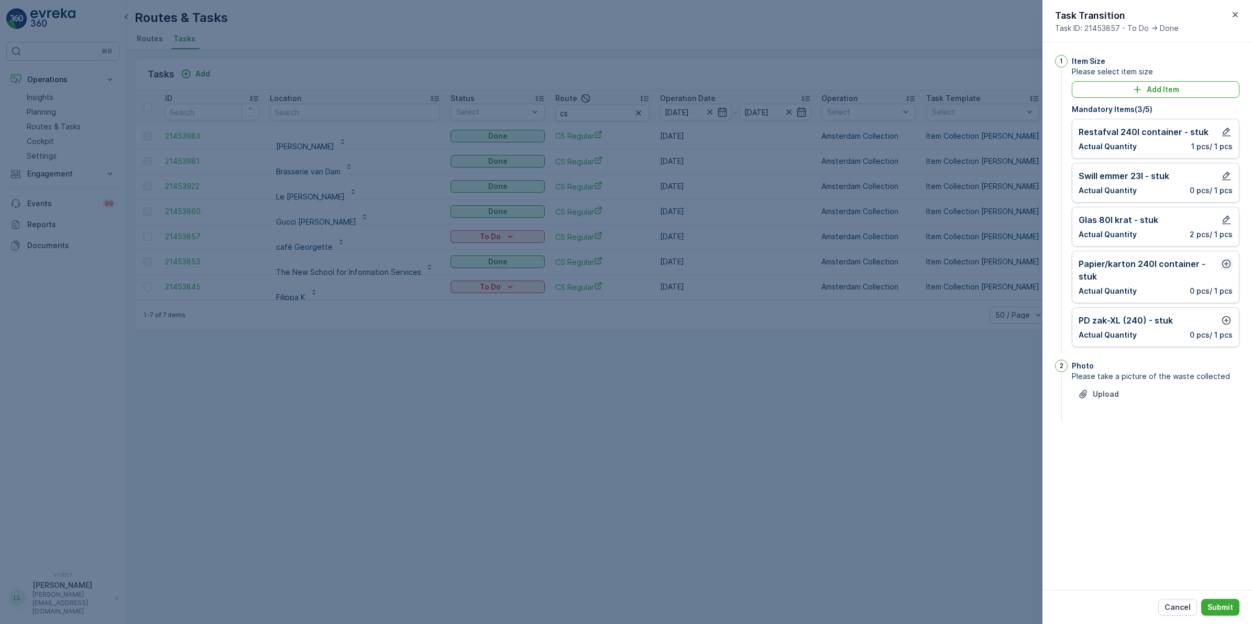
click at [1000, 265] on icon "button" at bounding box center [1226, 264] width 9 height 9
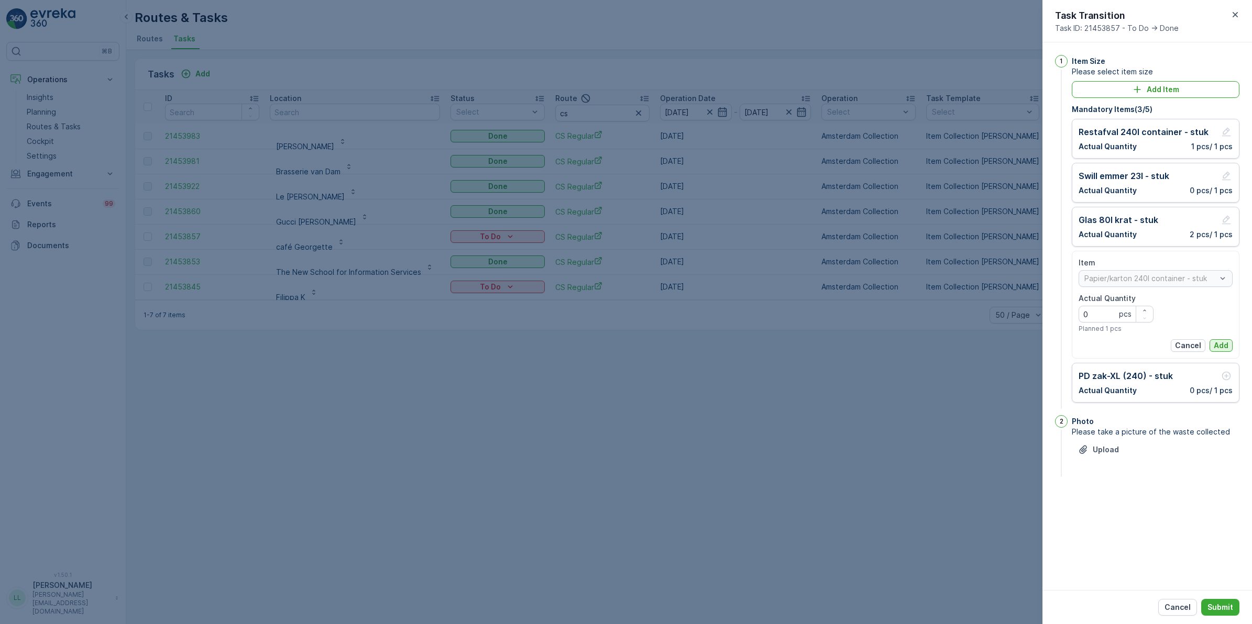
click at [1000, 346] on p "Add" at bounding box center [1220, 345] width 15 height 10
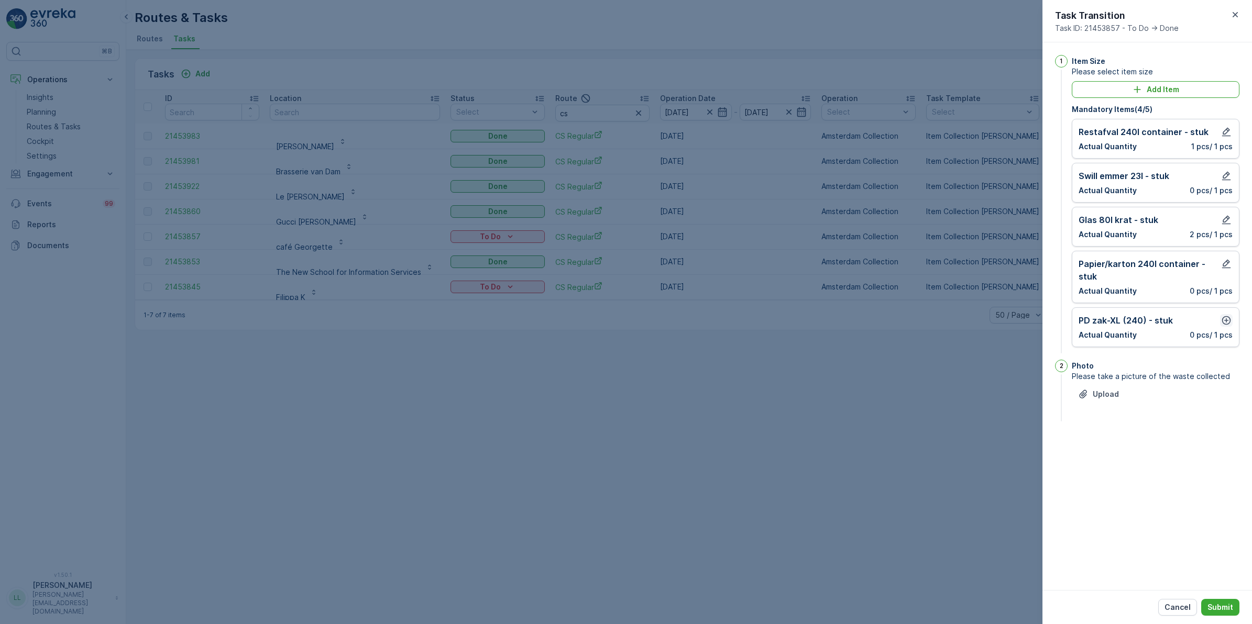
click at [1000, 319] on icon "button" at bounding box center [1226, 320] width 9 height 9
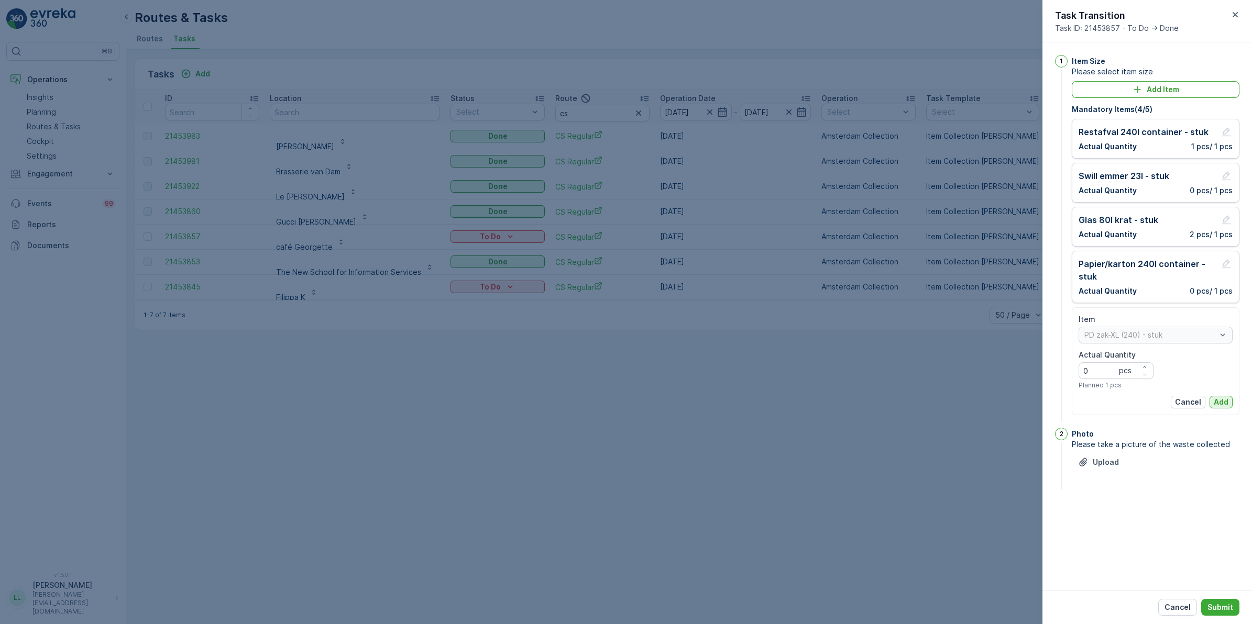
click at [1000, 400] on p "Add" at bounding box center [1220, 402] width 15 height 10
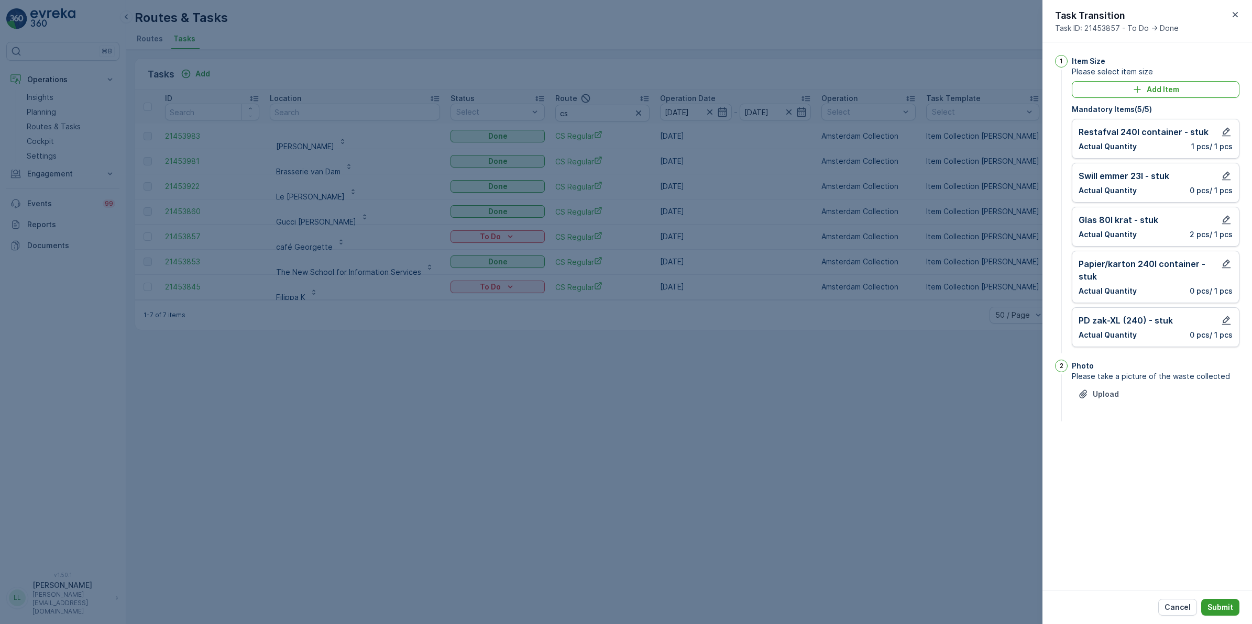
click at [1000, 483] on p "Submit" at bounding box center [1220, 607] width 26 height 10
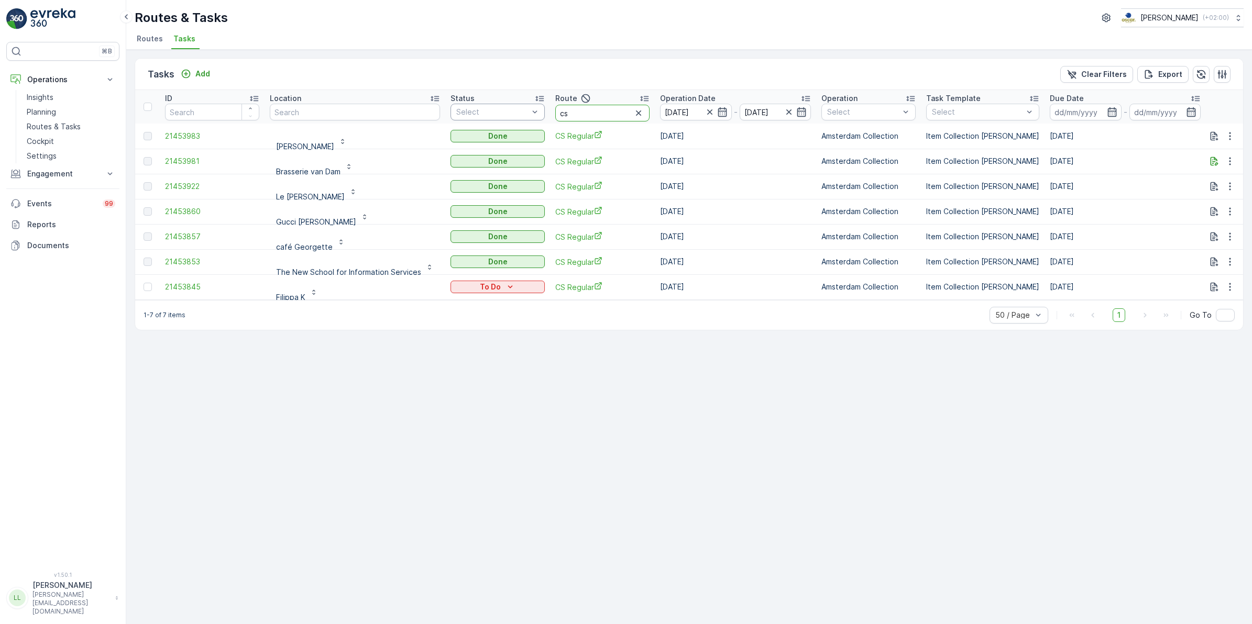
drag, startPoint x: 583, startPoint y: 116, endPoint x: 527, endPoint y: 116, distance: 56.0
click at [527, 116] on tr "ID Location Status Select Route cs Operation Date 15.09.2025 - 15.09.2025 Opera…" at bounding box center [980, 107] width 1691 height 34
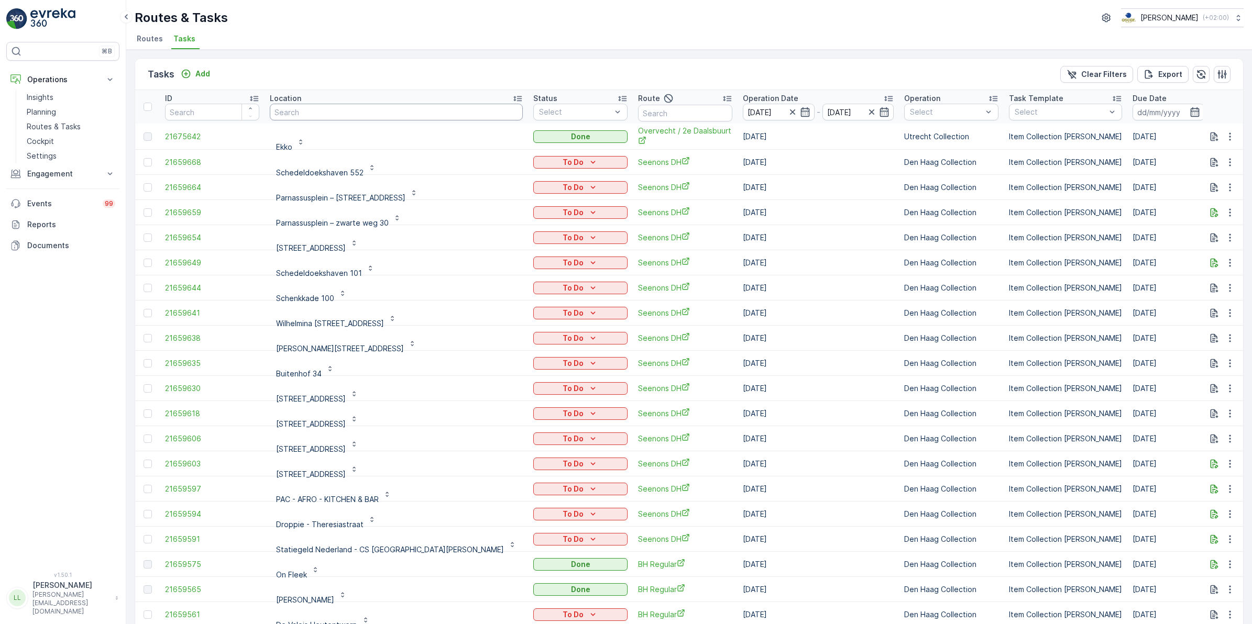
click at [316, 111] on input "text" at bounding box center [396, 112] width 253 height 17
type input "james"
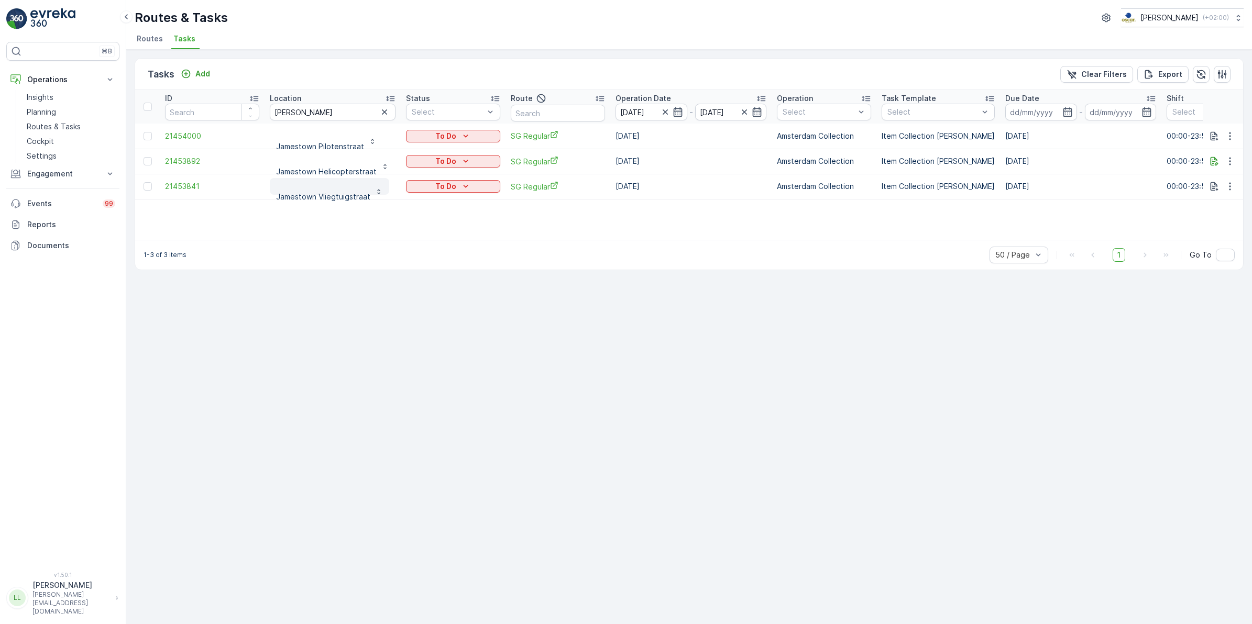
click at [370, 195] on div "Jamestown Vliegtuigstraat" at bounding box center [329, 191] width 107 height 21
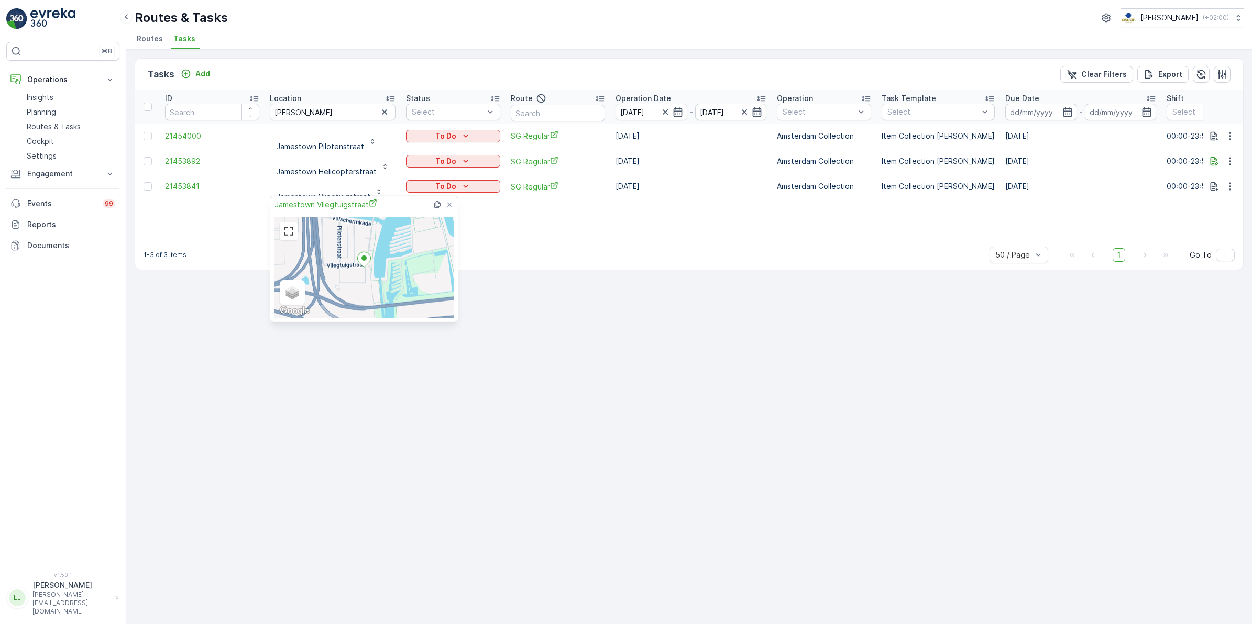
click at [335, 196] on div "Jamestown Vliegtuigstraat Satellite Roadmap Terrain Hybrid Leaflet Keyboard sho…" at bounding box center [364, 259] width 189 height 127
click at [336, 202] on span "Jamestown Vliegtuigstraat" at bounding box center [325, 204] width 103 height 11
click at [549, 483] on div "Tasks Add Clear Filters Export ID Location james Status Select Route Operation …" at bounding box center [688, 337] width 1125 height 574
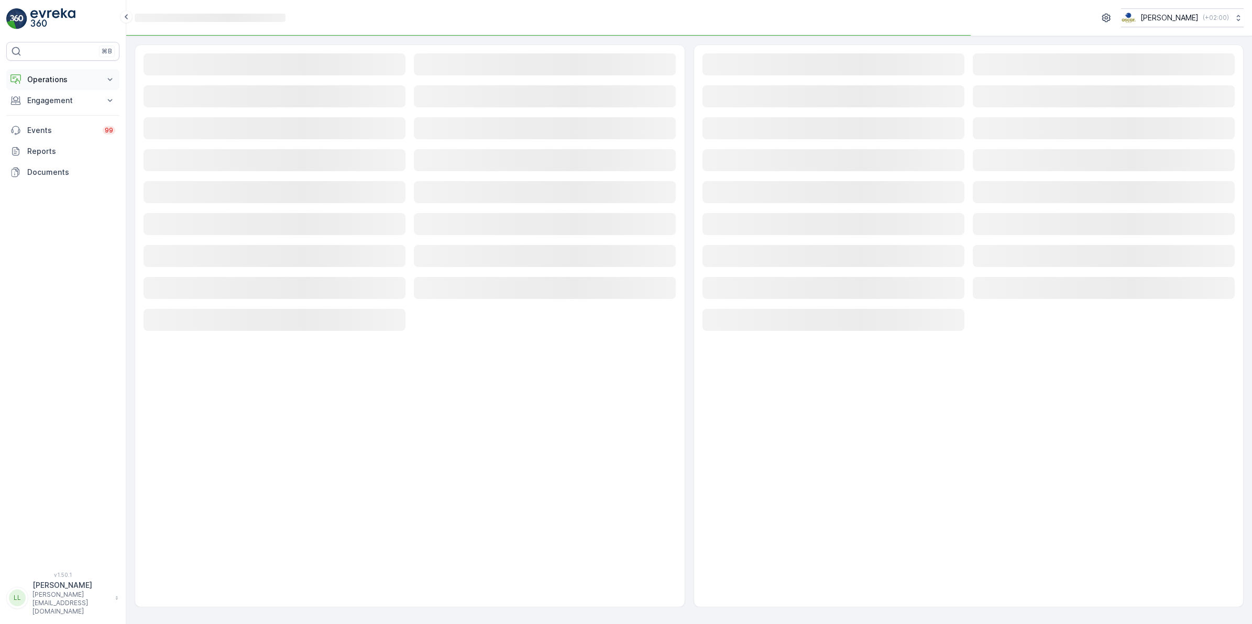
click at [69, 78] on p "Operations" at bounding box center [62, 79] width 71 height 10
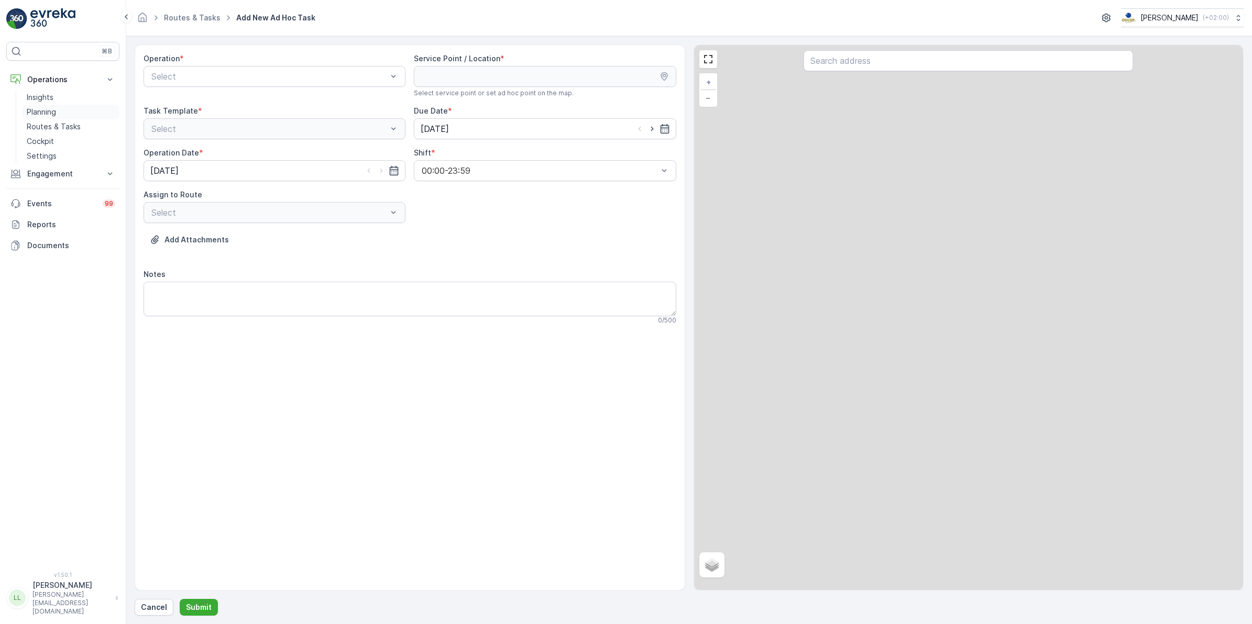
click at [47, 113] on p "Planning" at bounding box center [41, 112] width 29 height 10
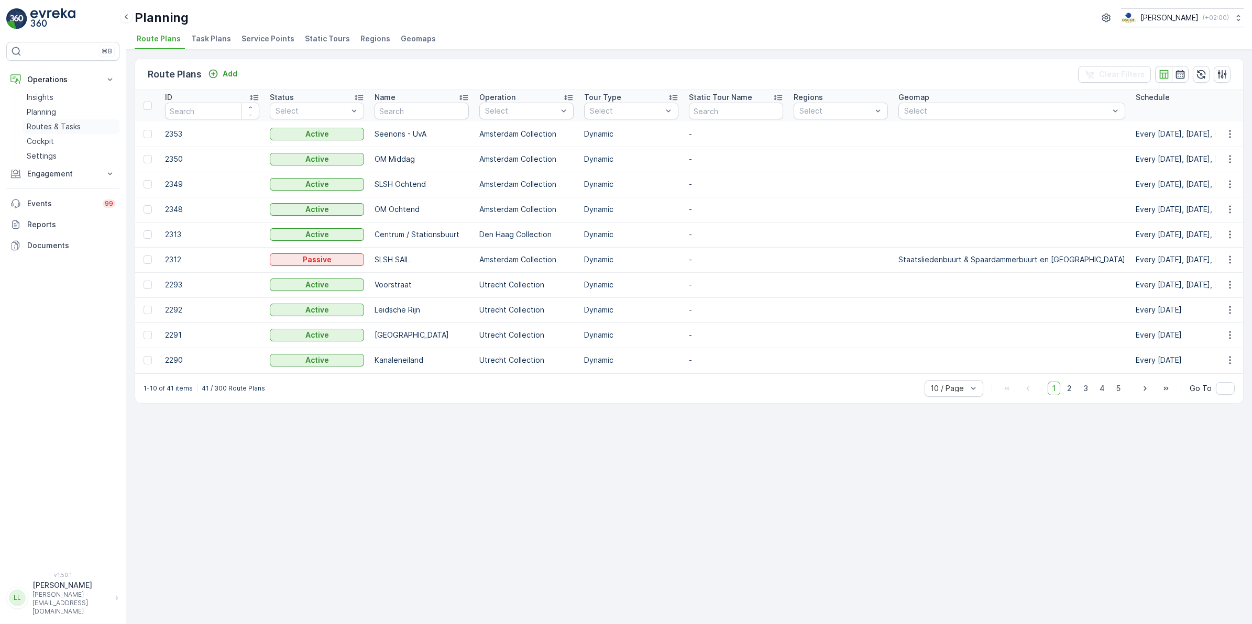
click at [58, 121] on link "Routes & Tasks" at bounding box center [71, 126] width 97 height 15
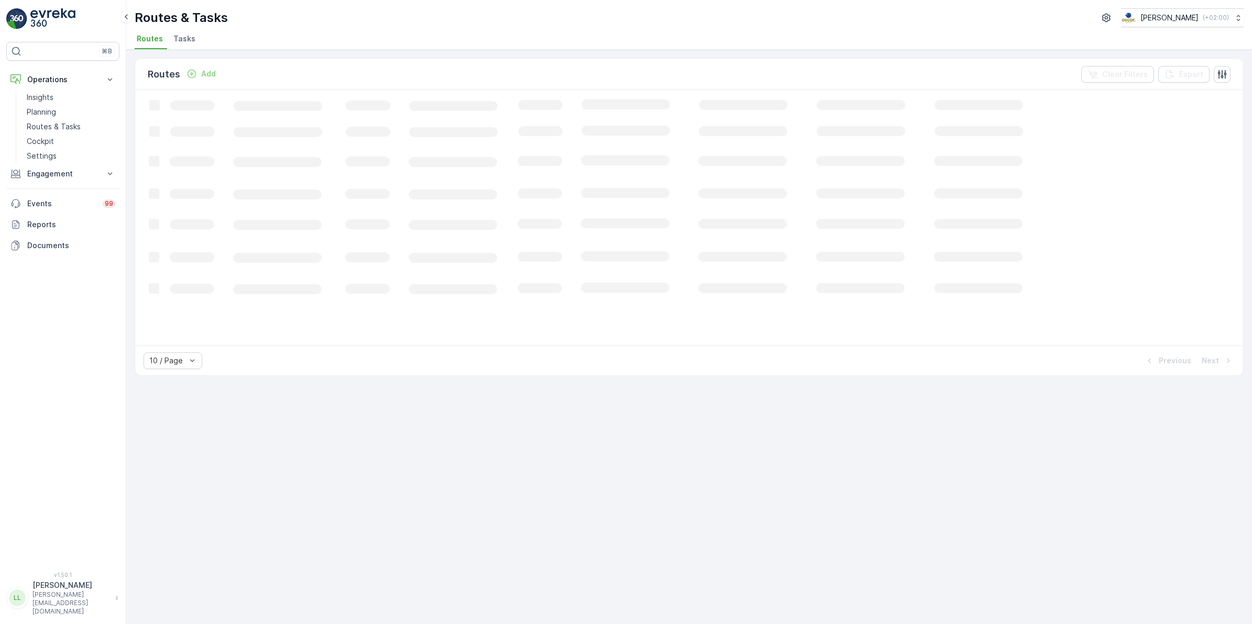
click at [182, 40] on span "Tasks" at bounding box center [184, 39] width 22 height 10
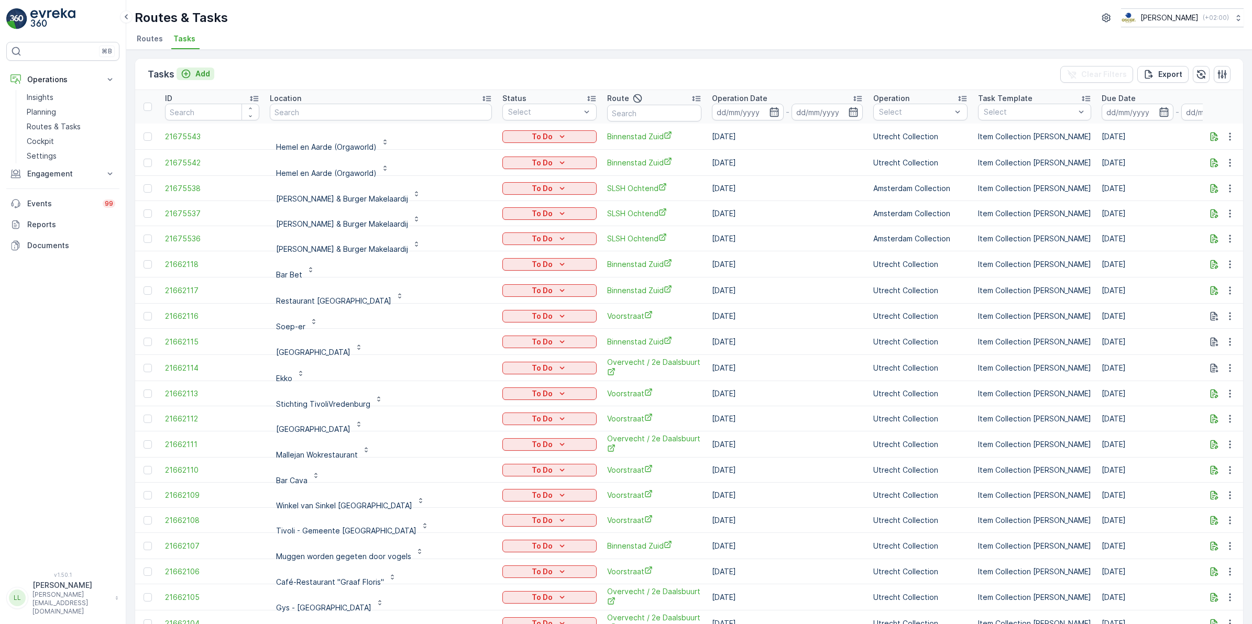
click at [205, 70] on p "Add" at bounding box center [202, 74] width 15 height 10
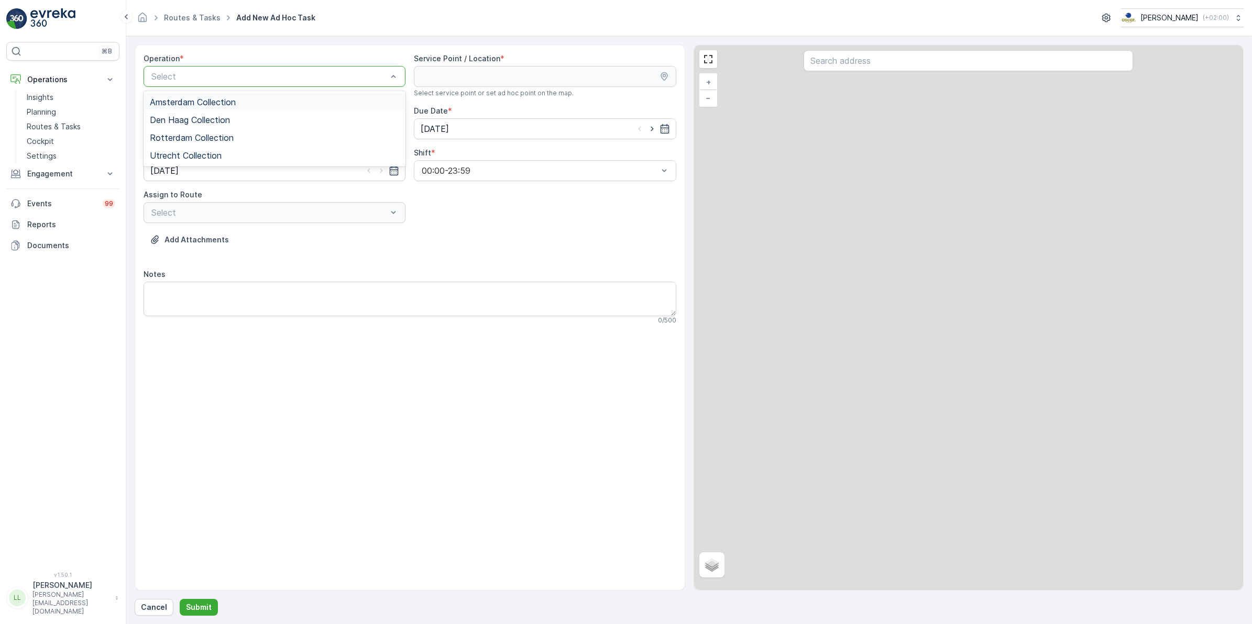
click at [336, 82] on div "Select" at bounding box center [274, 76] width 262 height 21
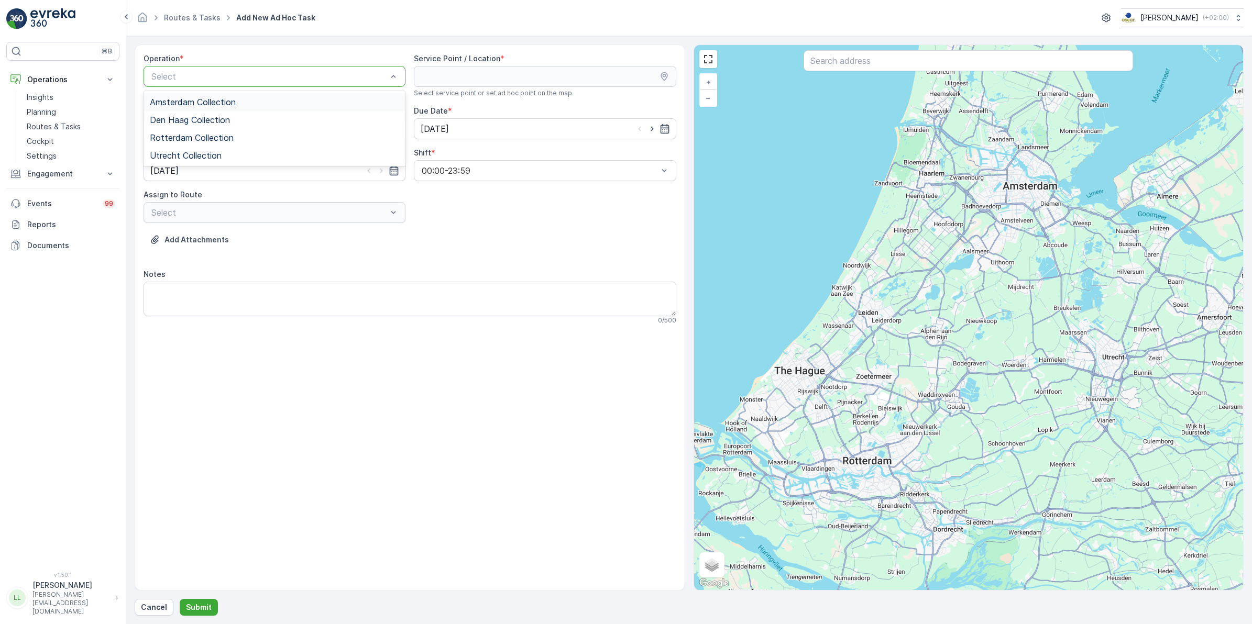
click at [272, 96] on div "Amsterdam Collection" at bounding box center [274, 102] width 262 height 18
click at [881, 59] on input "text" at bounding box center [967, 60] width 329 height 21
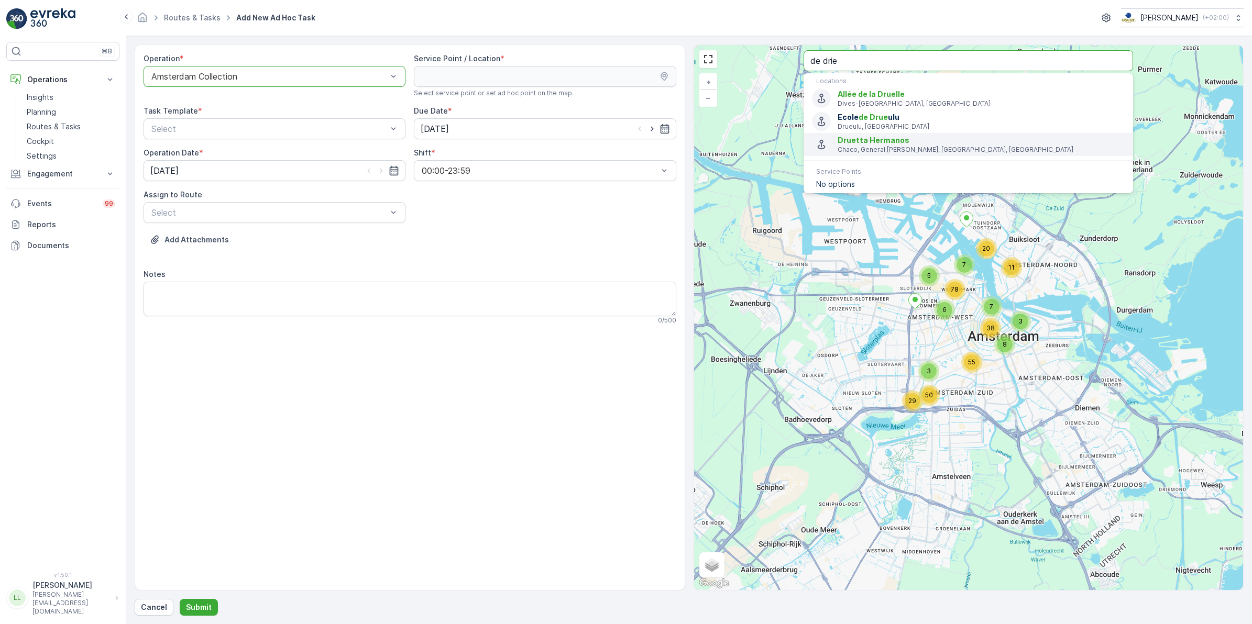
type input "de drie"
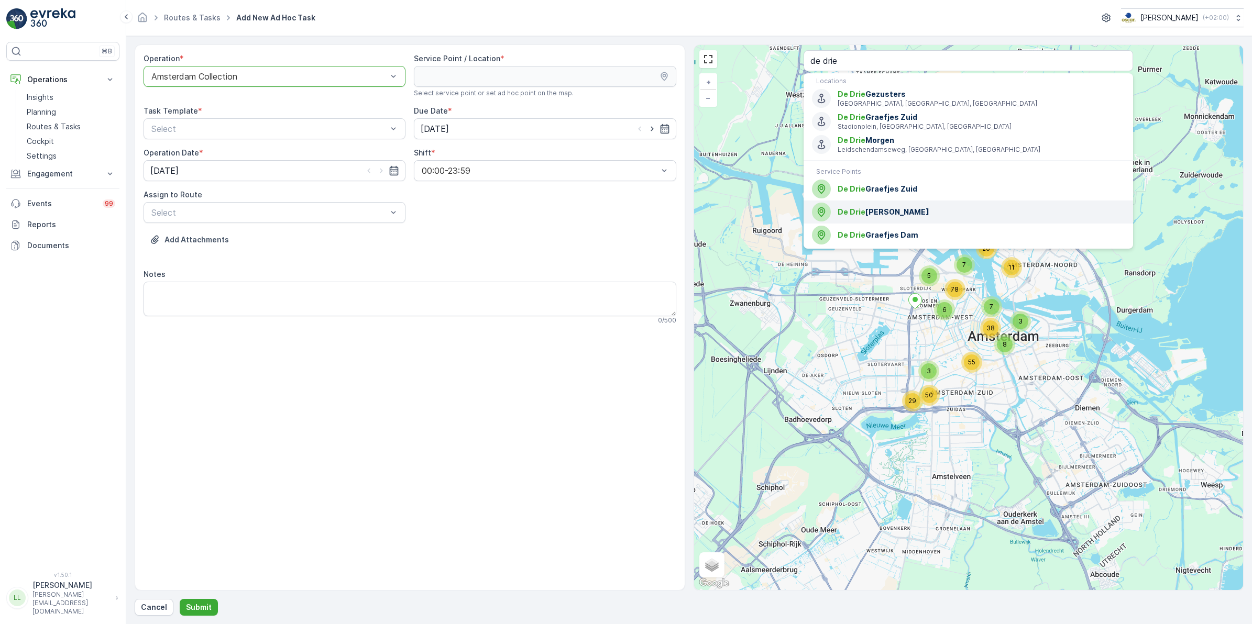
click at [934, 214] on span "De Drie Graefjes Rokin" at bounding box center [980, 212] width 287 height 10
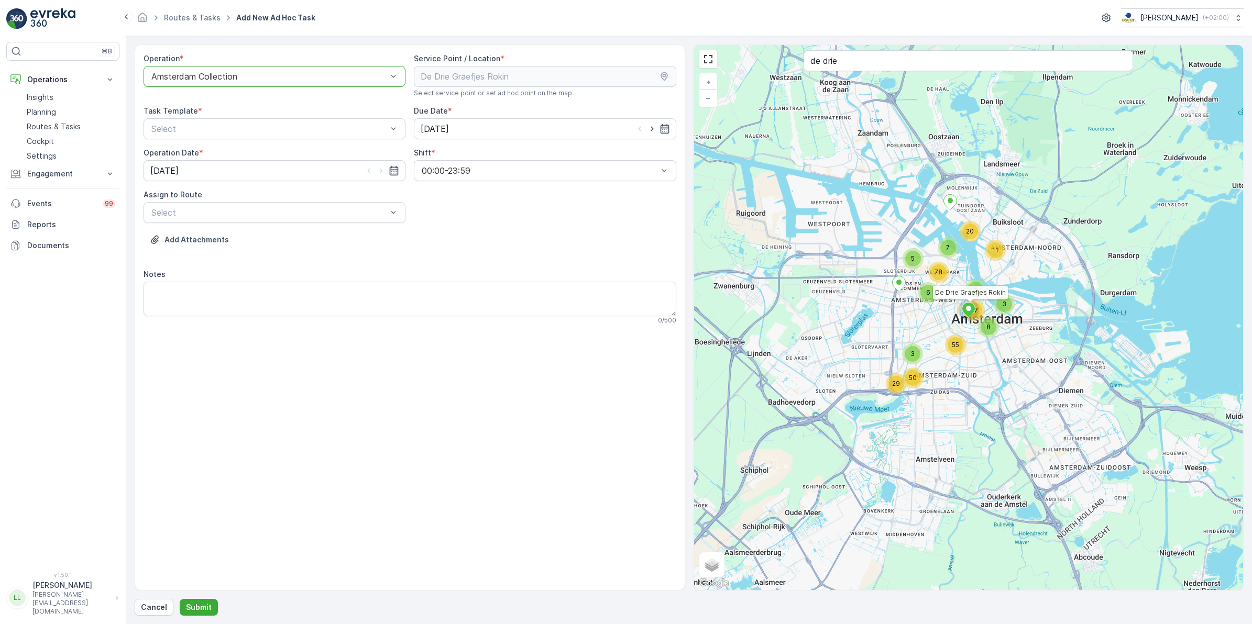
click at [308, 116] on div "Task Template *" at bounding box center [274, 111] width 262 height 10
click at [309, 119] on div "Select" at bounding box center [274, 128] width 262 height 21
click at [283, 152] on div "Item Collection [PERSON_NAME]" at bounding box center [274, 154] width 249 height 9
click at [652, 130] on icon "button" at bounding box center [652, 129] width 10 height 10
type input "16.09.2025"
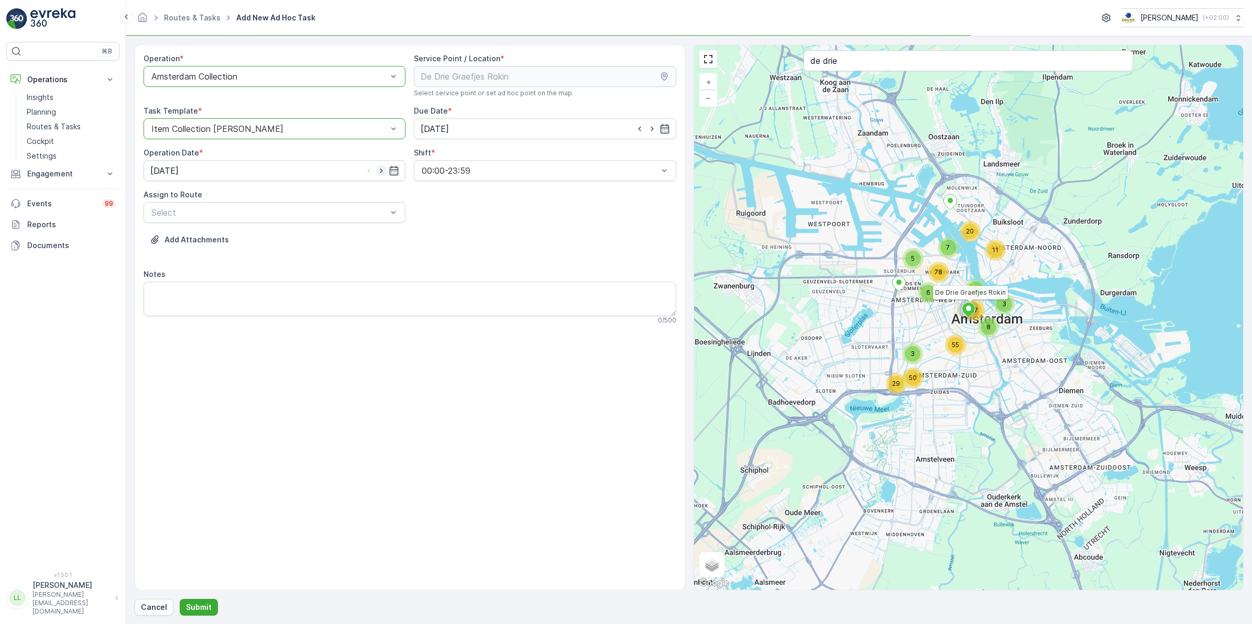
click at [383, 171] on icon "button" at bounding box center [381, 170] width 10 height 10
type input "16.09.2025"
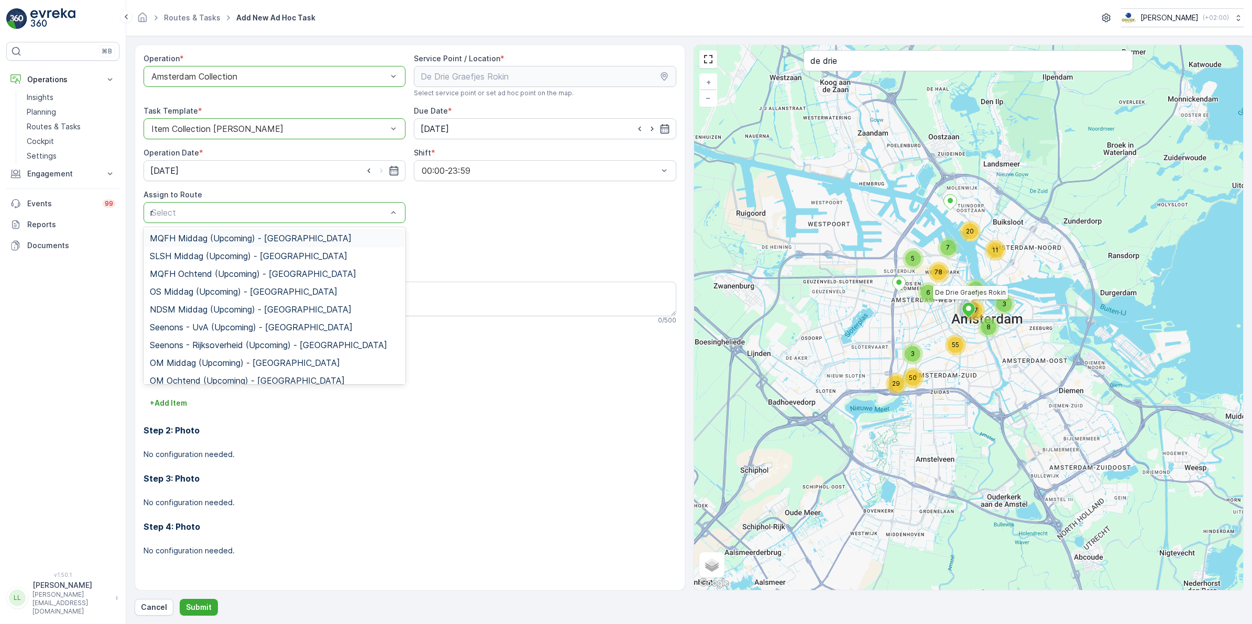
type input "rok"
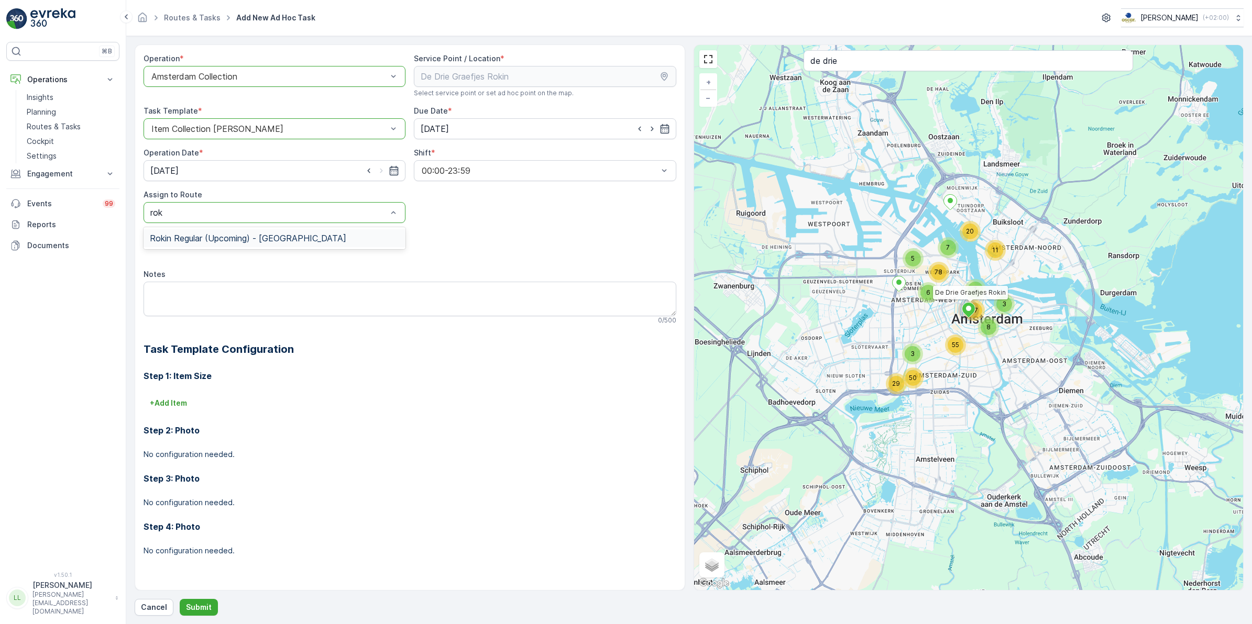
click at [305, 231] on div "Rokin Regular (Upcoming) - Amsterdam" at bounding box center [274, 238] width 262 height 18
click at [250, 286] on textarea "Notes" at bounding box center [409, 299] width 533 height 35
type textarea "K"
type textarea "Leveren: koffie emmer"
click at [201, 604] on p "Submit" at bounding box center [199, 607] width 26 height 10
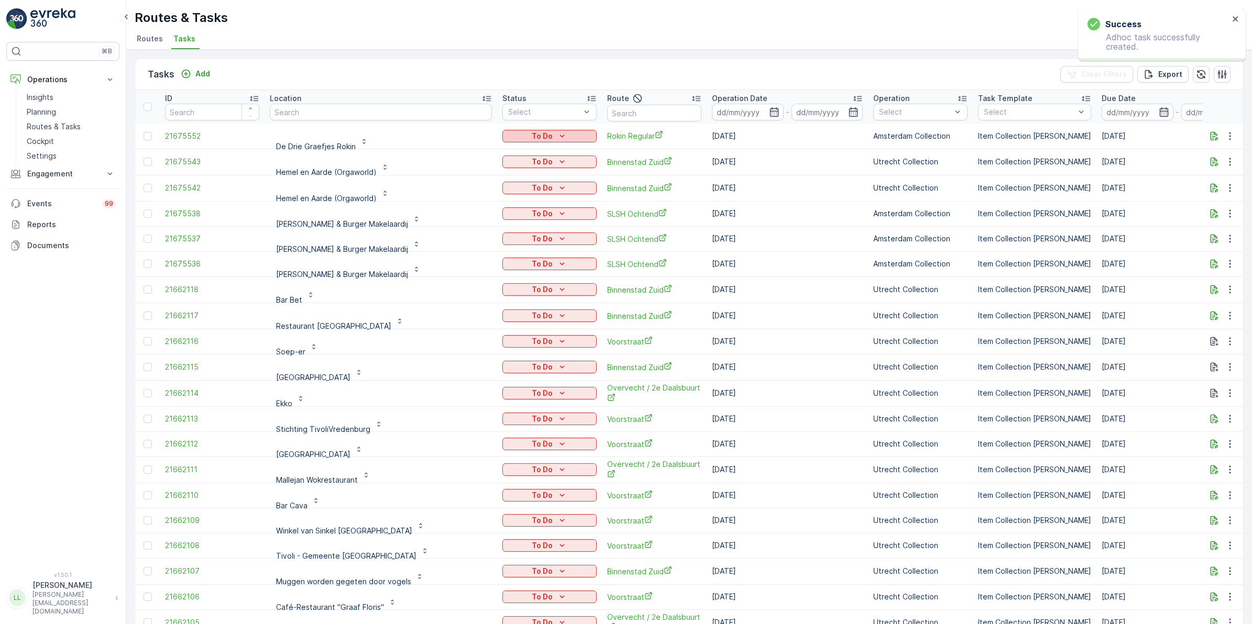
click at [522, 137] on div "To Do" at bounding box center [549, 136] width 86 height 10
click at [477, 149] on div "Let Op!" at bounding box center [478, 151] width 67 height 15
click at [617, 110] on input "text" at bounding box center [654, 113] width 94 height 17
type input "seej0j"
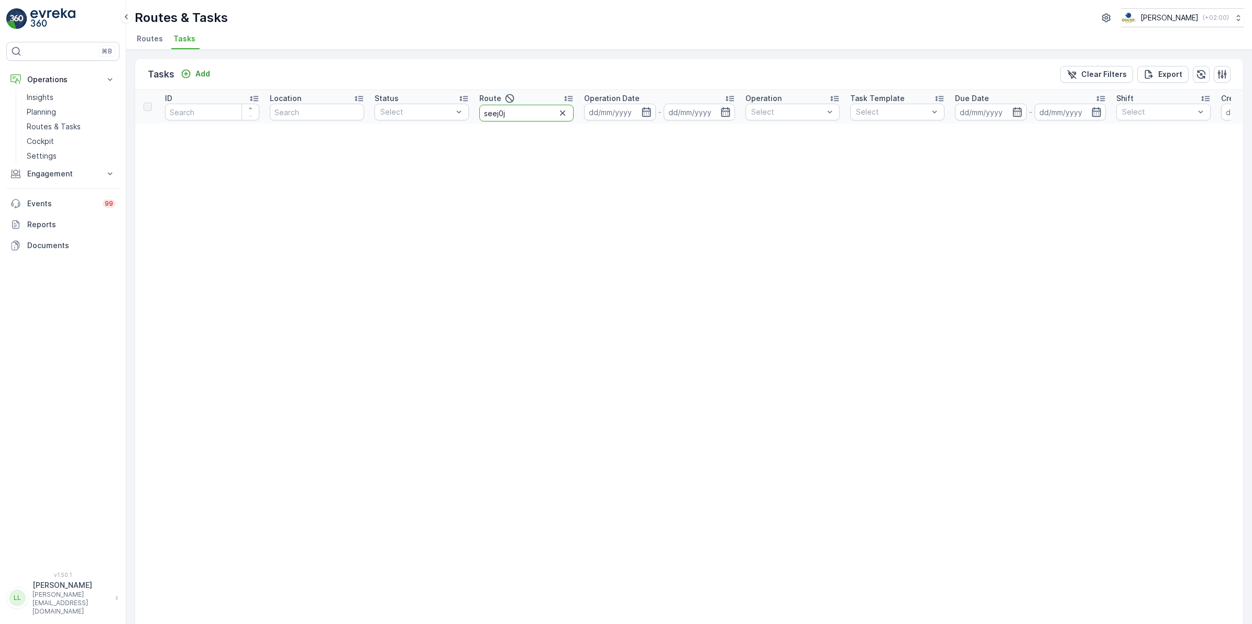
click at [514, 111] on input "seej0j" at bounding box center [526, 113] width 94 height 17
type input "seenons u"
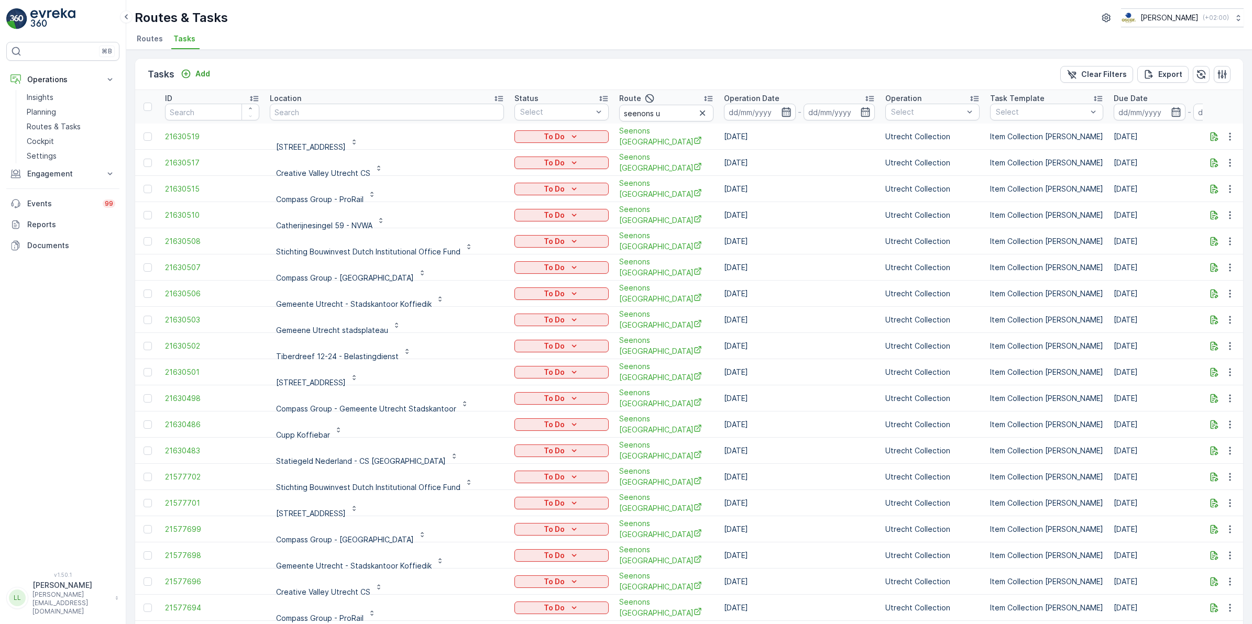
click at [781, 113] on icon "button" at bounding box center [786, 112] width 10 height 10
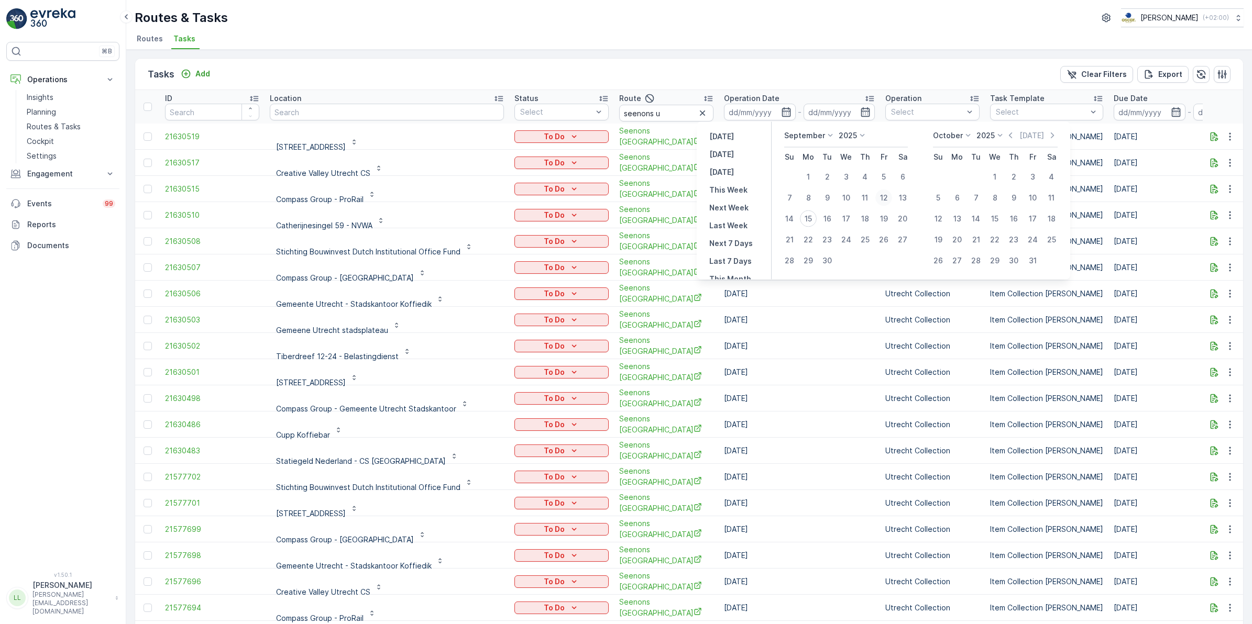
click at [888, 194] on div "12" at bounding box center [883, 198] width 17 height 17
type input "12.09.2025"
click at [888, 194] on div "12" at bounding box center [883, 198] width 17 height 17
type input "12.09.2025"
click at [888, 194] on div "12" at bounding box center [883, 198] width 17 height 17
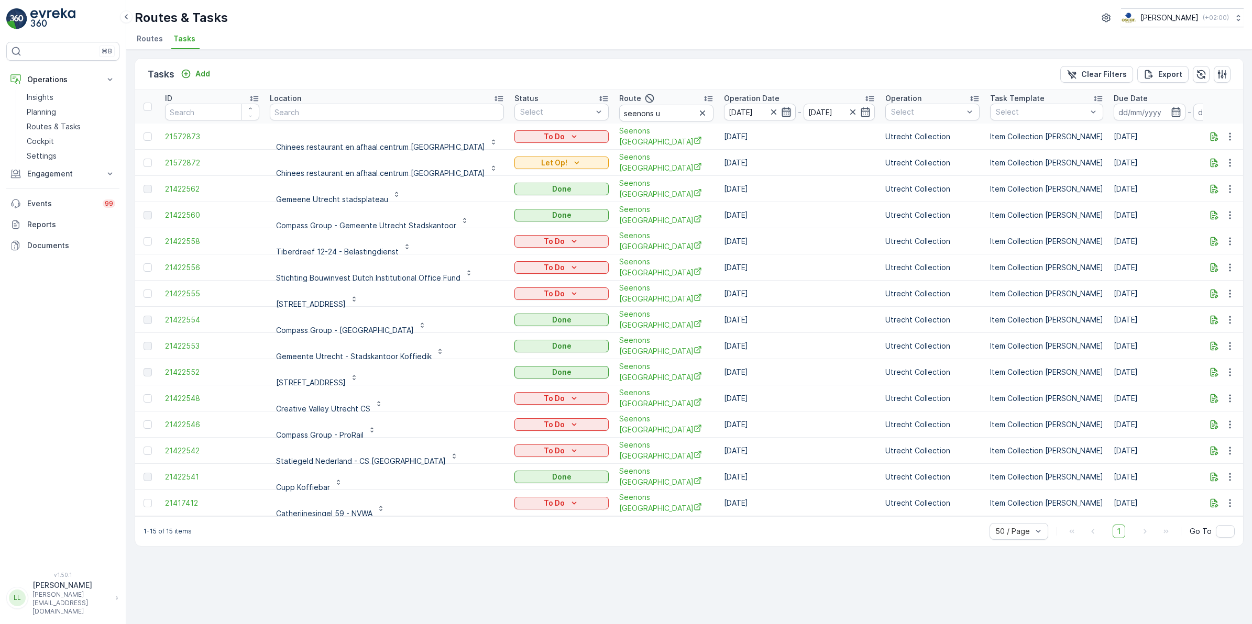
click at [781, 113] on icon "button" at bounding box center [786, 112] width 10 height 10
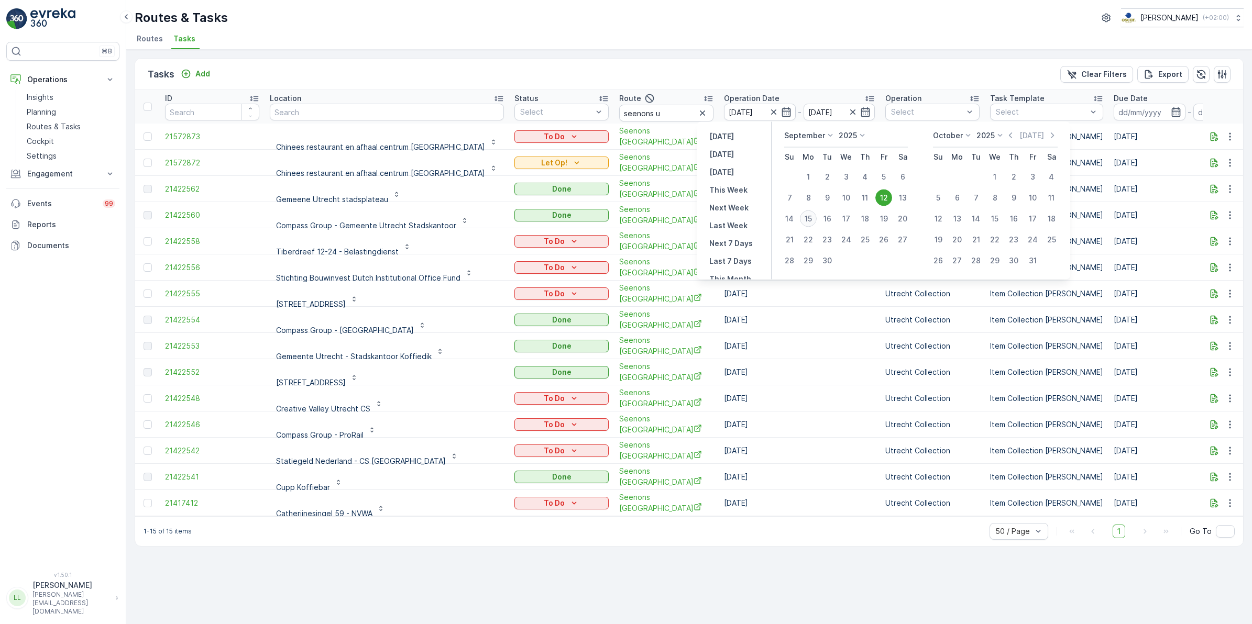
click at [809, 221] on div "15" at bounding box center [808, 219] width 17 height 17
type input "[DATE]"
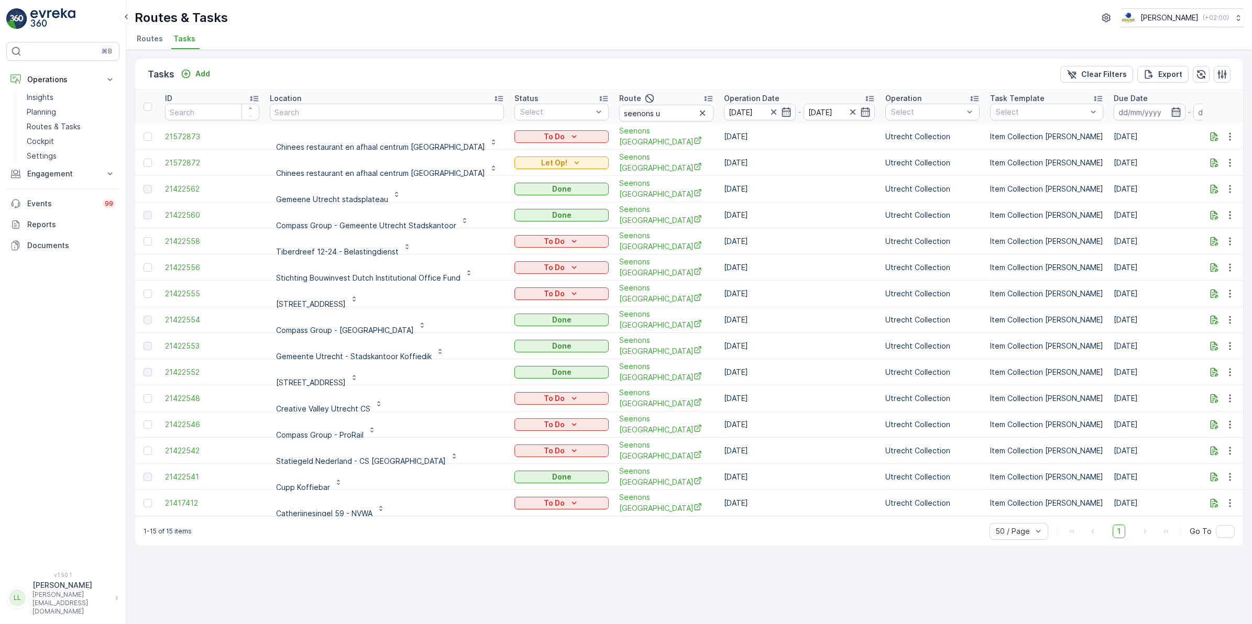
click at [809, 221] on td "12.09.2025" at bounding box center [798, 215] width 161 height 26
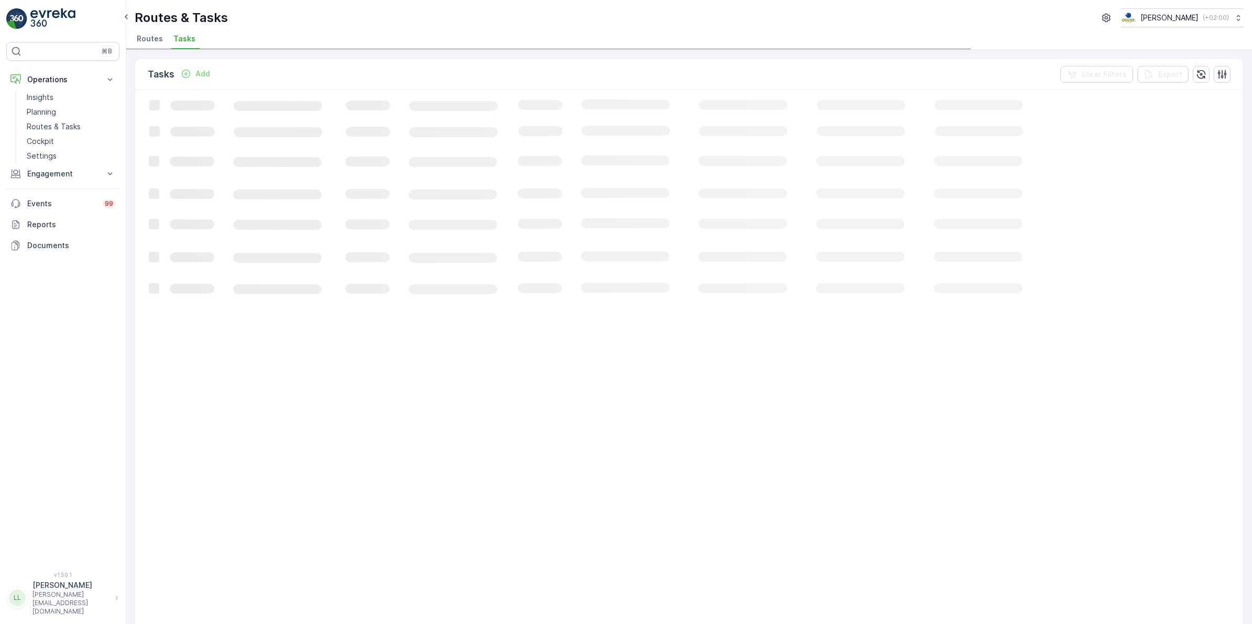
drag, startPoint x: 809, startPoint y: 221, endPoint x: 747, endPoint y: 63, distance: 169.3
click at [747, 63] on div "Tasks Add Clear Filters Export" at bounding box center [689, 74] width 1108 height 31
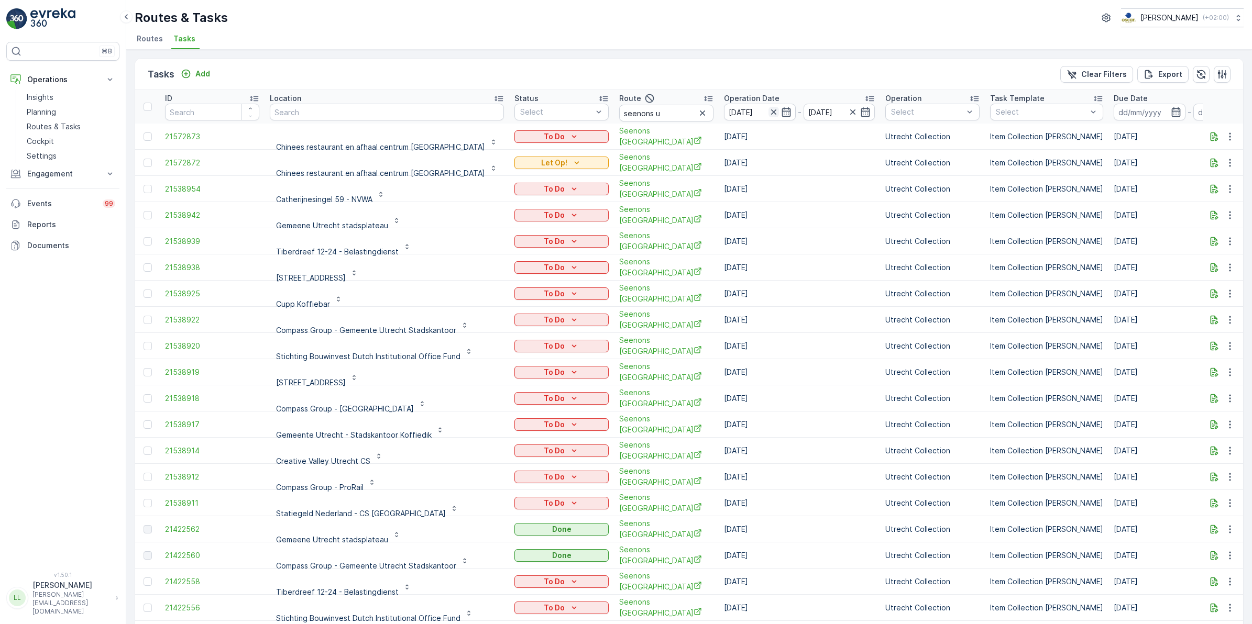
click at [770, 111] on icon "button" at bounding box center [772, 111] width 5 height 5
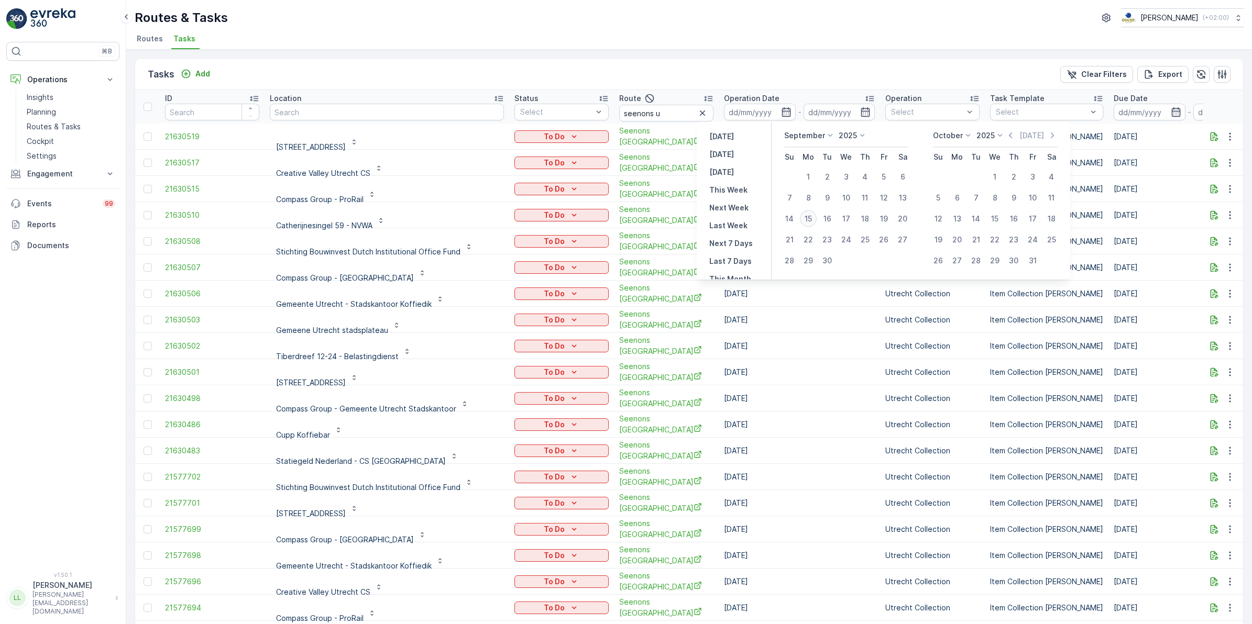
click at [806, 218] on div "15" at bounding box center [808, 219] width 17 height 17
type input "[DATE]"
click at [806, 218] on div "15" at bounding box center [808, 219] width 17 height 17
type input "[DATE]"
click at [806, 218] on div "15" at bounding box center [808, 219] width 17 height 17
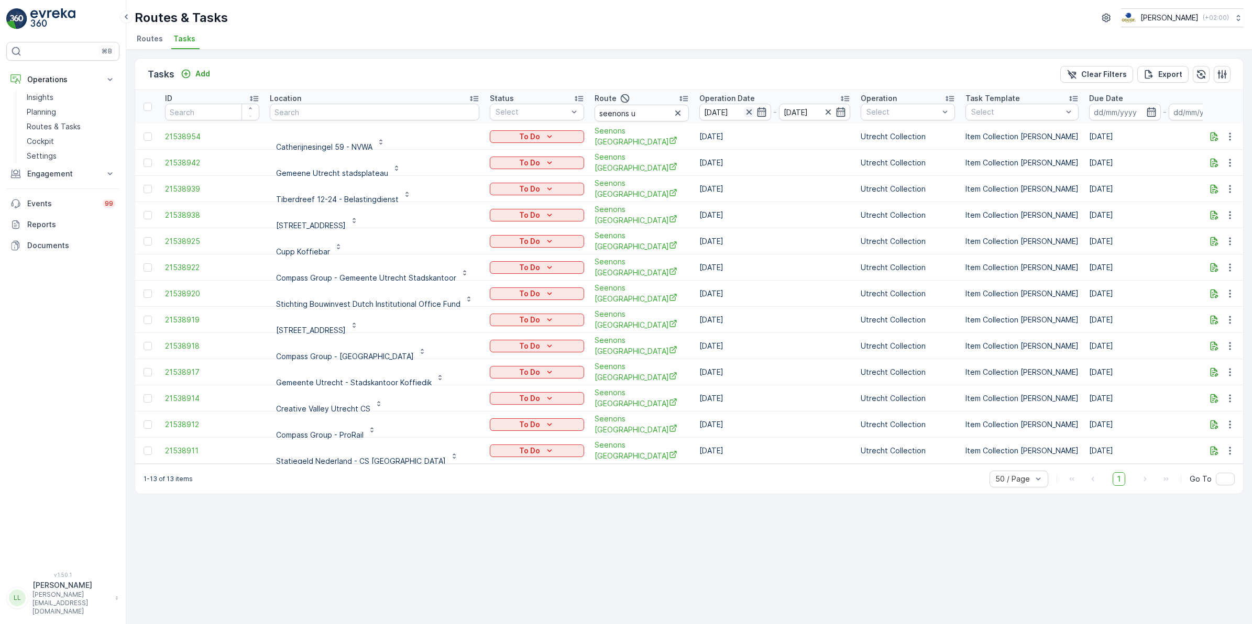
click at [746, 113] on icon "button" at bounding box center [748, 111] width 5 height 5
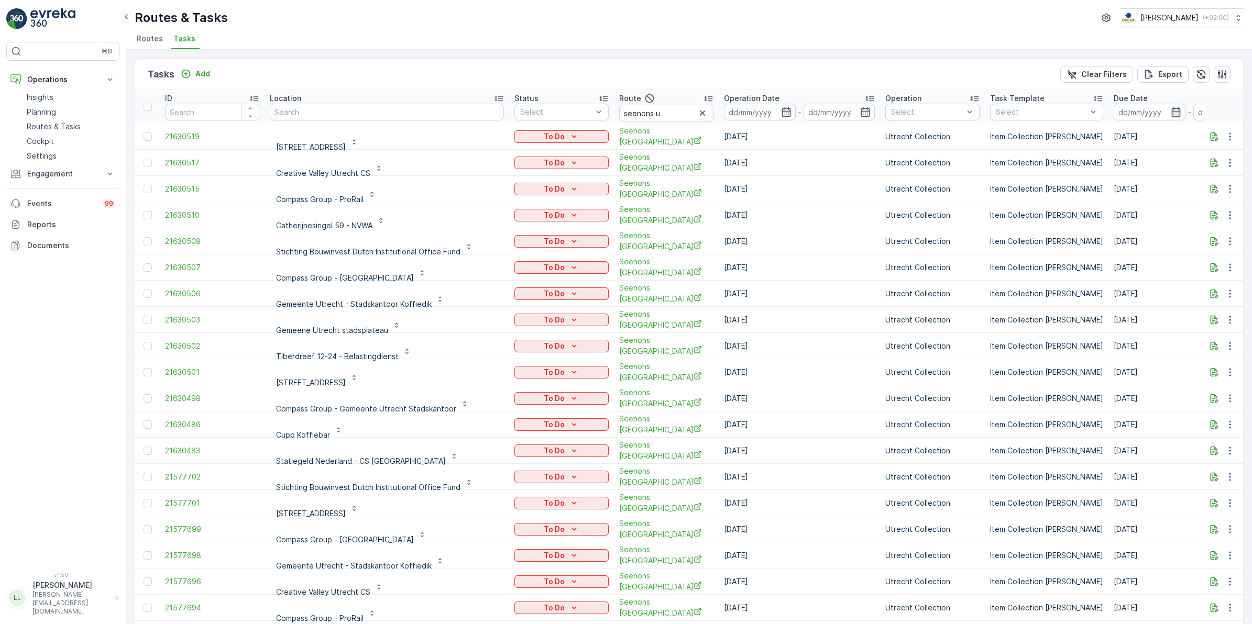
click at [781, 113] on icon "button" at bounding box center [786, 112] width 10 height 10
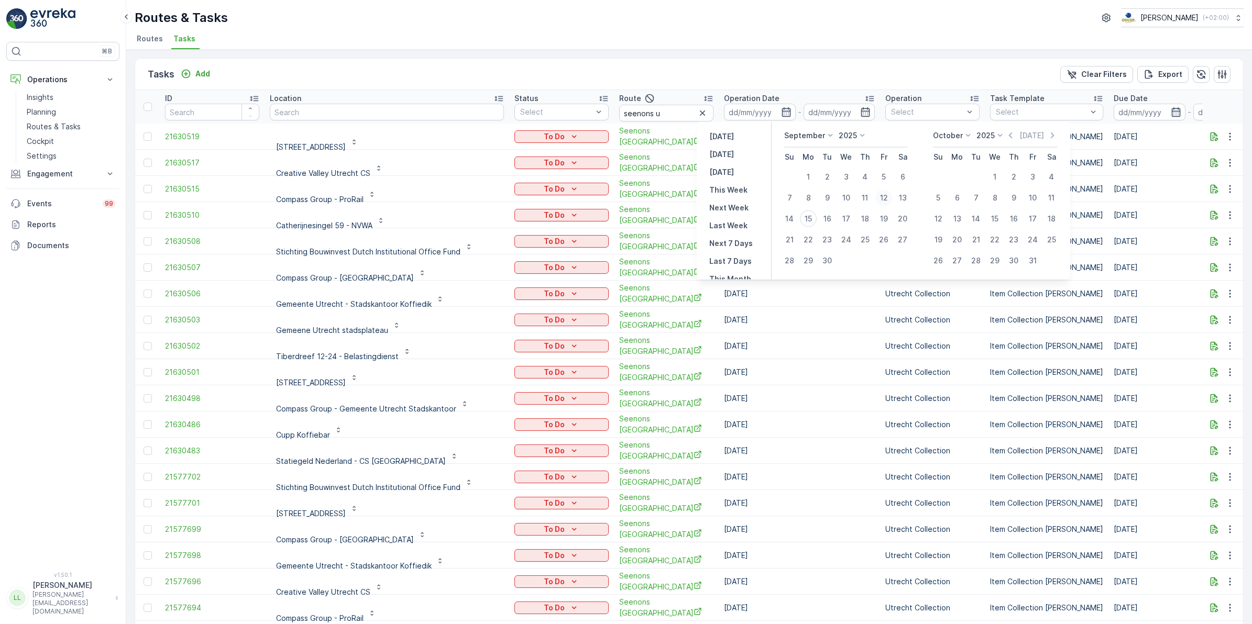
click at [888, 197] on div "12" at bounding box center [883, 198] width 17 height 17
type input "12.09.2025"
click at [888, 197] on div "12" at bounding box center [883, 198] width 17 height 17
type input "12.09.2025"
click at [888, 197] on div "12" at bounding box center [883, 198] width 17 height 17
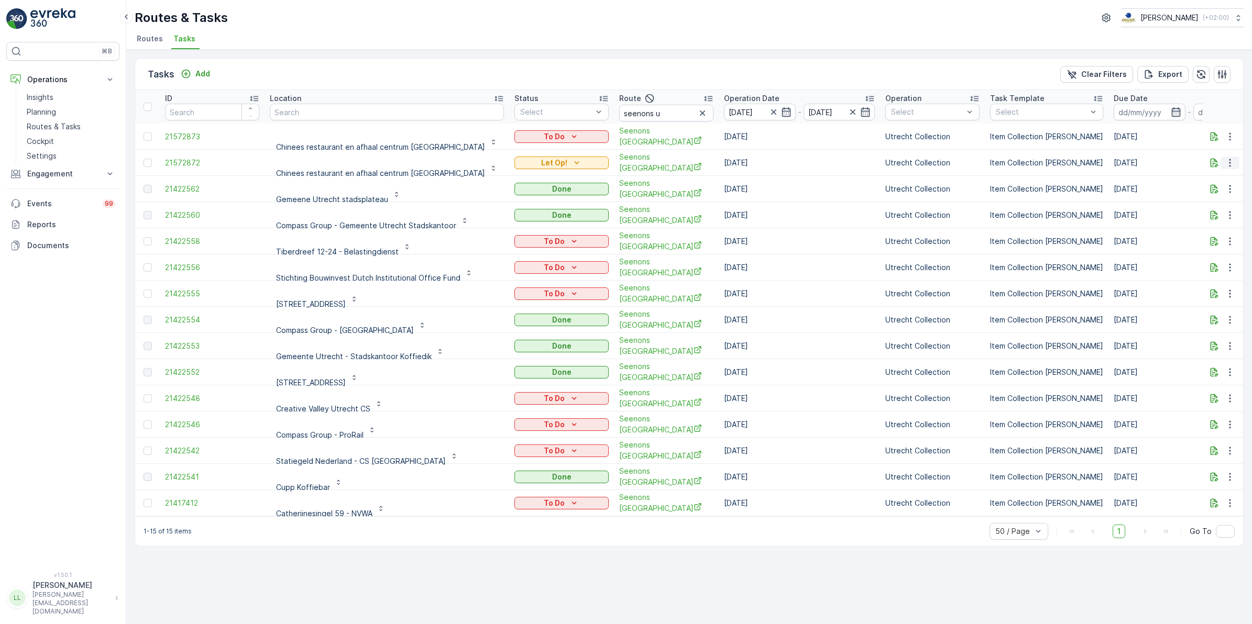
click at [1234, 160] on button "button" at bounding box center [1229, 163] width 19 height 13
click at [1215, 205] on span "Change Route" at bounding box center [1202, 206] width 51 height 10
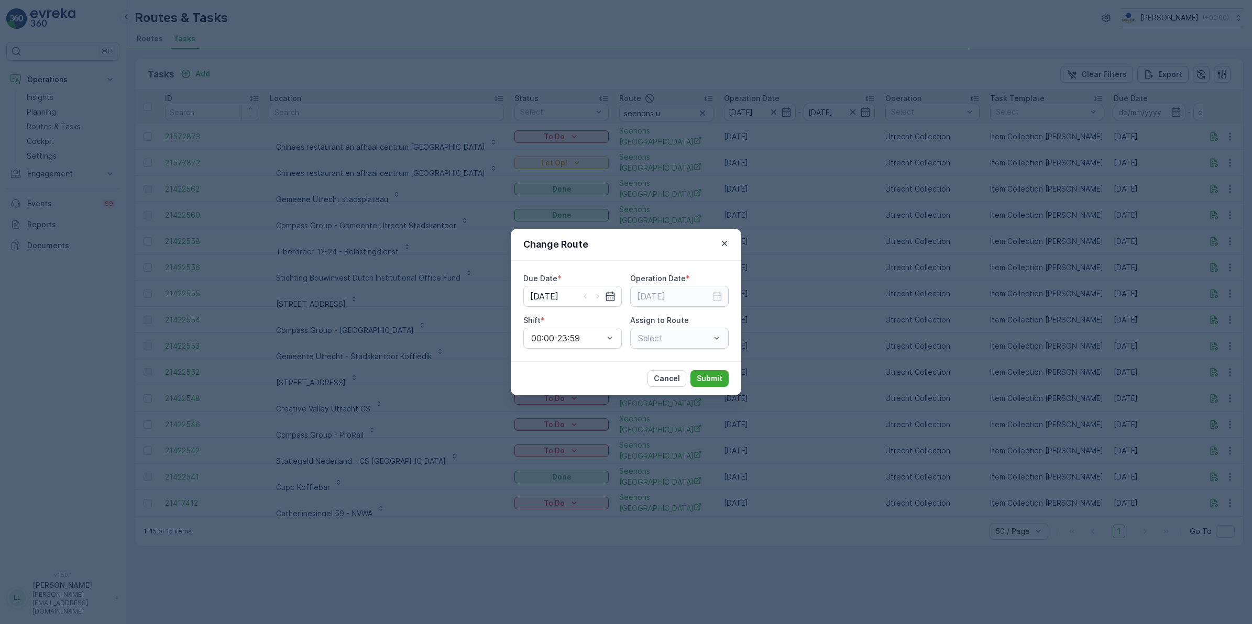
type input "12.09.2025"
click at [609, 296] on icon "button" at bounding box center [610, 296] width 10 height 10
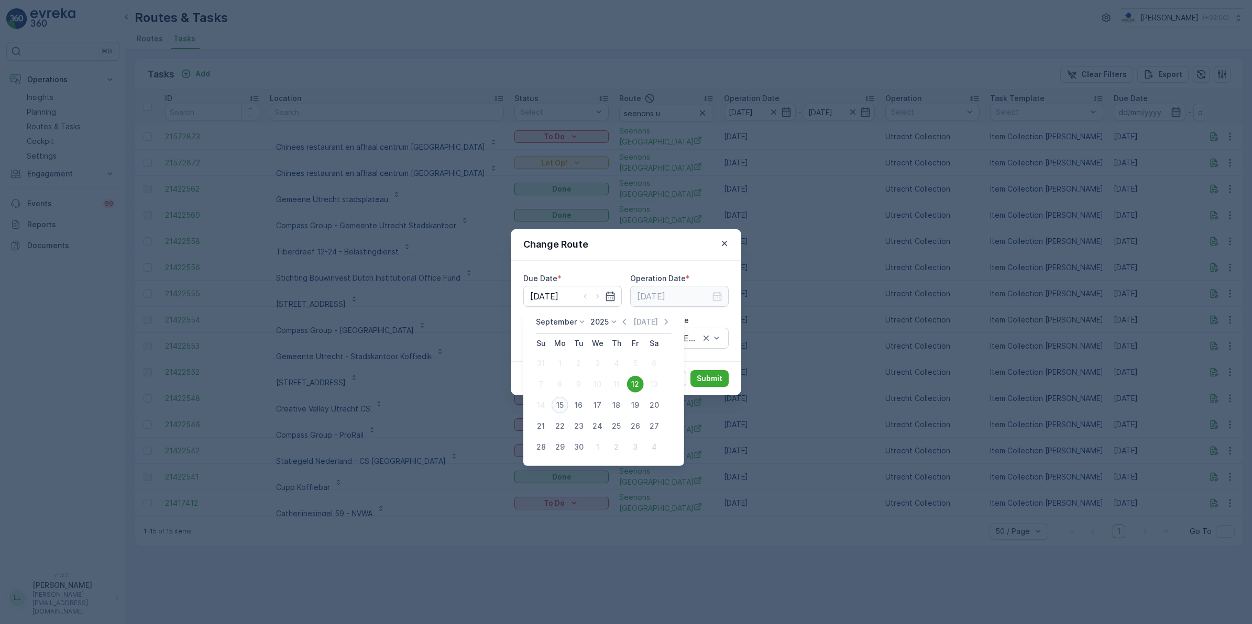
click at [563, 402] on div "15" at bounding box center [559, 405] width 17 height 17
click at [563, 402] on div "Change Route Due Date * 12.09.2025 Operation Date * 12.09.2025 Shift * 00:00-23…" at bounding box center [626, 312] width 1252 height 624
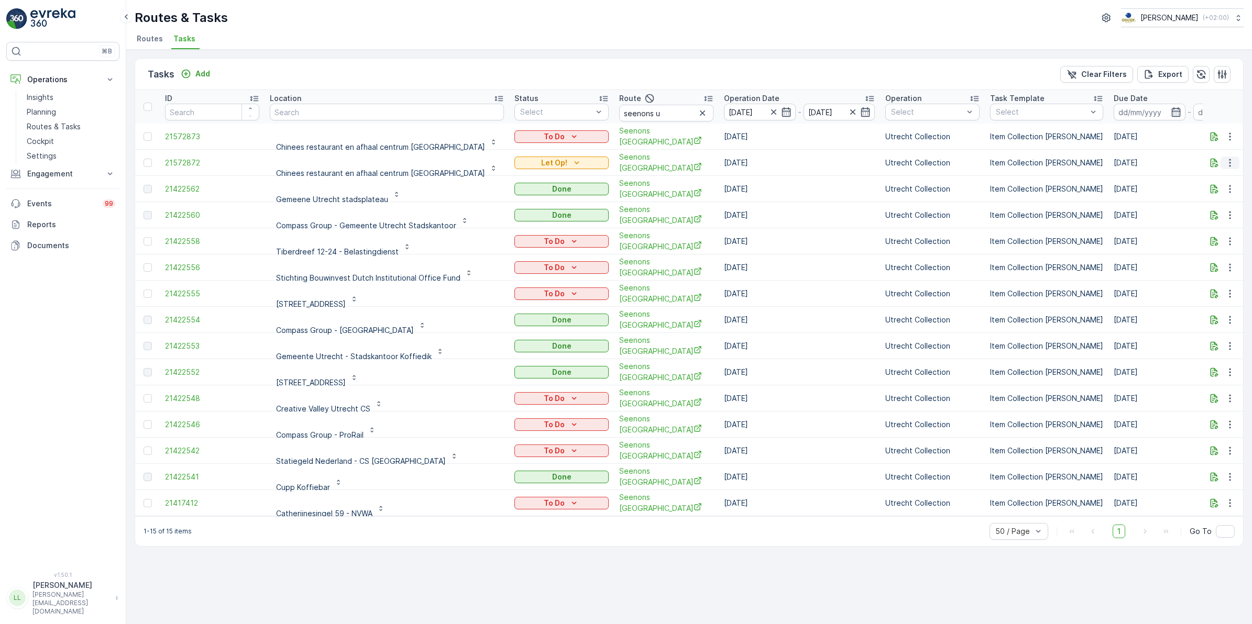
click at [1224, 161] on icon "button" at bounding box center [1229, 163] width 10 height 10
click at [1202, 203] on span "Change Route" at bounding box center [1202, 206] width 51 height 10
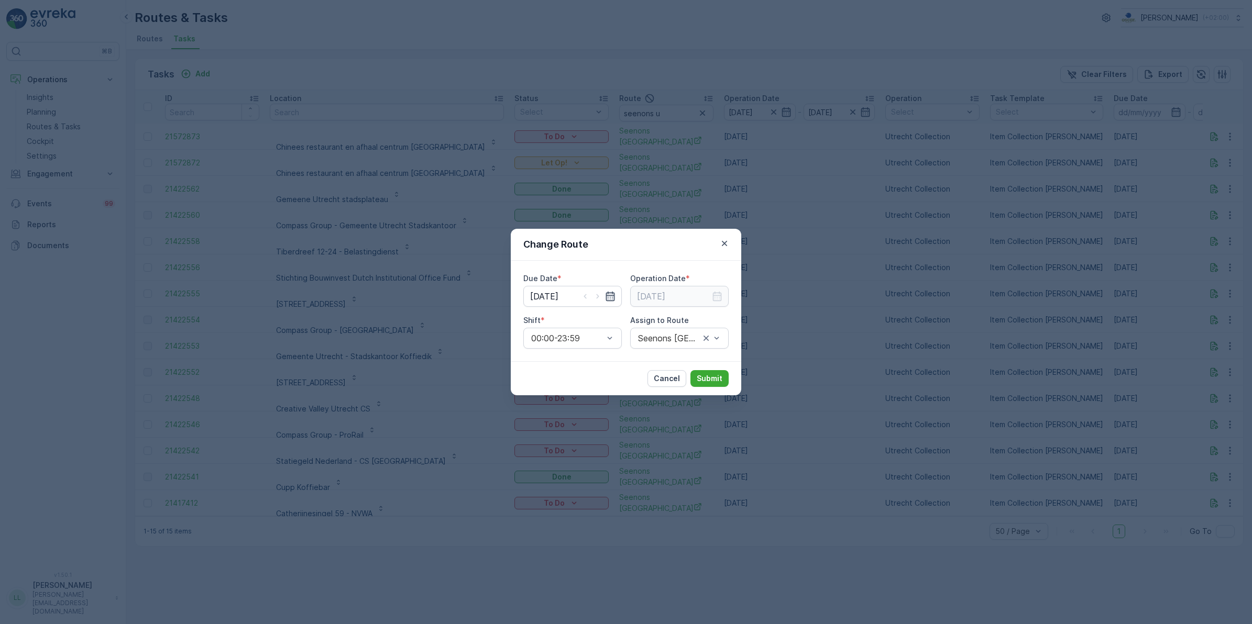
click at [605, 291] on icon "button" at bounding box center [610, 296] width 10 height 10
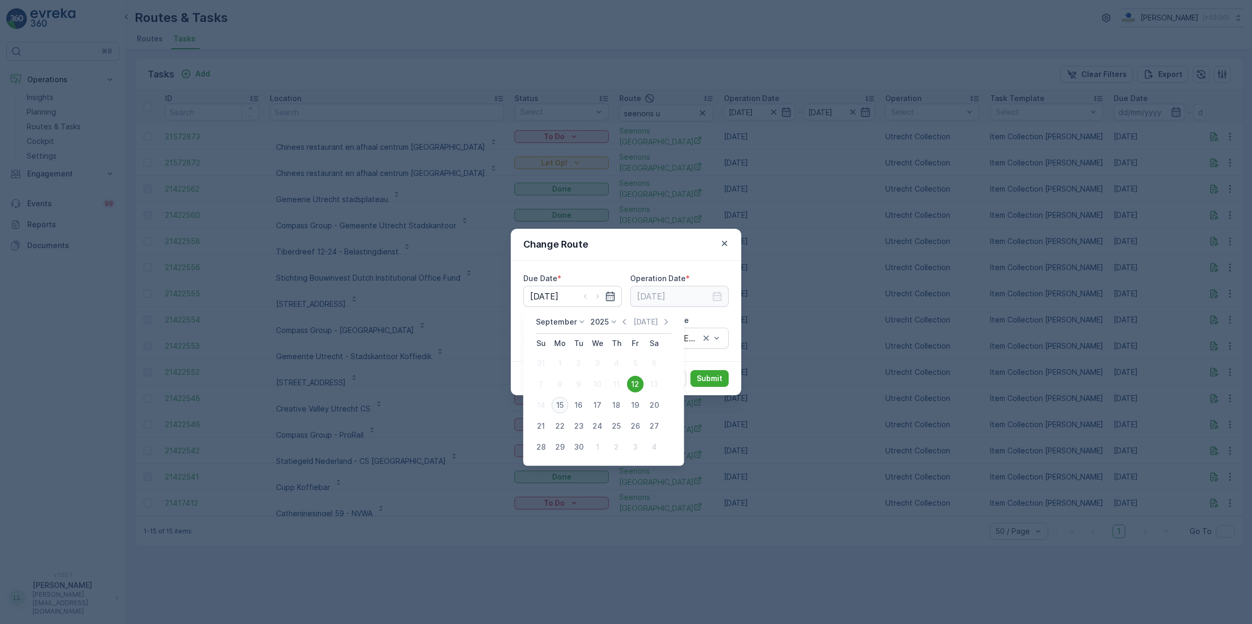
click at [560, 402] on div "15" at bounding box center [559, 405] width 17 height 17
type input "[DATE]"
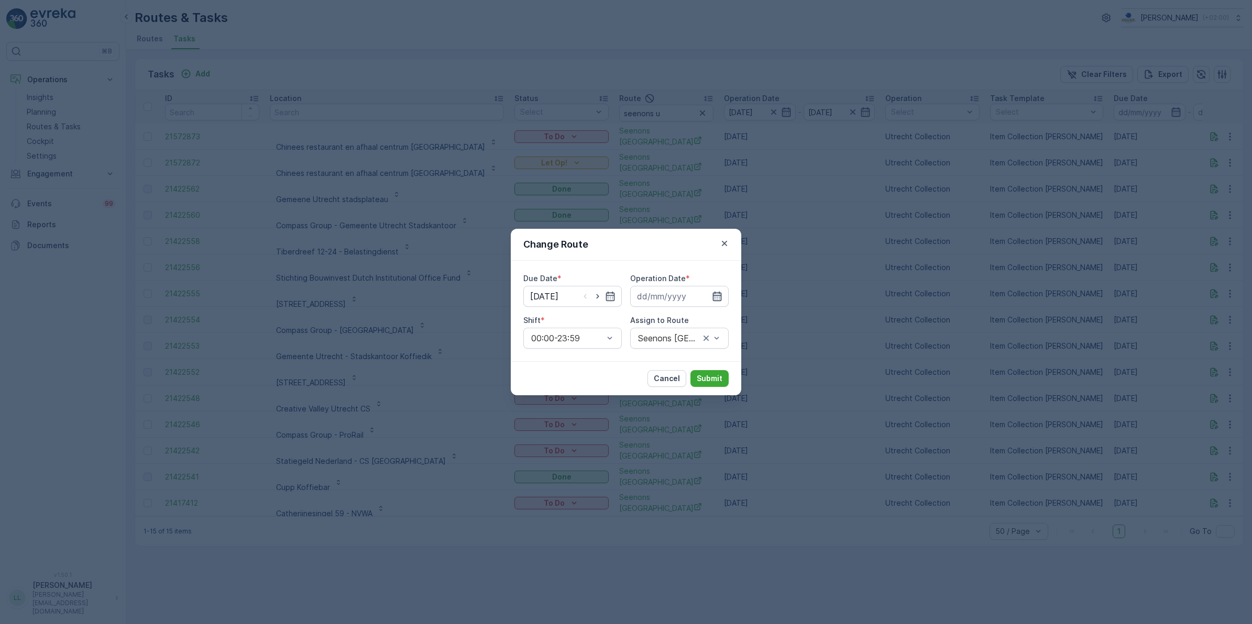
click at [716, 295] on icon "button" at bounding box center [717, 296] width 9 height 9
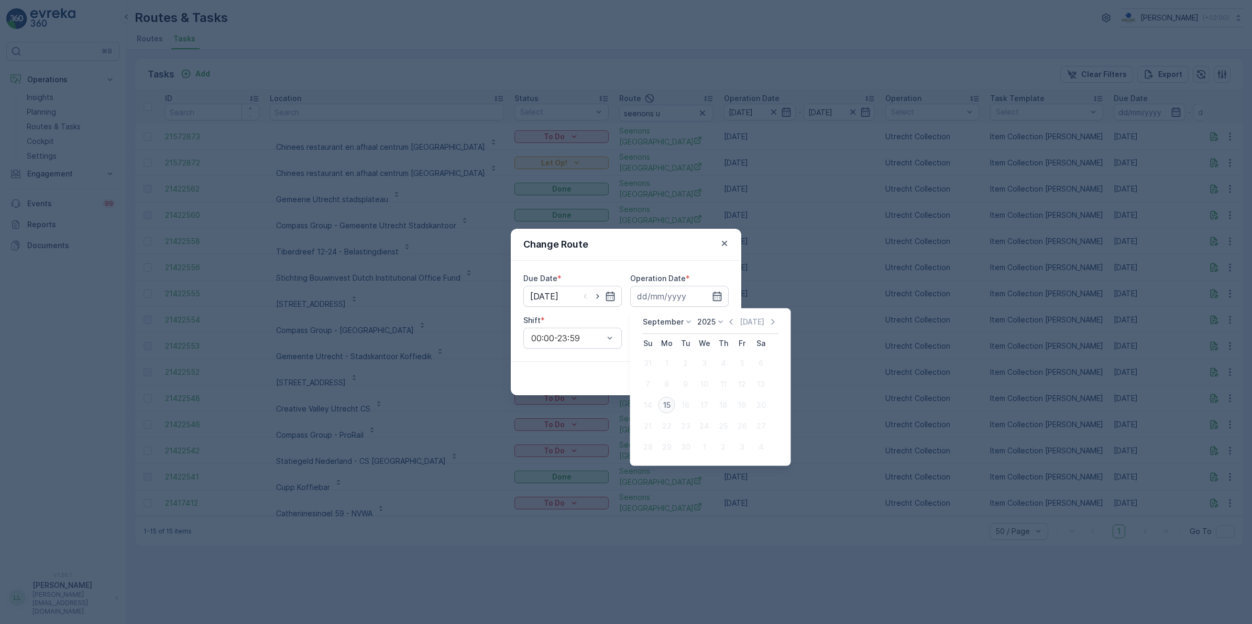
click at [666, 402] on div "15" at bounding box center [666, 405] width 17 height 17
type input "[DATE]"
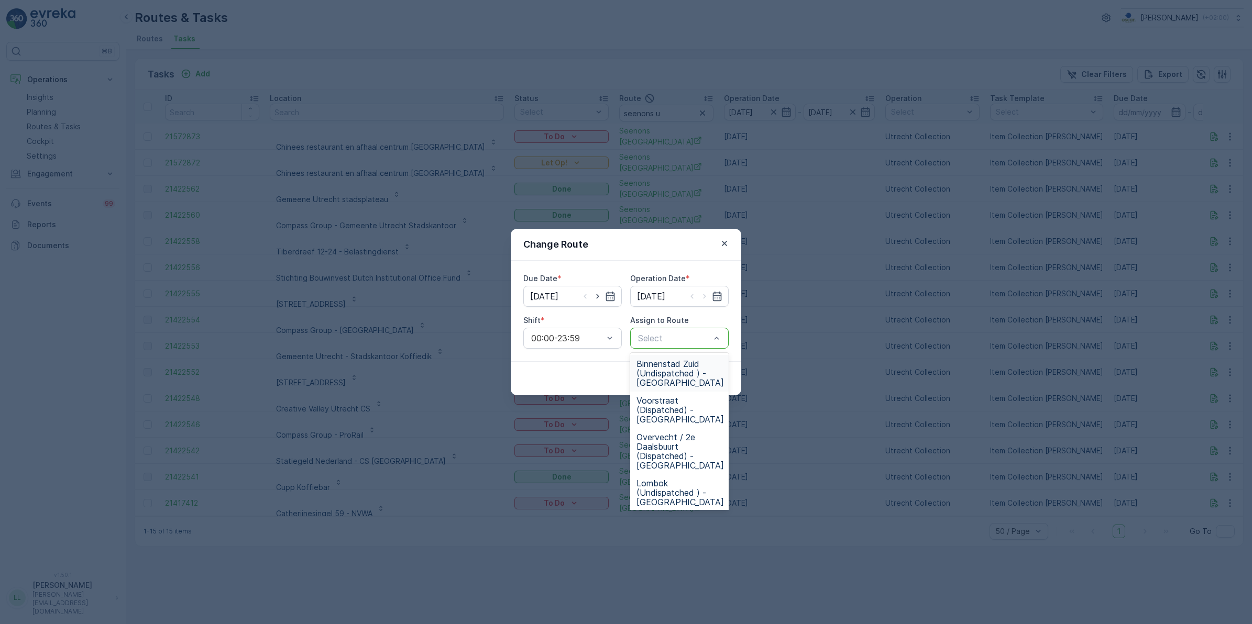
click at [677, 338] on div at bounding box center [674, 338] width 74 height 9
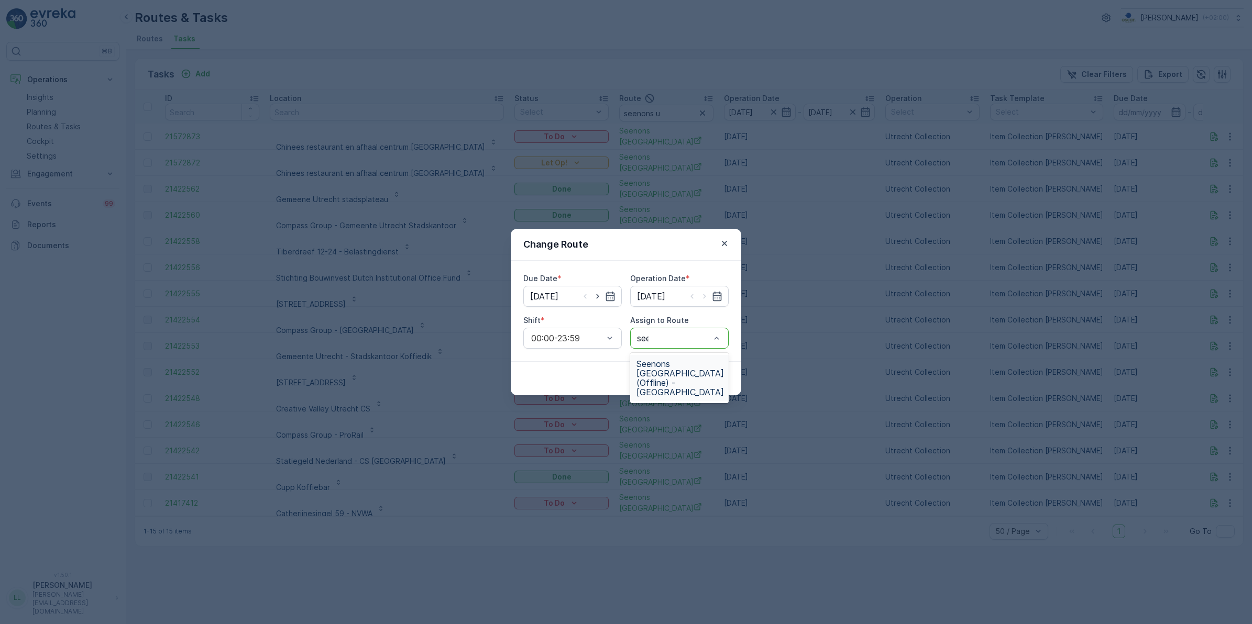
type input "seenon"
click at [679, 363] on span "Seenons Utrecht (Offline) - Utrecht" at bounding box center [679, 378] width 87 height 38
click at [713, 373] on p "Submit" at bounding box center [709, 378] width 26 height 10
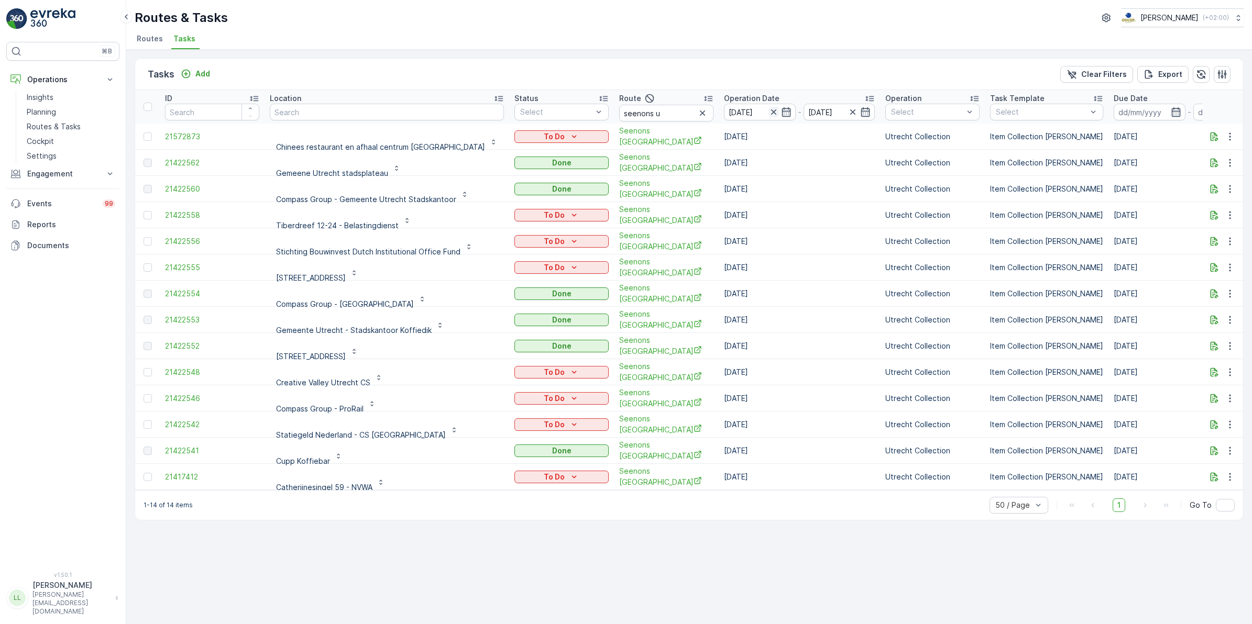
click at [770, 113] on icon "button" at bounding box center [772, 111] width 5 height 5
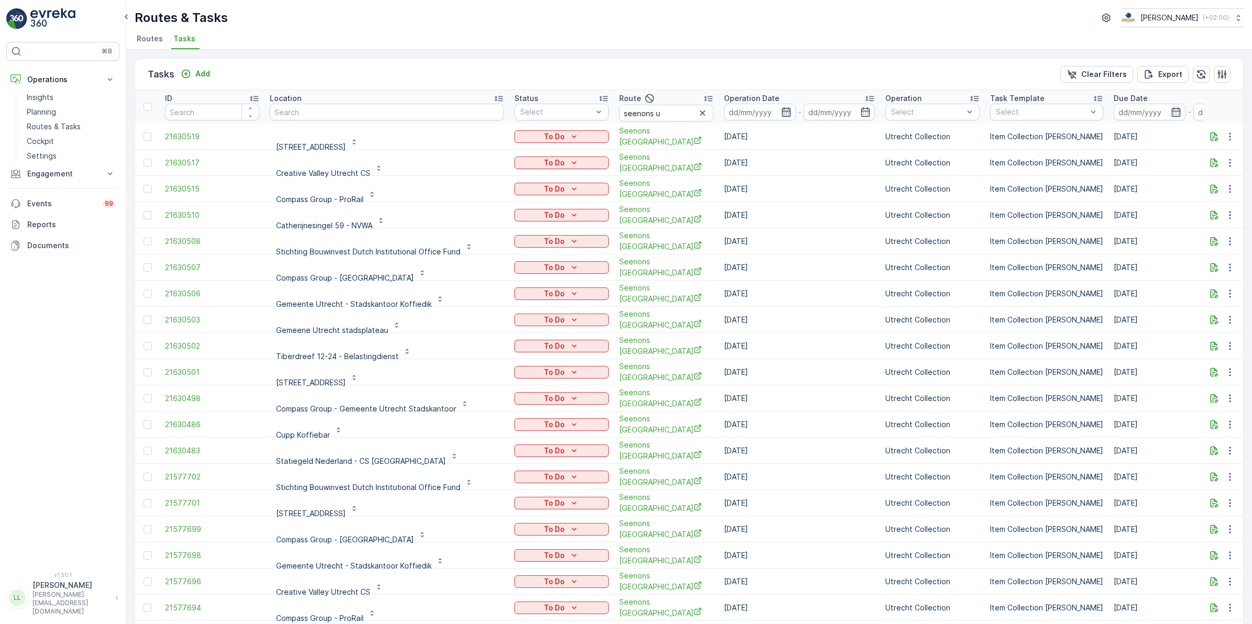
click at [781, 113] on icon "button" at bounding box center [786, 112] width 10 height 10
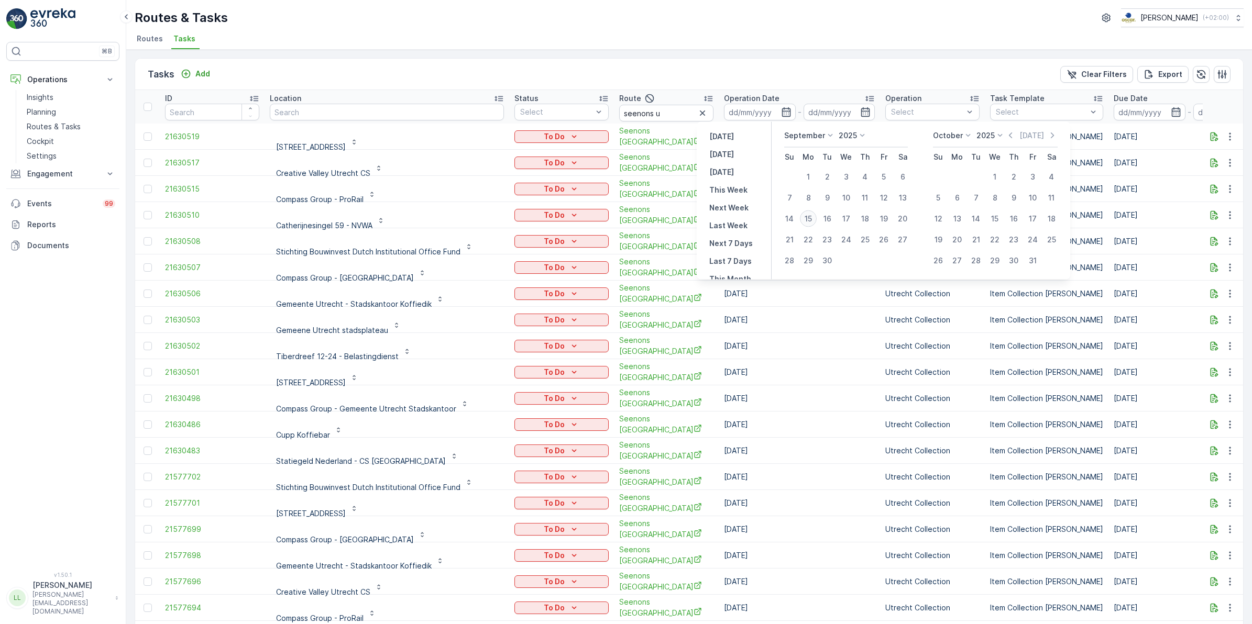
click at [811, 218] on div "15" at bounding box center [808, 219] width 17 height 17
type input "[DATE]"
click at [811, 218] on div "15" at bounding box center [808, 219] width 17 height 17
type input "[DATE]"
click at [811, 218] on div "15" at bounding box center [808, 219] width 17 height 17
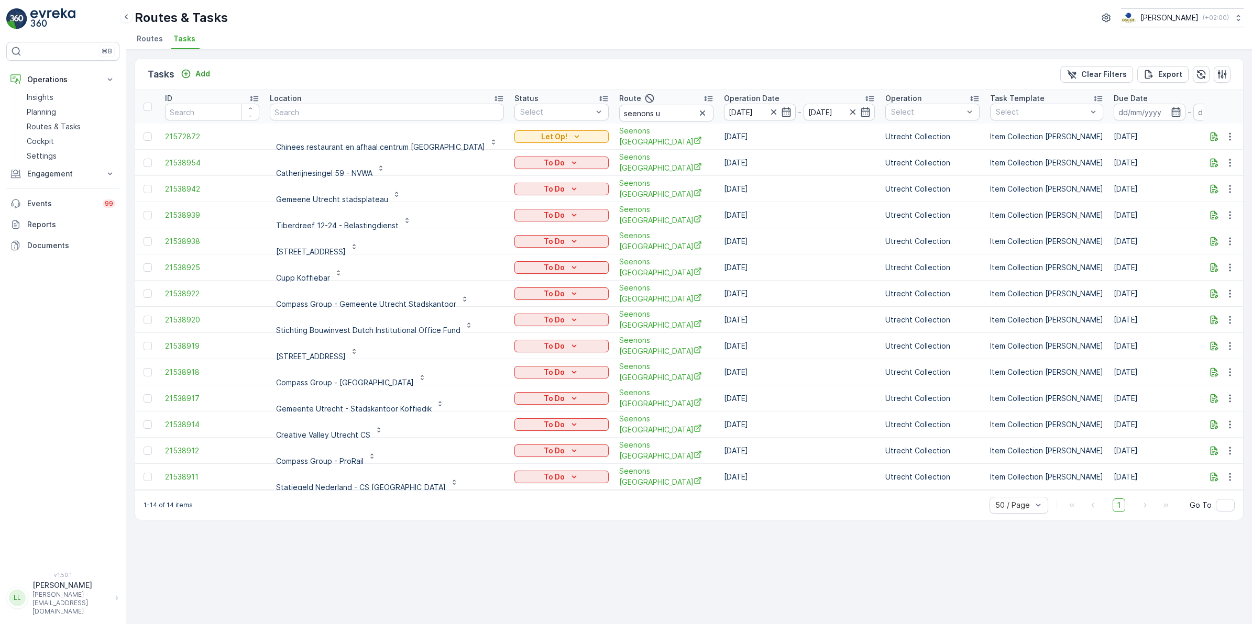
scroll to position [3, 0]
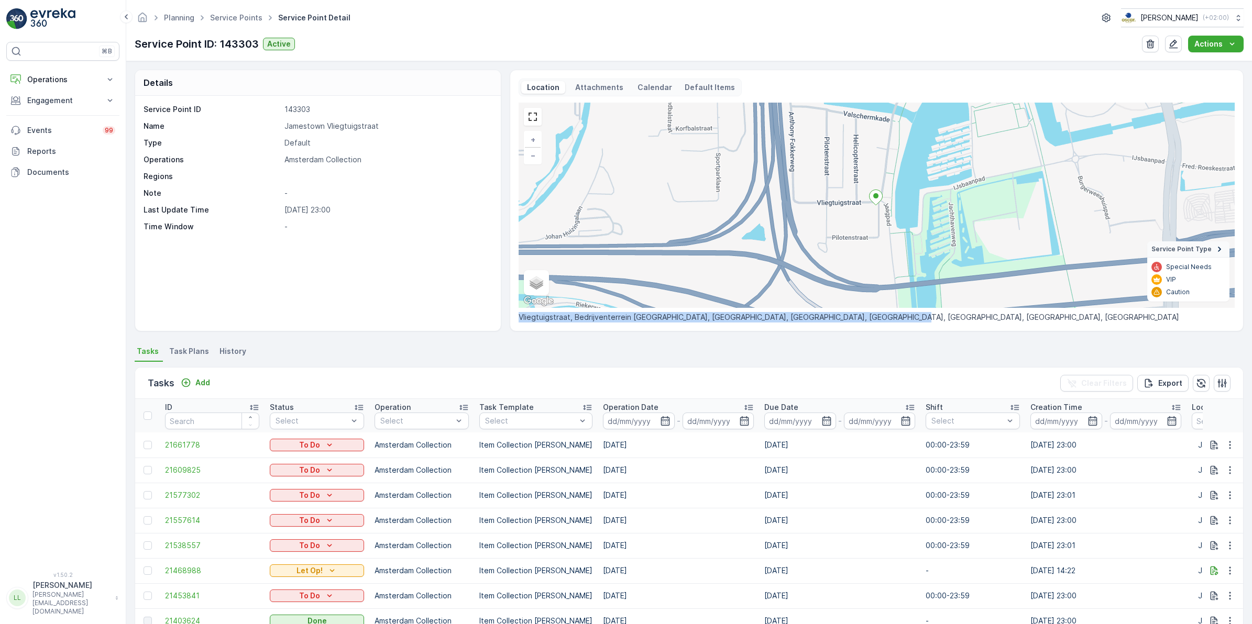
drag, startPoint x: 519, startPoint y: 318, endPoint x: 893, endPoint y: 317, distance: 373.9
click at [893, 317] on p "Vliegtuigstraat, Bedrijventerrein Schinkel, Zuid, Amsterdam, Noord-Holland, Ned…" at bounding box center [876, 317] width 716 height 10
copy p "Vliegtuigstraat, Bedrijventerrein Schinkel, Zuid, Amsterdam, Noord-Holland, Ned…"
click at [661, 328] on div "Location Attachments Calendar Default Items + − Satellite Roadmap Terrain Hybri…" at bounding box center [877, 201] width 734 height 262
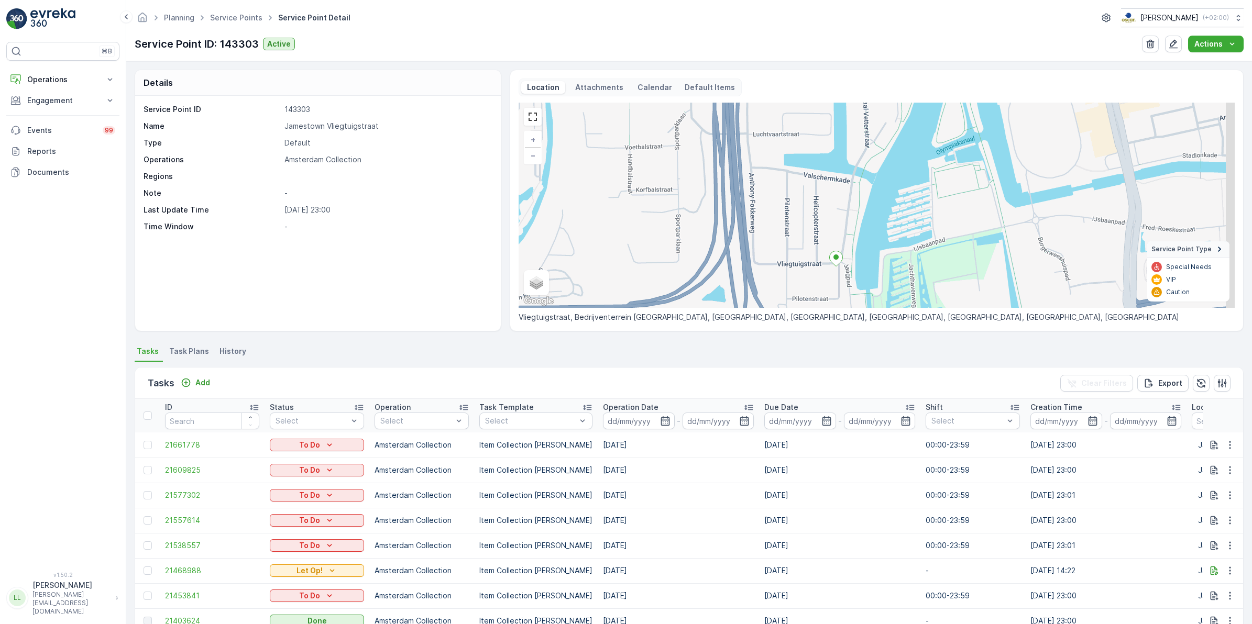
drag, startPoint x: 873, startPoint y: 228, endPoint x: 826, endPoint y: 292, distance: 79.1
click at [826, 292] on div "+ − Satellite Roadmap Terrain Hybrid Leaflet Keyboard shortcuts Map Data Map da…" at bounding box center [876, 205] width 716 height 205
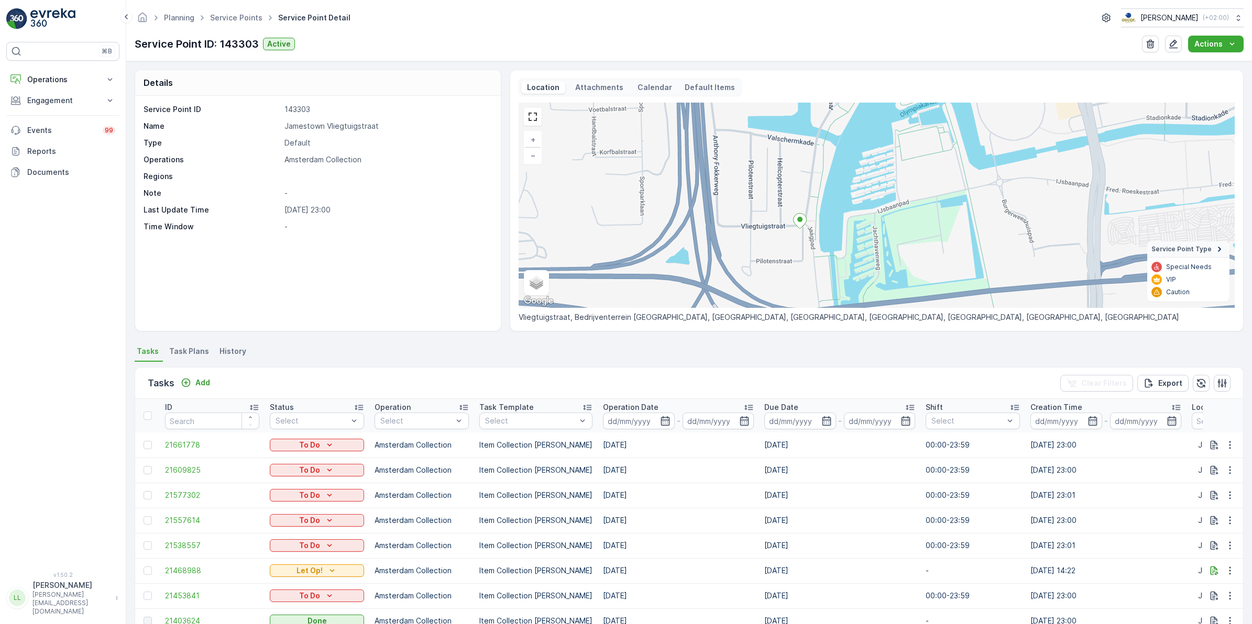
drag, startPoint x: 835, startPoint y: 249, endPoint x: 817, endPoint y: 211, distance: 42.4
click at [817, 211] on div "+ − Satellite Roadmap Terrain Hybrid Leaflet Keyboard shortcuts Map Data Map da…" at bounding box center [876, 205] width 716 height 205
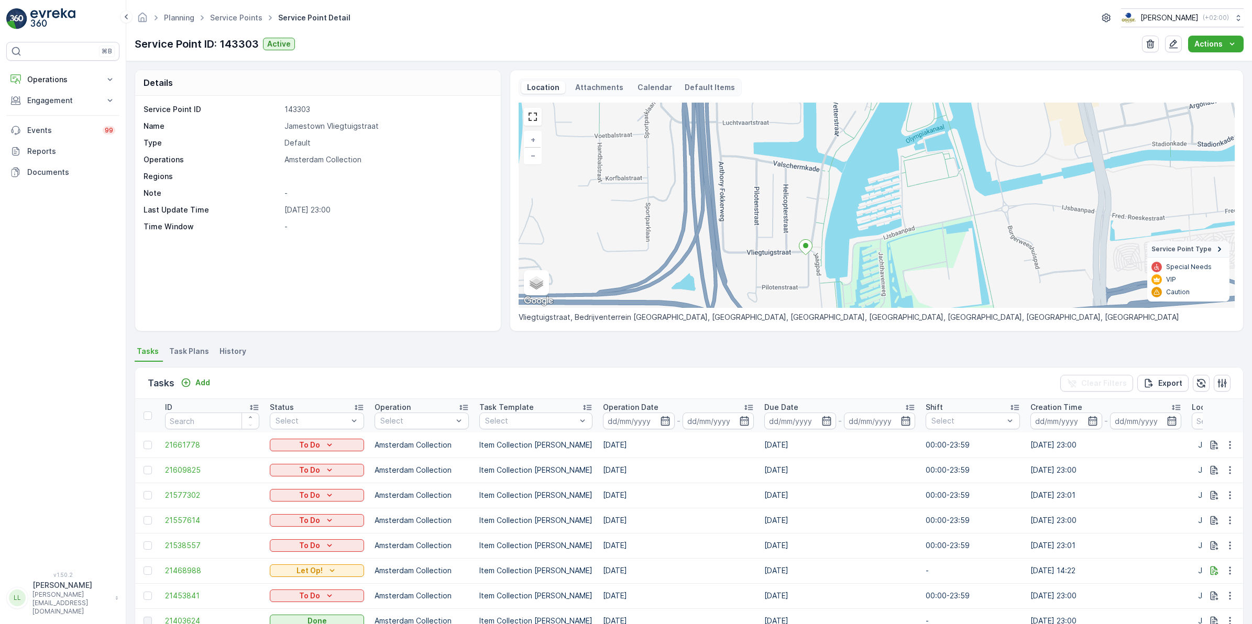
drag, startPoint x: 844, startPoint y: 237, endPoint x: 849, endPoint y: 263, distance: 26.7
click at [849, 263] on div "+ − Satellite Roadmap Terrain Hybrid Leaflet Keyboard shortcuts Map Data Map da…" at bounding box center [876, 205] width 716 height 205
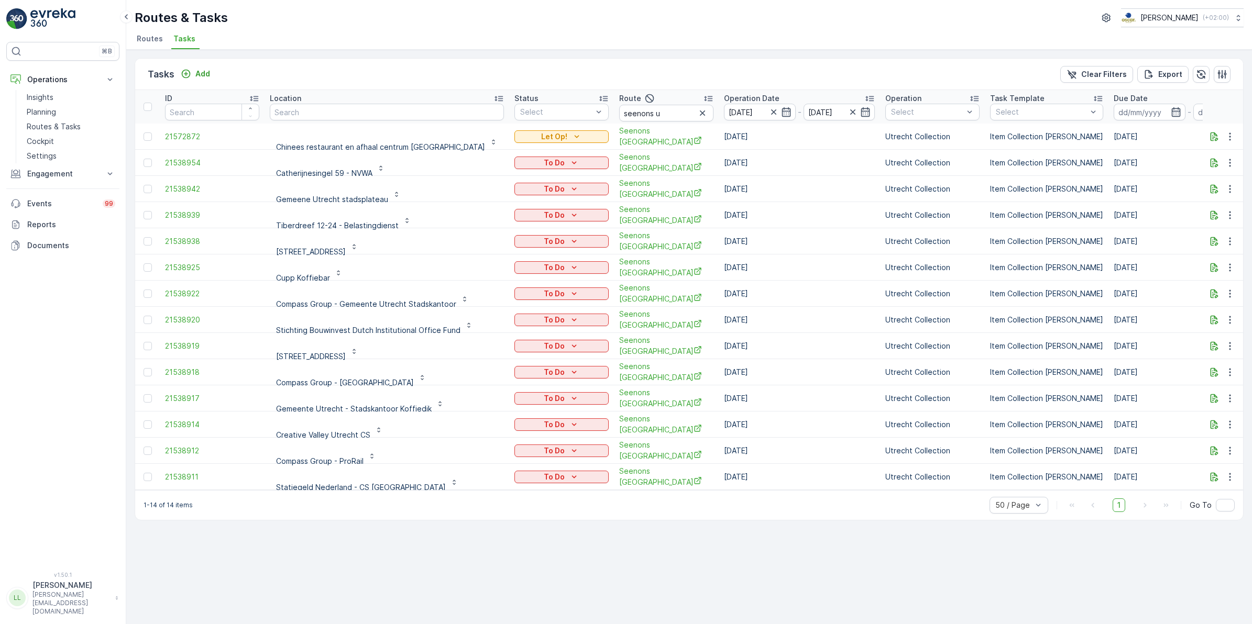
scroll to position [3, 0]
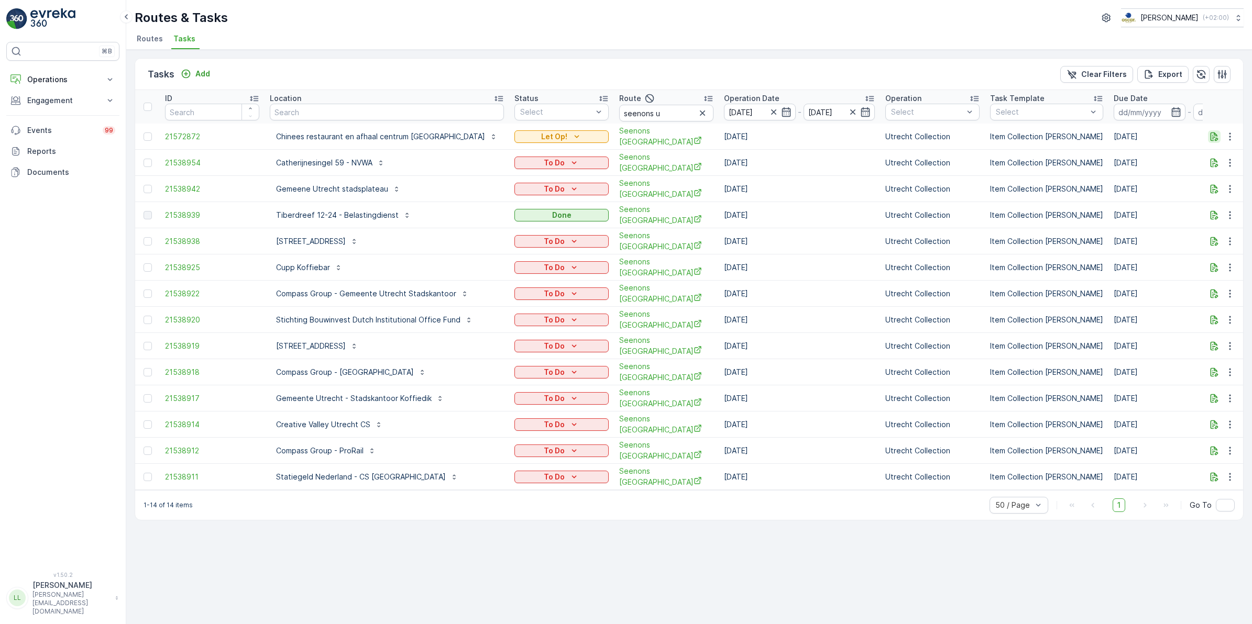
click at [1213, 140] on icon "button" at bounding box center [1214, 136] width 8 height 9
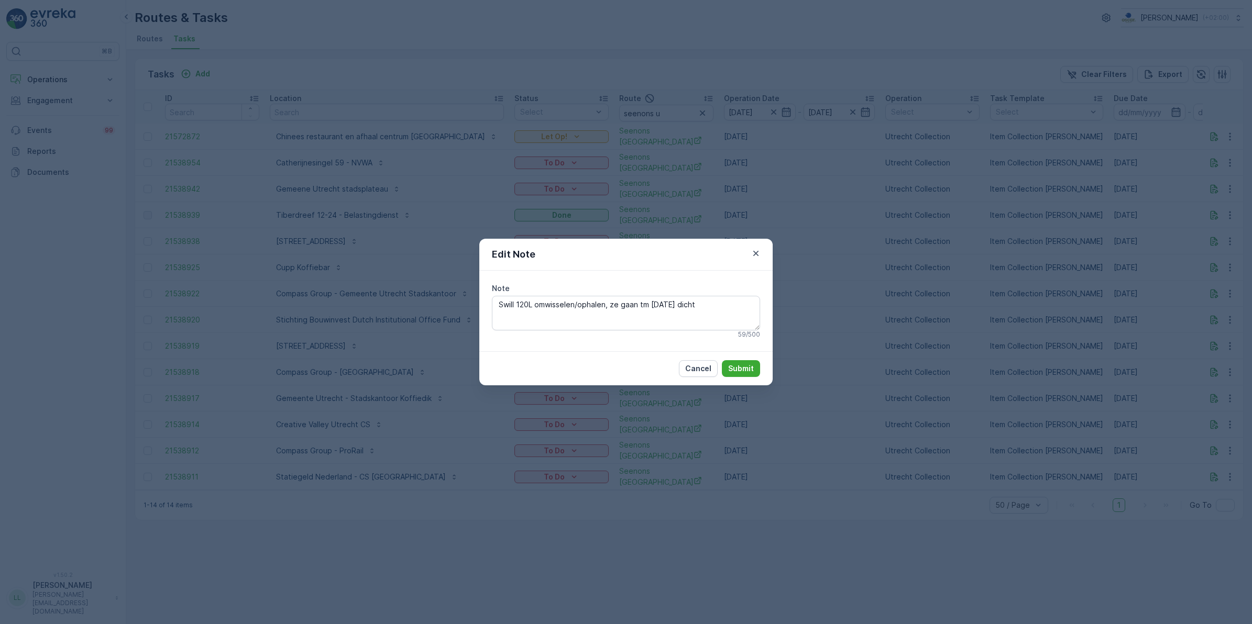
click at [865, 244] on div "Edit Note Note Swill 120L omwisselen/ophalen, ze gaan tm [DATE] dicht 59 / 500 …" at bounding box center [626, 312] width 1252 height 624
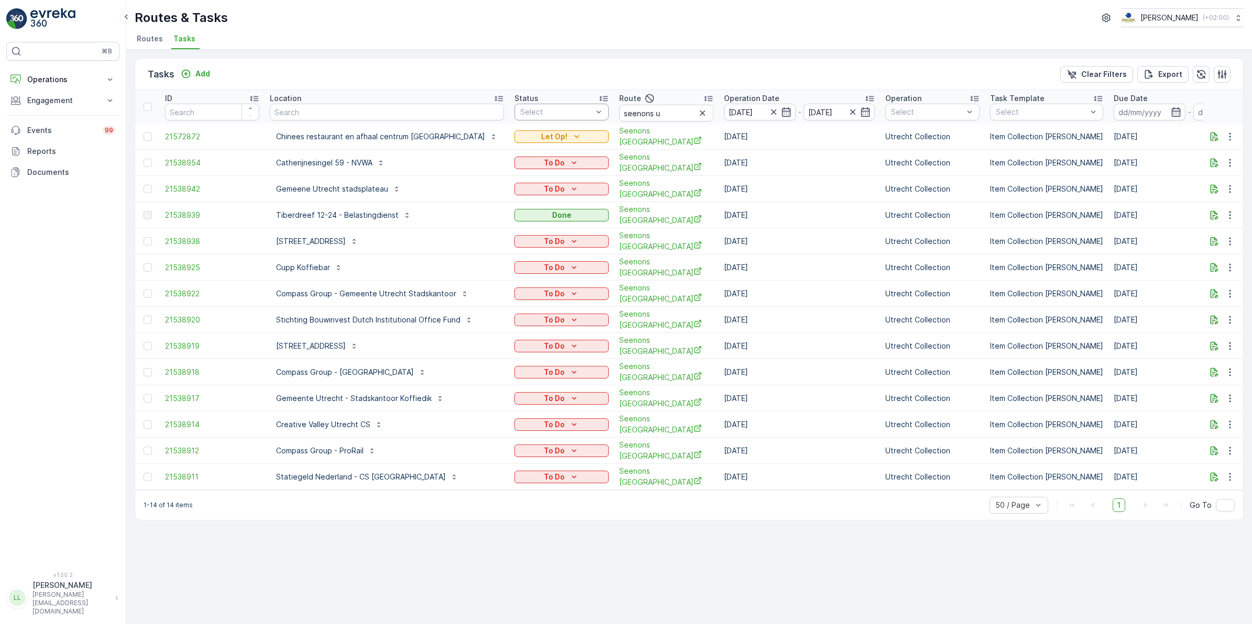
drag, startPoint x: 673, startPoint y: 113, endPoint x: 489, endPoint y: 118, distance: 184.9
click at [697, 113] on icon "button" at bounding box center [702, 113] width 10 height 10
click at [373, 110] on input "text" at bounding box center [387, 112] width 234 height 17
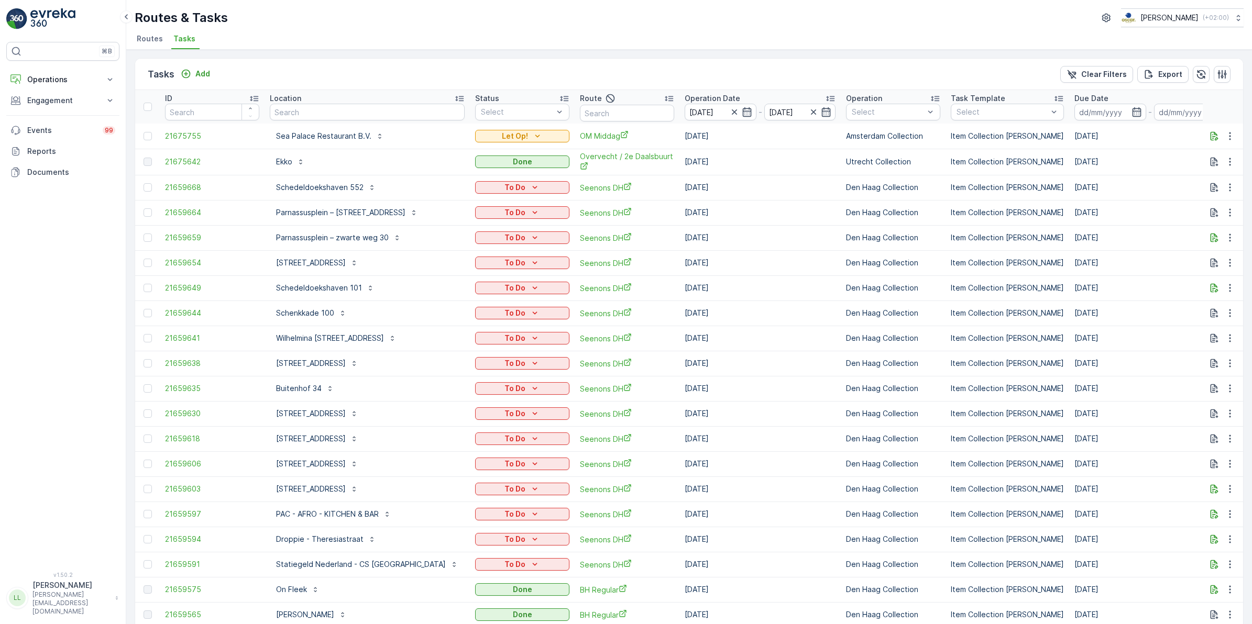
click at [340, 96] on div "Location" at bounding box center [367, 98] width 195 height 10
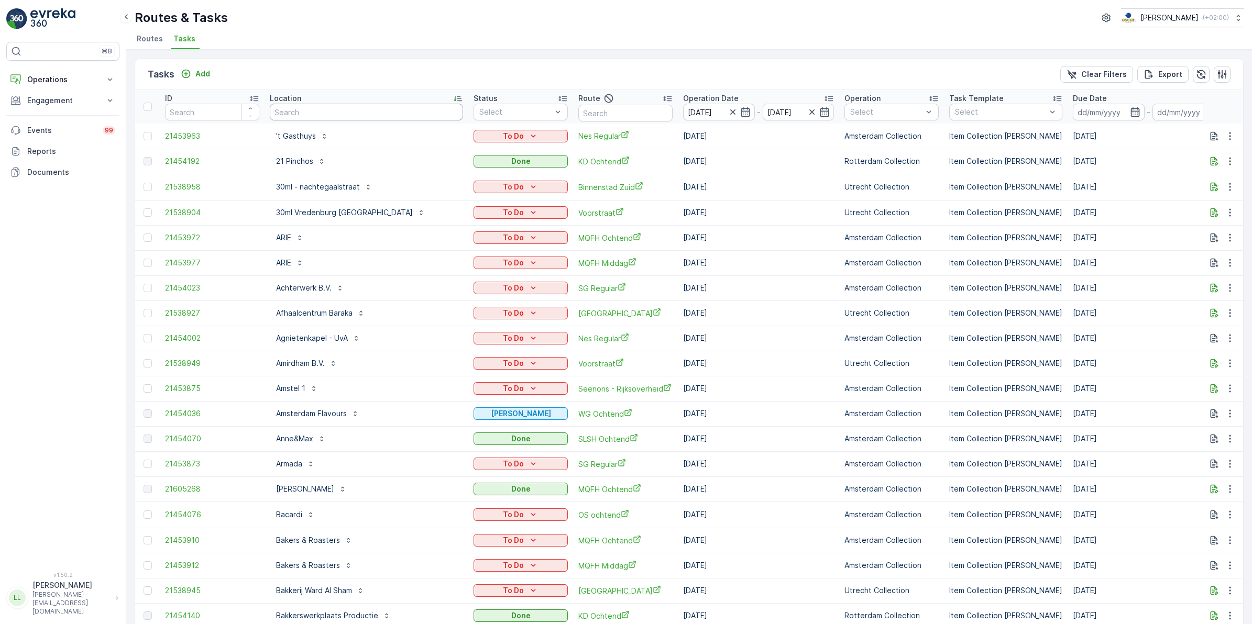
click at [343, 114] on input "text" at bounding box center [366, 112] width 193 height 17
type input "hout"
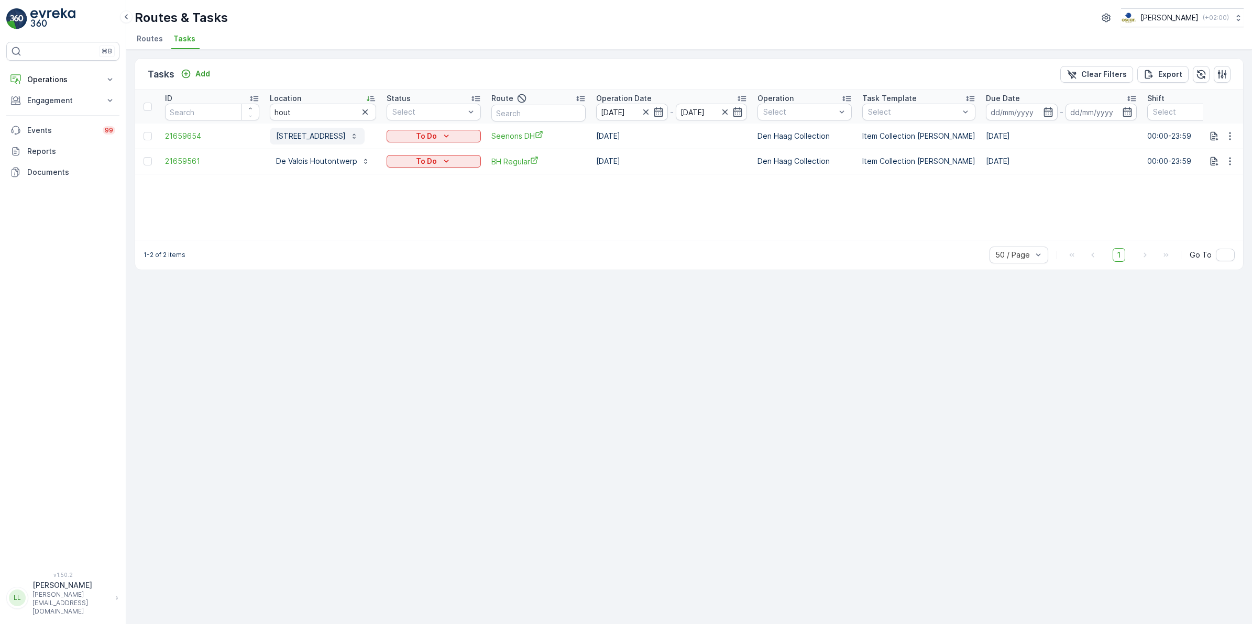
click at [320, 134] on p "[STREET_ADDRESS]" at bounding box center [311, 136] width 70 height 10
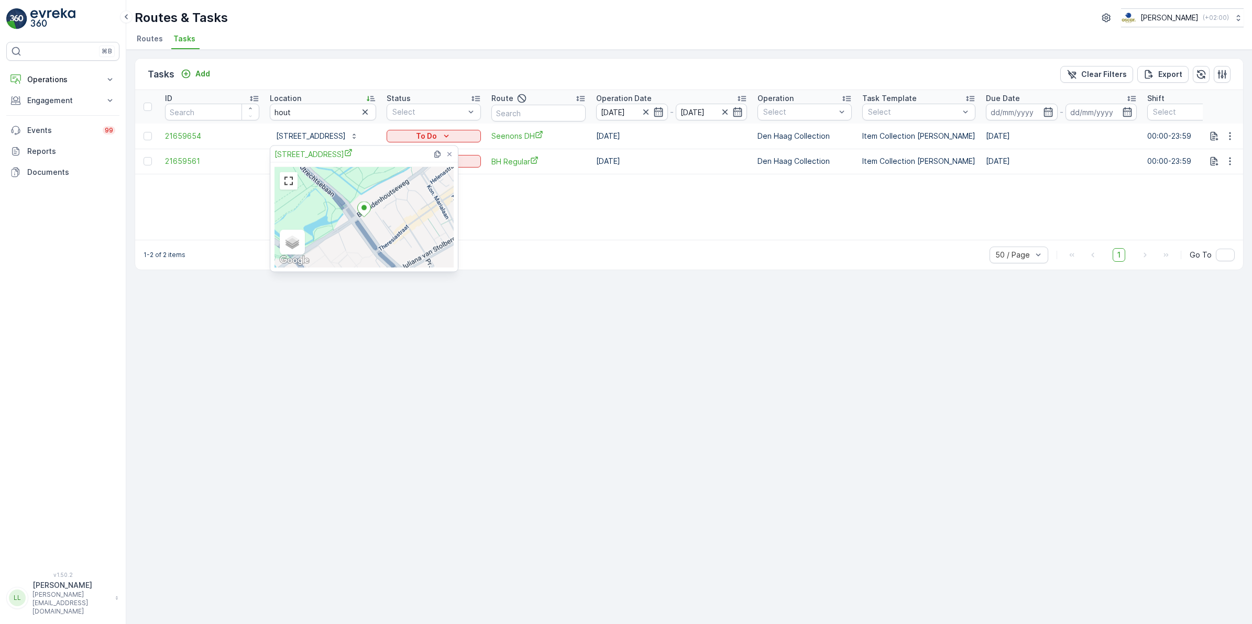
click at [479, 360] on div "Tasks Add Clear Filters Export ID Location hout Status Select Route Operation D…" at bounding box center [688, 337] width 1125 height 574
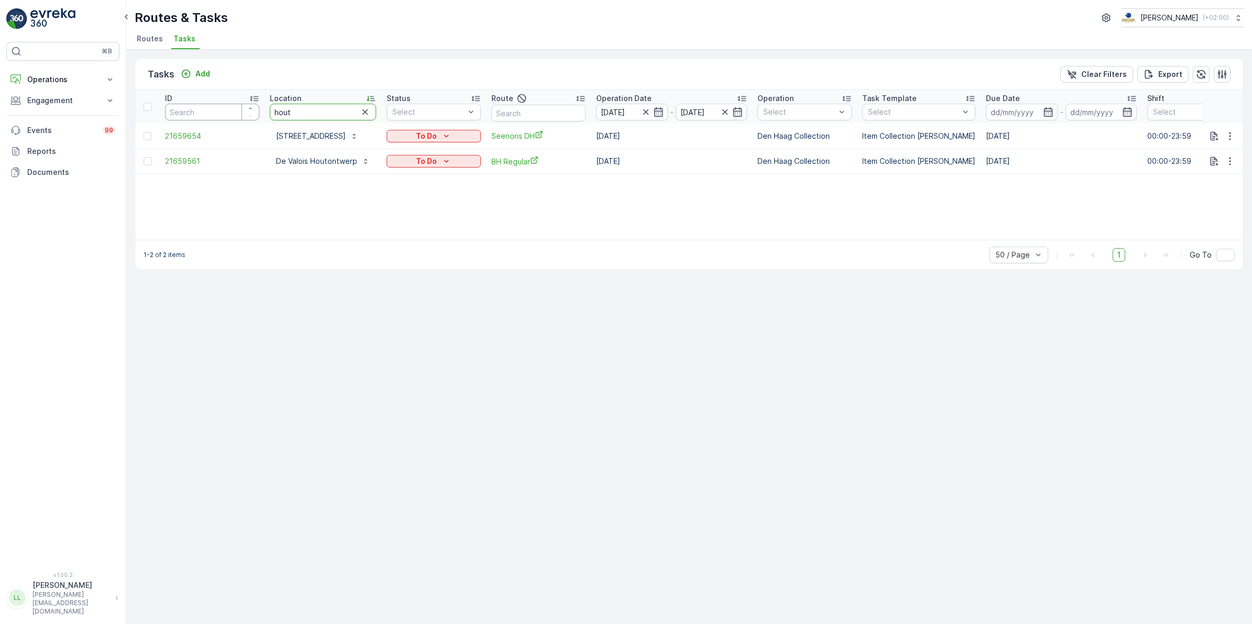
drag, startPoint x: 239, startPoint y: 110, endPoint x: 218, endPoint y: 109, distance: 21.0
click at [218, 109] on tr "ID Location hout Status Select Route Operation Date [DATE] - [DATE] Operation S…" at bounding box center [949, 107] width 1628 height 34
type input "nenin"
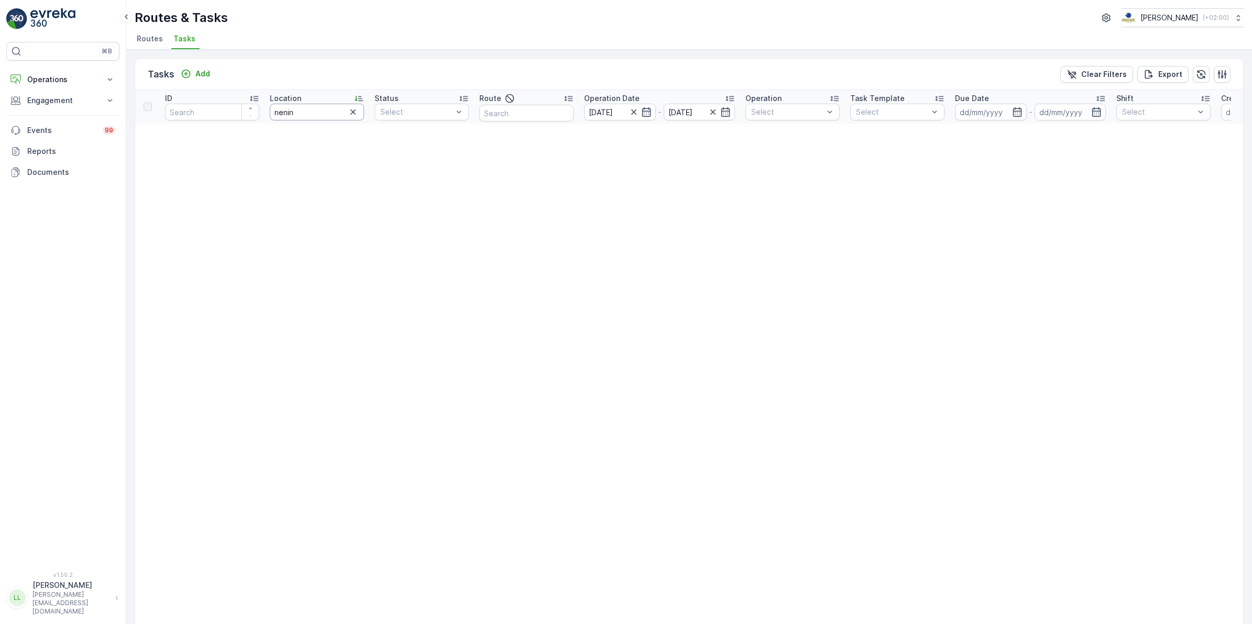
click at [323, 110] on input "nenin" at bounding box center [317, 112] width 94 height 17
type input "neni"
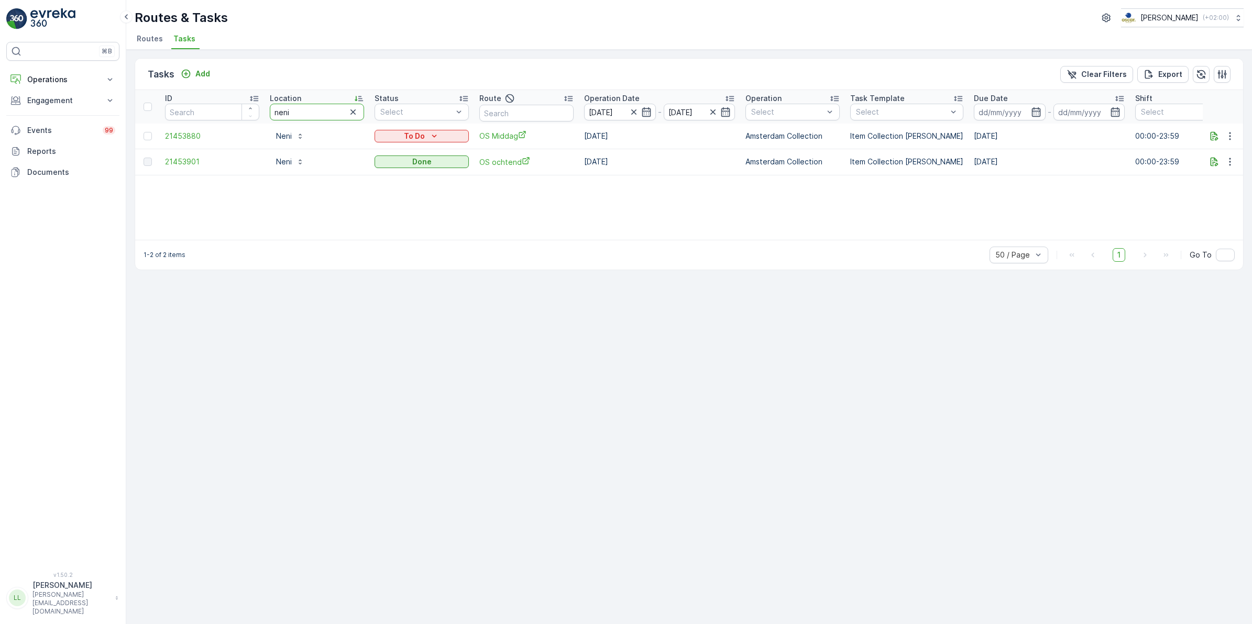
drag, startPoint x: 301, startPoint y: 109, endPoint x: 250, endPoint y: 113, distance: 51.5
click at [261, 108] on tr "ID Location neni Status Select Route Operation Date [DATE] - [DATE] Operation S…" at bounding box center [943, 107] width 1616 height 34
type input "stromm"
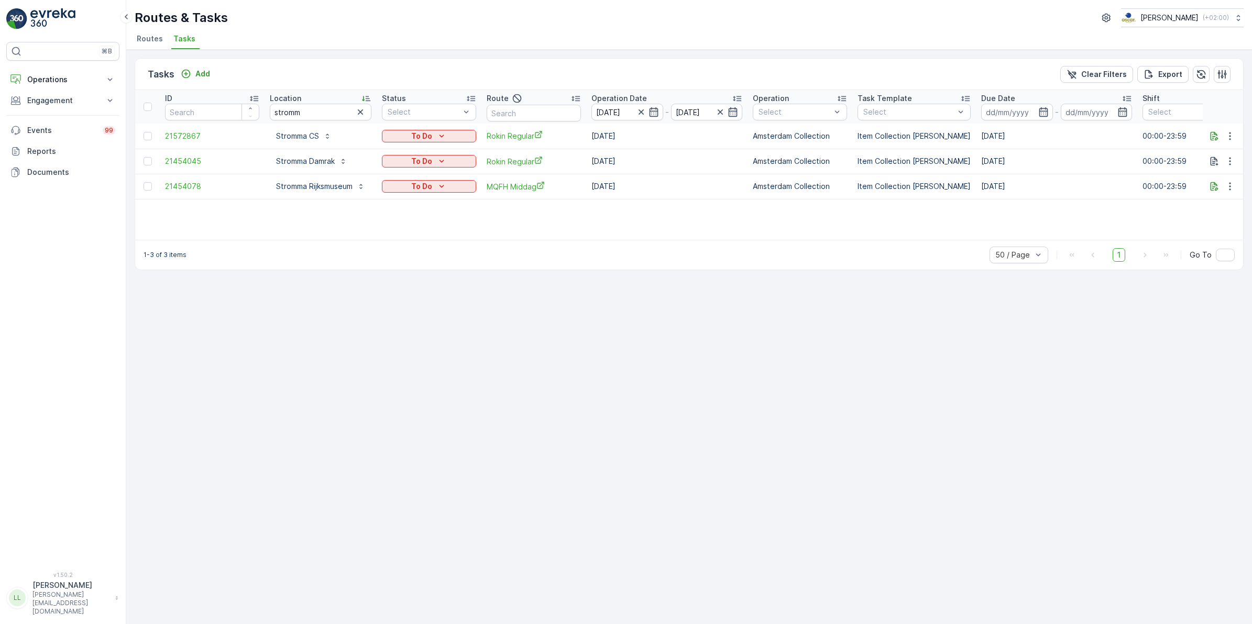
click at [362, 108] on icon "button" at bounding box center [360, 112] width 10 height 10
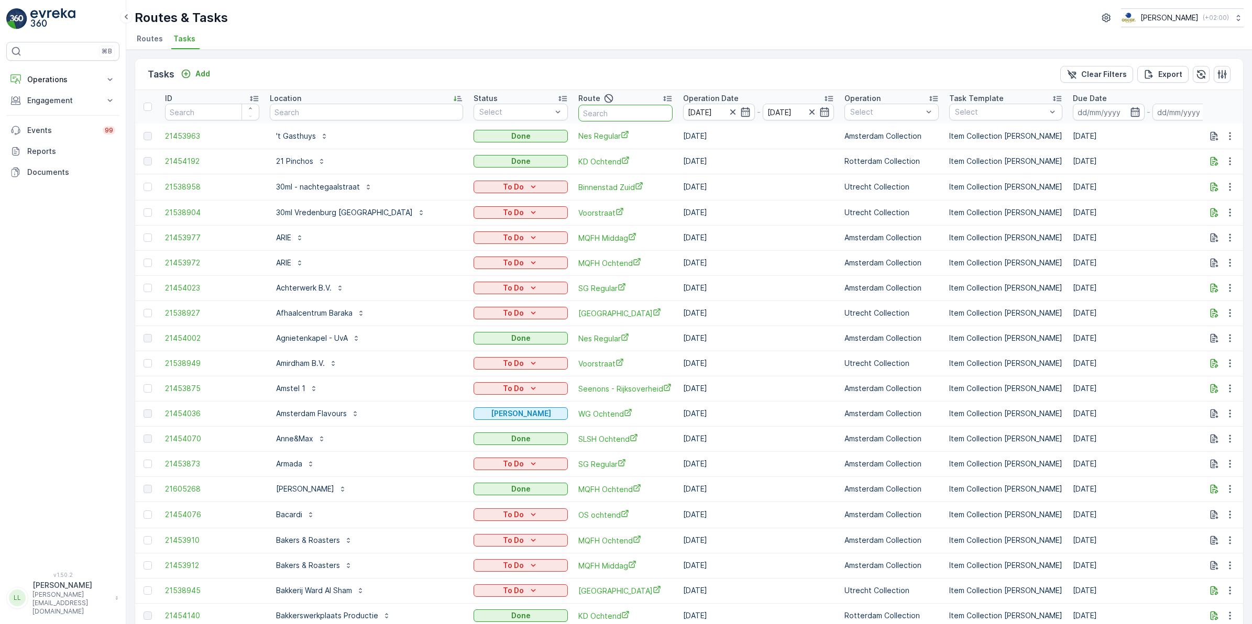
click at [580, 113] on input "text" at bounding box center [625, 113] width 94 height 17
type input "rokin"
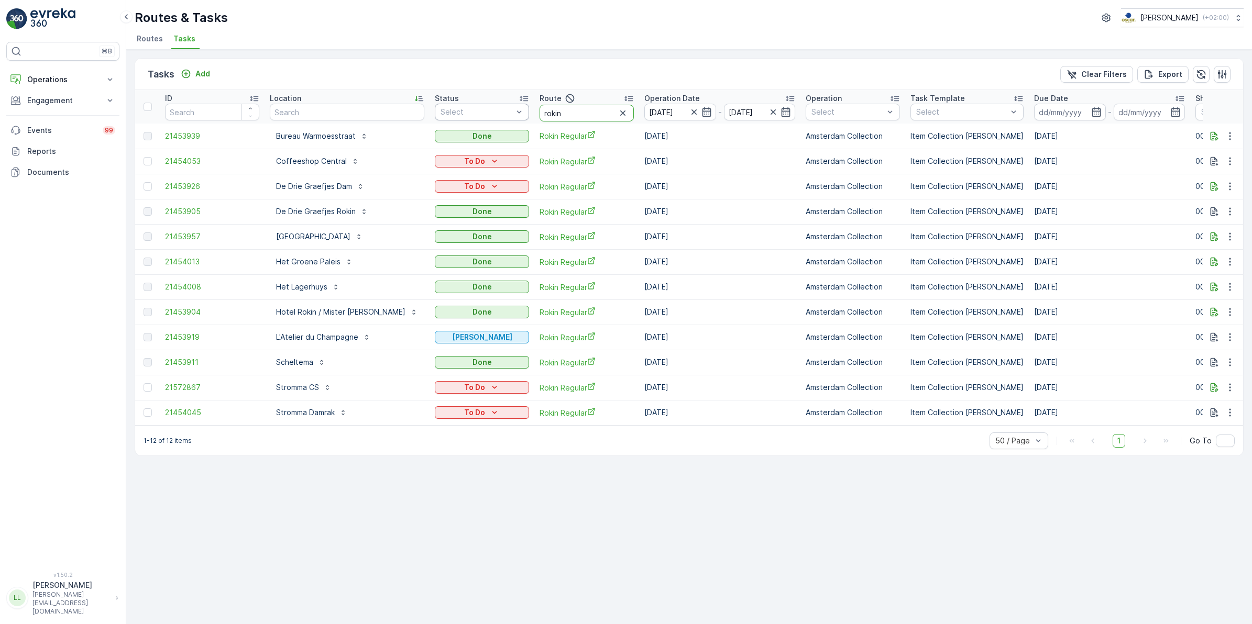
drag, startPoint x: 555, startPoint y: 111, endPoint x: 471, endPoint y: 118, distance: 84.1
click at [471, 118] on tr "ID Location Status Select Route rokin Operation Date 15.09.2025 - 15.09.2025 Op…" at bounding box center [973, 107] width 1676 height 34
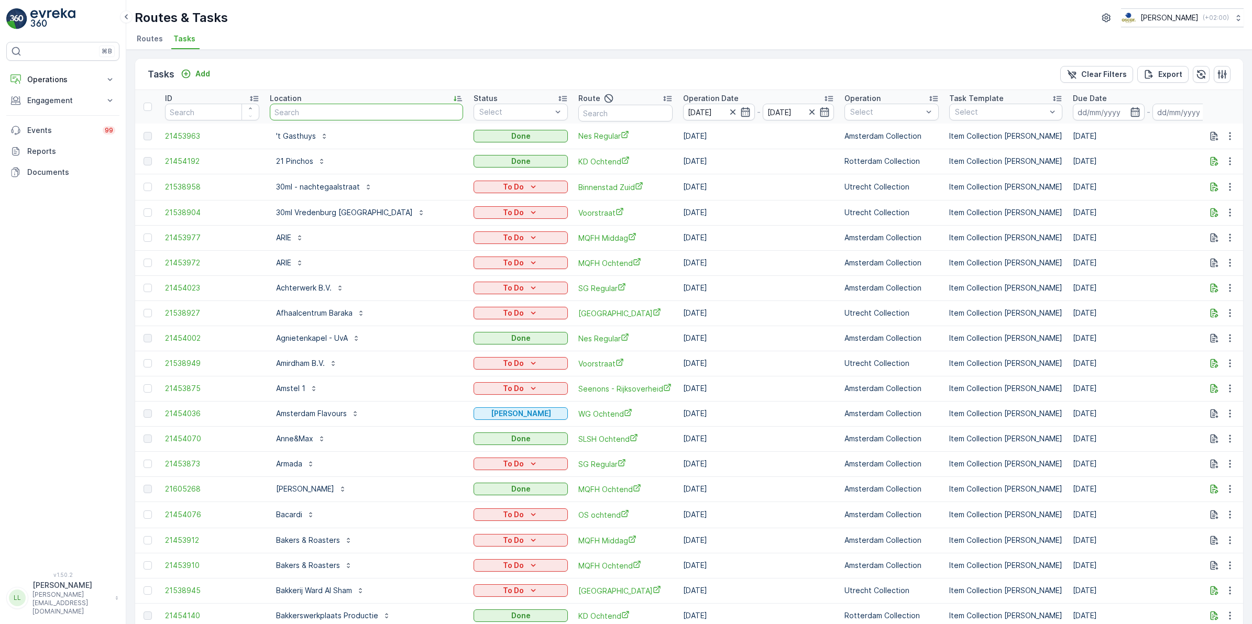
click at [346, 110] on input "text" at bounding box center [366, 112] width 193 height 17
type input "tab"
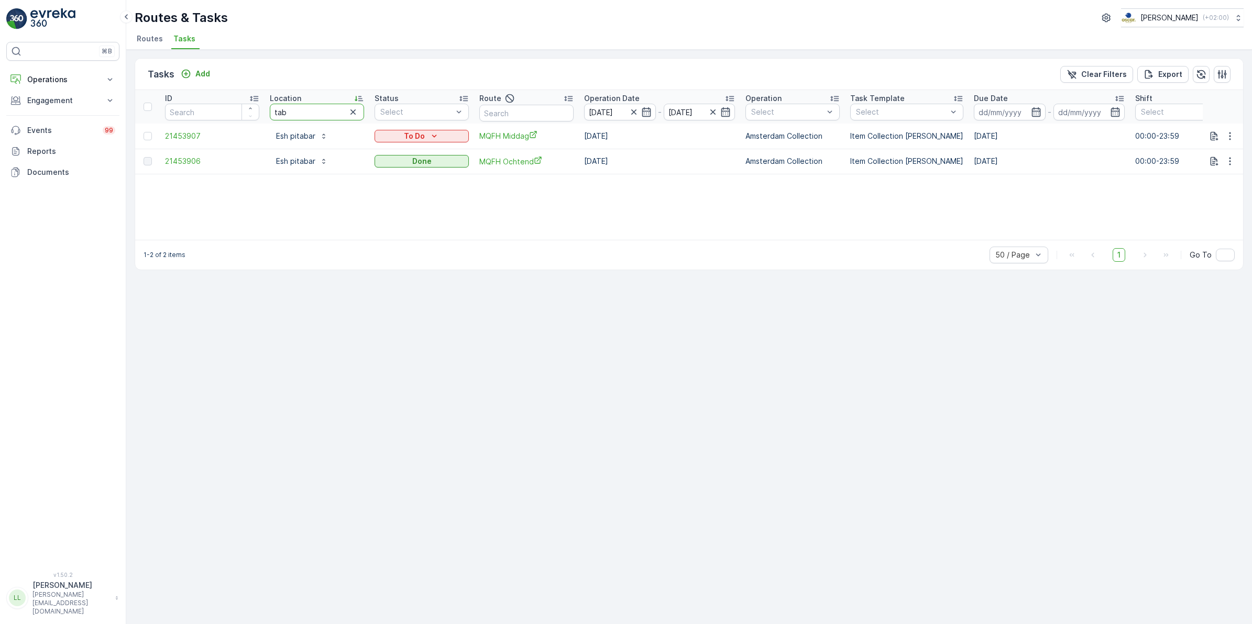
click at [328, 113] on input "tab" at bounding box center [317, 112] width 94 height 17
type input "t"
type input "ta"
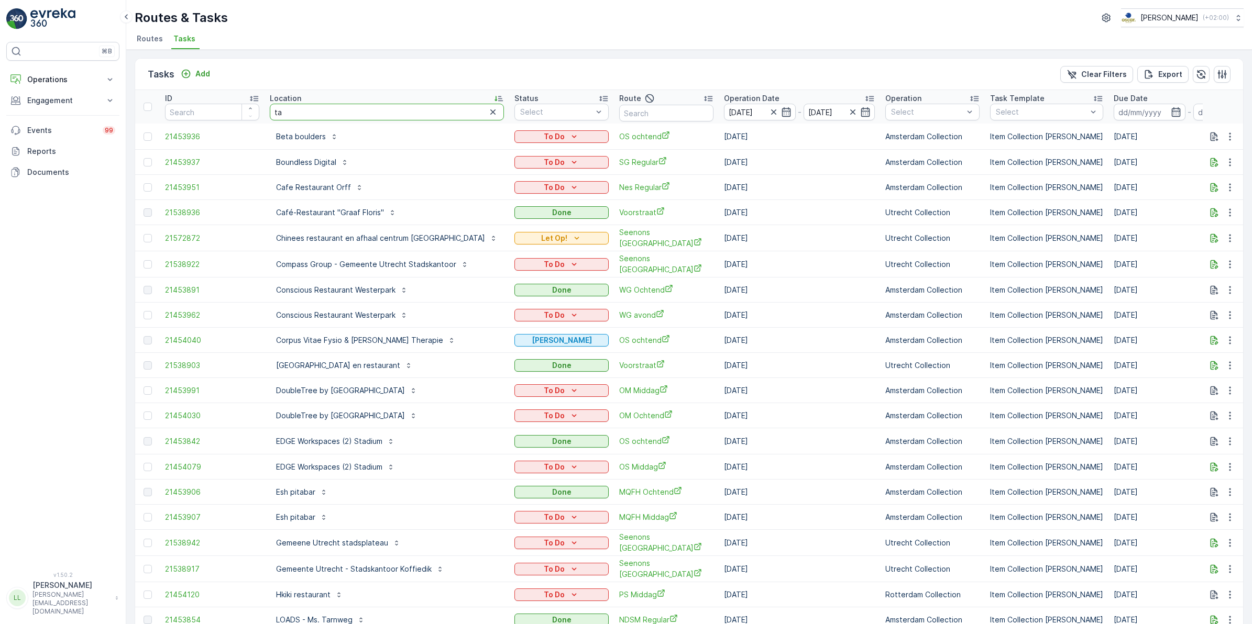
click at [328, 113] on input "ta" at bounding box center [387, 112] width 234 height 17
click at [296, 117] on input "ta" at bounding box center [387, 112] width 234 height 17
type input "taba"
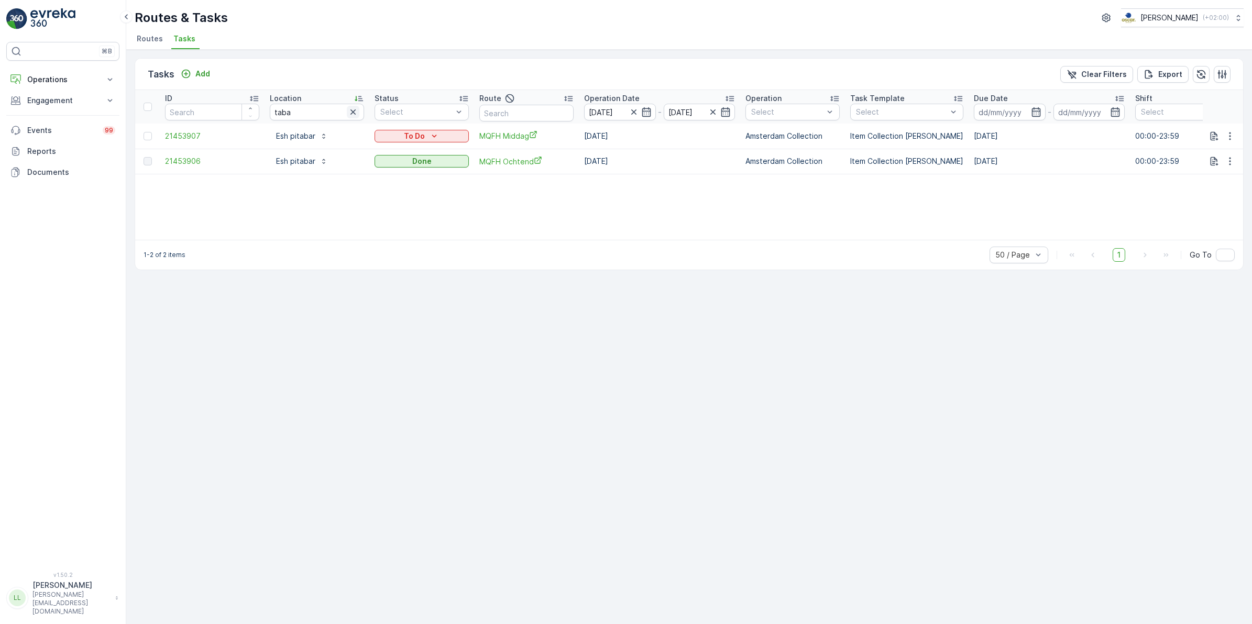
click at [352, 113] on icon "button" at bounding box center [352, 111] width 5 height 5
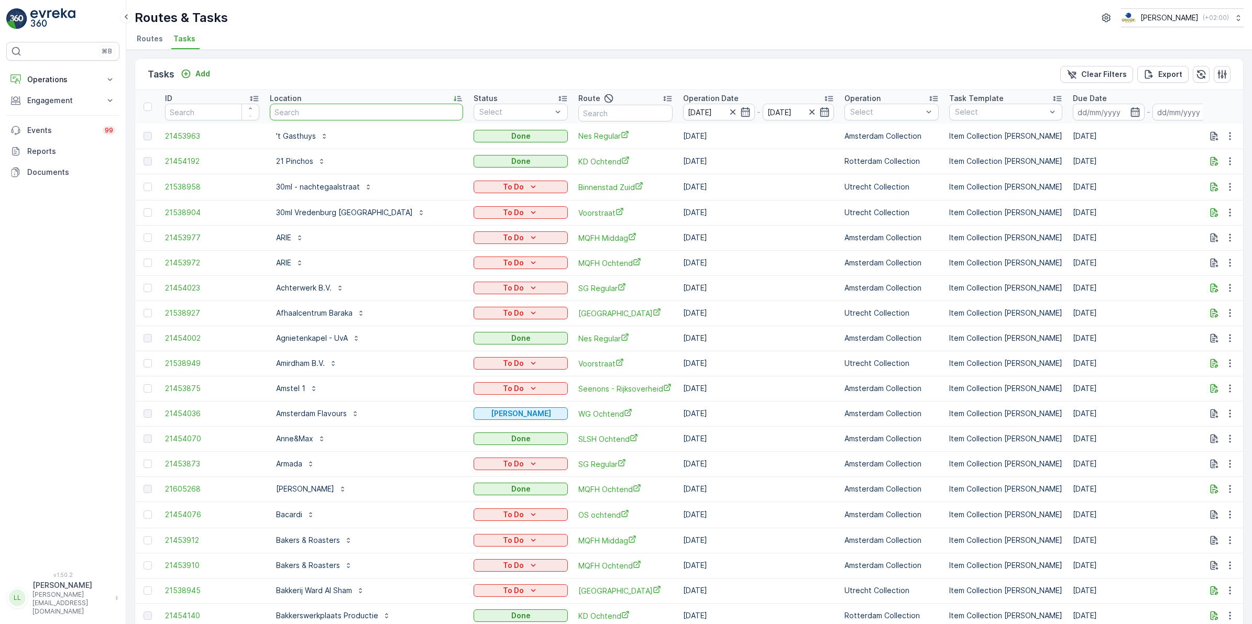
click at [315, 110] on input "text" at bounding box center [366, 112] width 193 height 17
type input "theat"
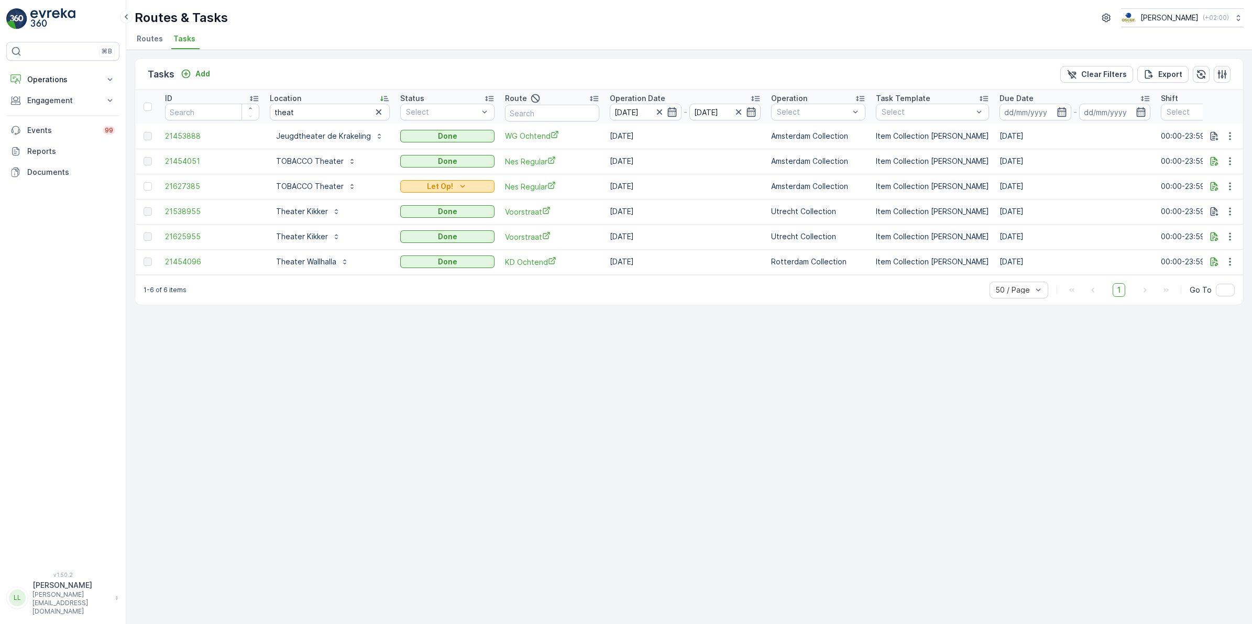
click at [467, 187] on div "Let Op!" at bounding box center [447, 186] width 86 height 10
click at [1208, 186] on button "button" at bounding box center [1214, 186] width 13 height 13
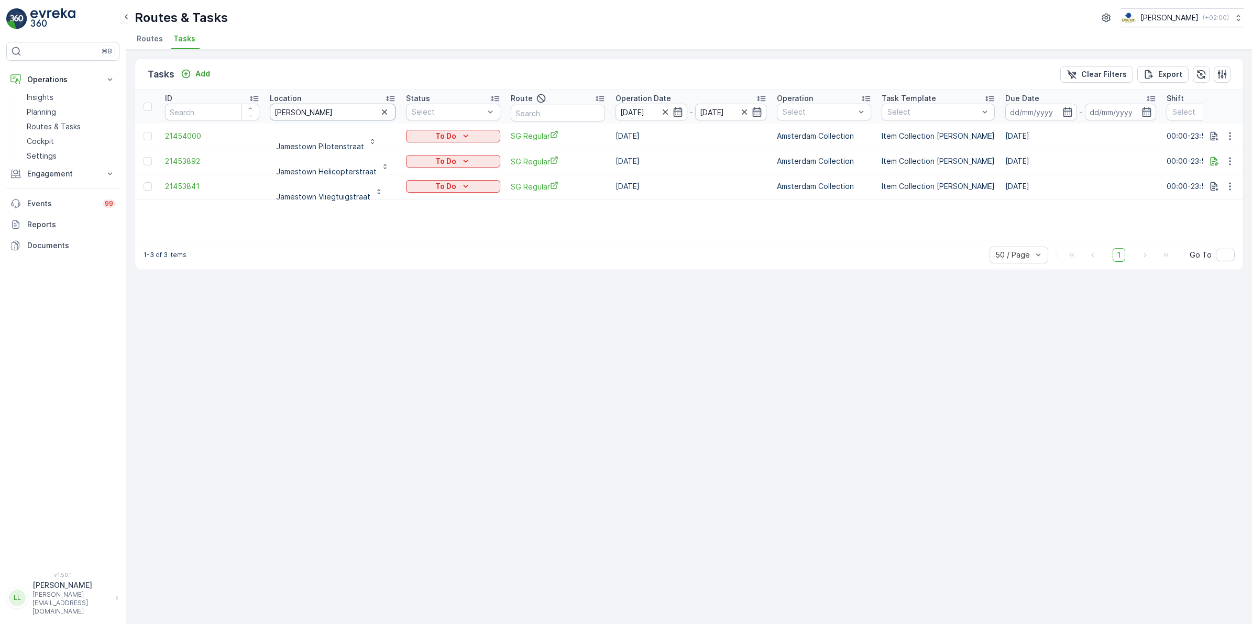
click at [359, 112] on input "[PERSON_NAME]" at bounding box center [333, 112] width 126 height 17
click at [380, 113] on icon "button" at bounding box center [384, 112] width 10 height 10
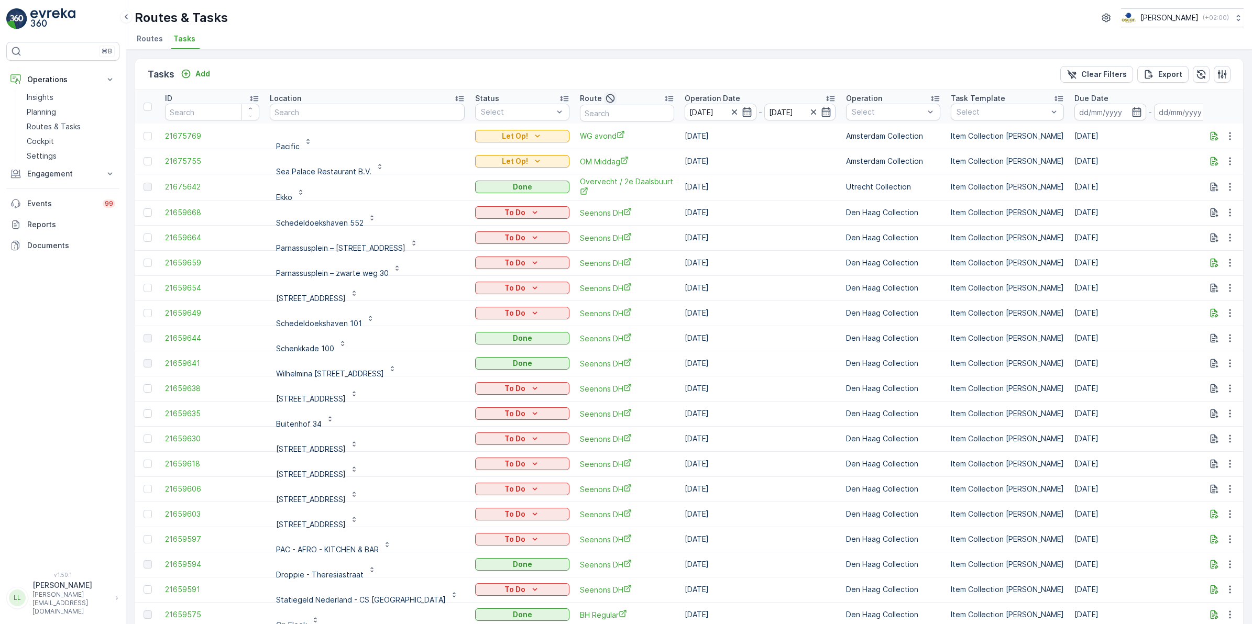
click at [580, 103] on div "Route" at bounding box center [598, 98] width 37 height 13
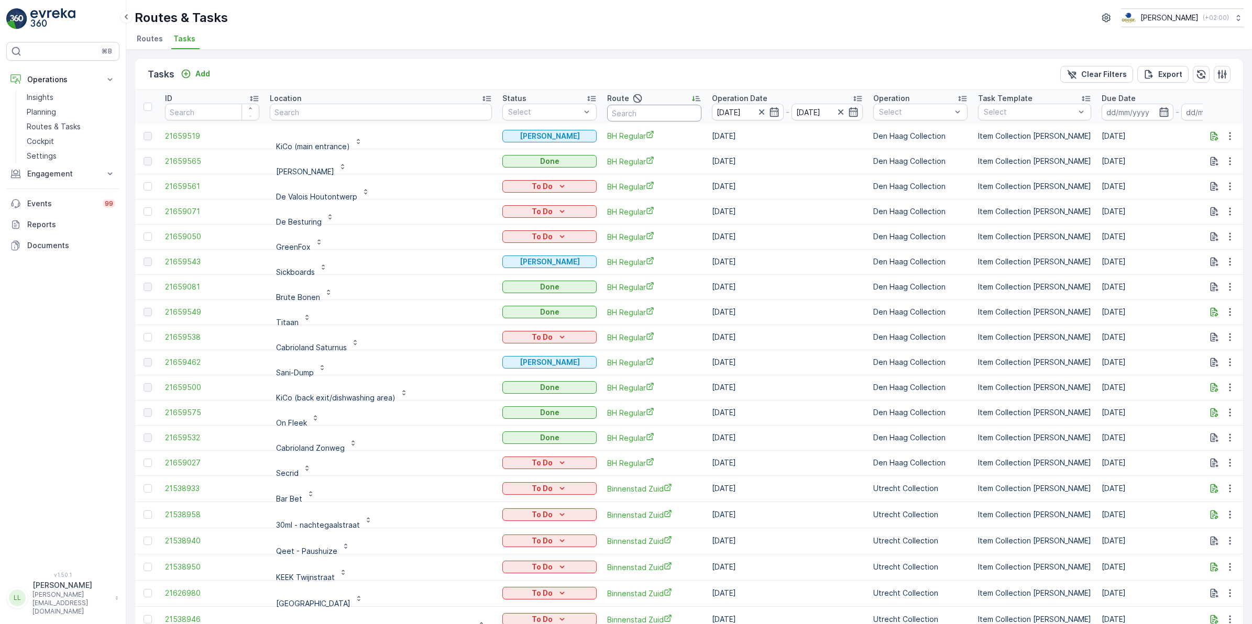
click at [608, 113] on input "text" at bounding box center [654, 113] width 94 height 17
type input "om"
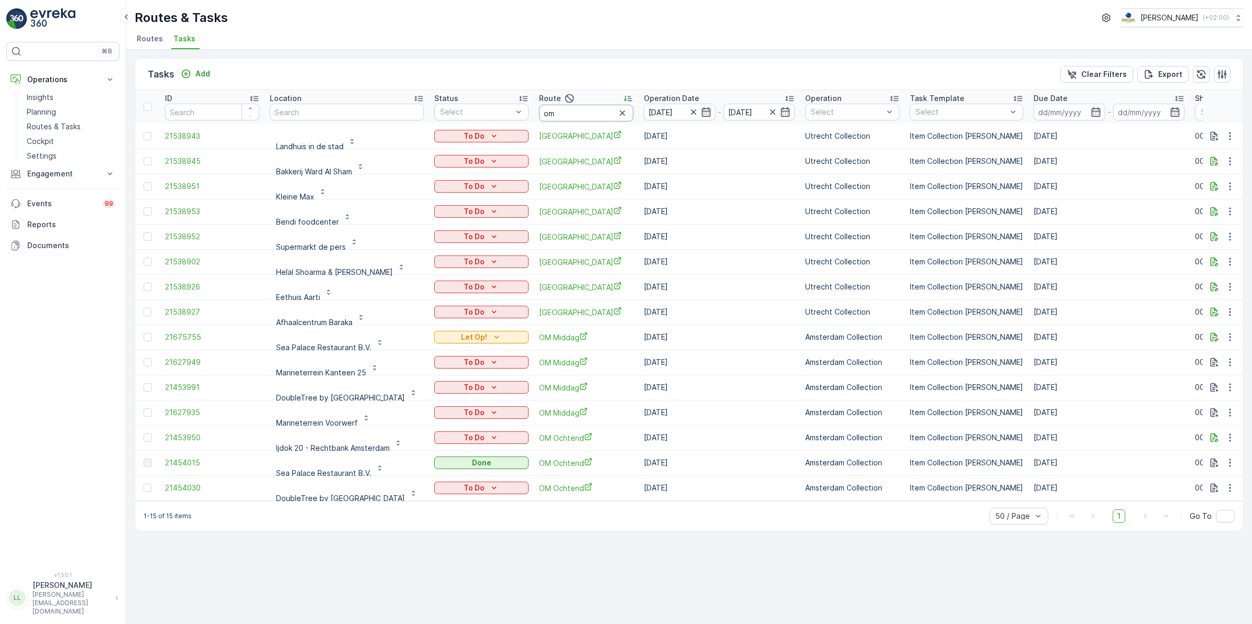
click at [633, 108] on input "om" at bounding box center [586, 113] width 94 height 17
type input "om mid"
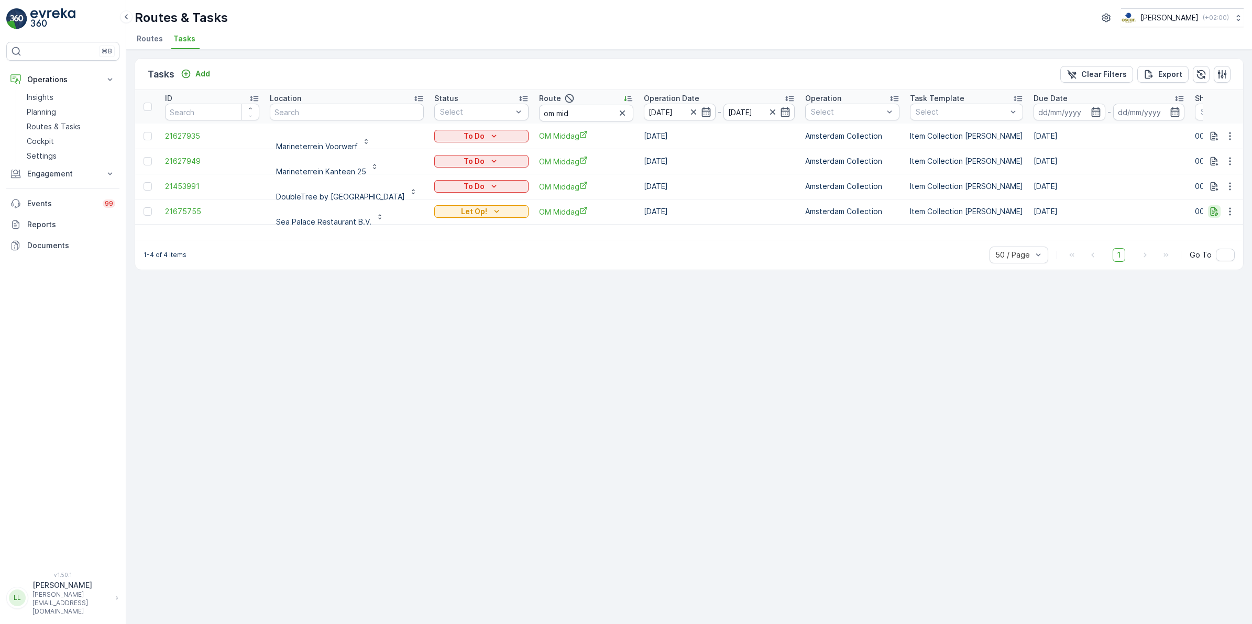
click at [1213, 216] on icon "button" at bounding box center [1214, 211] width 10 height 10
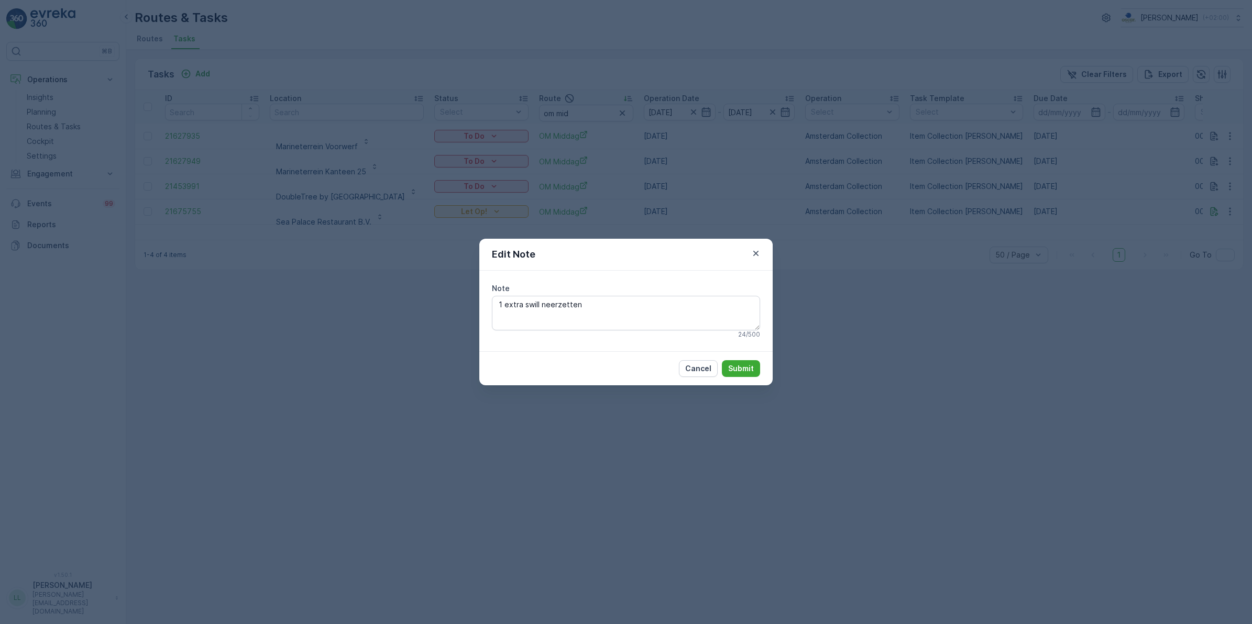
click at [838, 315] on div "Edit Note Note 1 extra swill neerzetten 24 / 500 Cancel Submit" at bounding box center [626, 312] width 1252 height 624
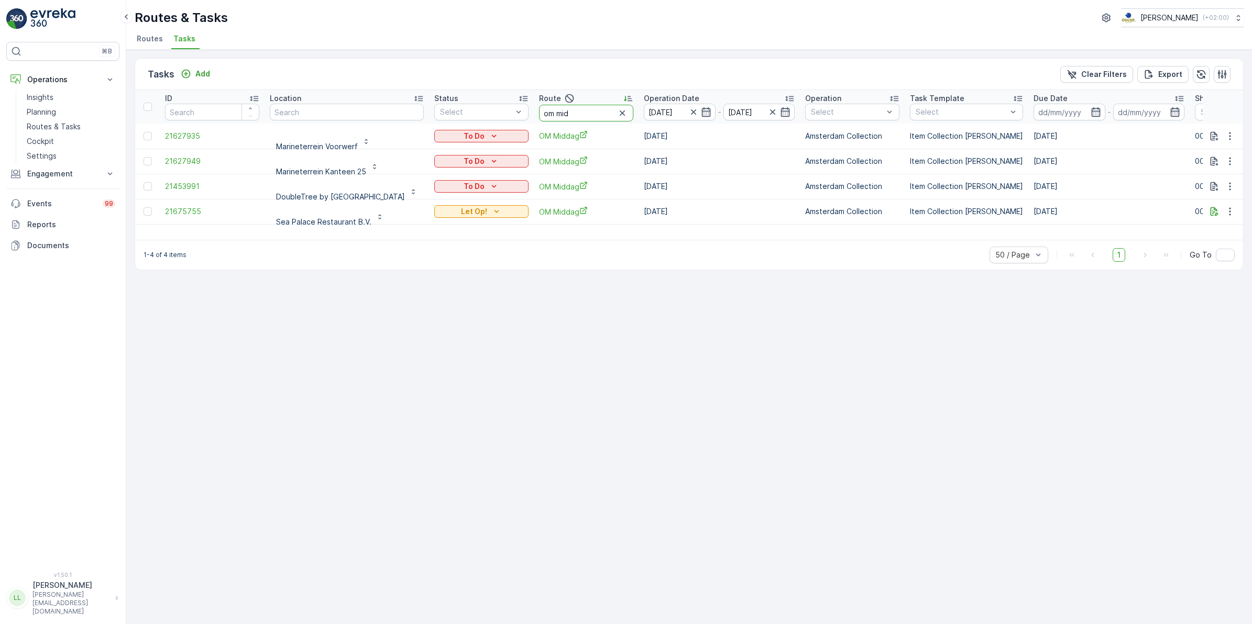
drag, startPoint x: 642, startPoint y: 115, endPoint x: 620, endPoint y: 114, distance: 22.5
click at [620, 114] on input "om mid" at bounding box center [586, 113] width 94 height 17
click at [663, 321] on div "Tasks Add Clear Filters Export ID Location Status Select Route om mid Operation…" at bounding box center [688, 337] width 1125 height 574
click at [1226, 208] on icon "button" at bounding box center [1229, 211] width 10 height 10
click at [1199, 256] on span "Change Route" at bounding box center [1202, 256] width 51 height 10
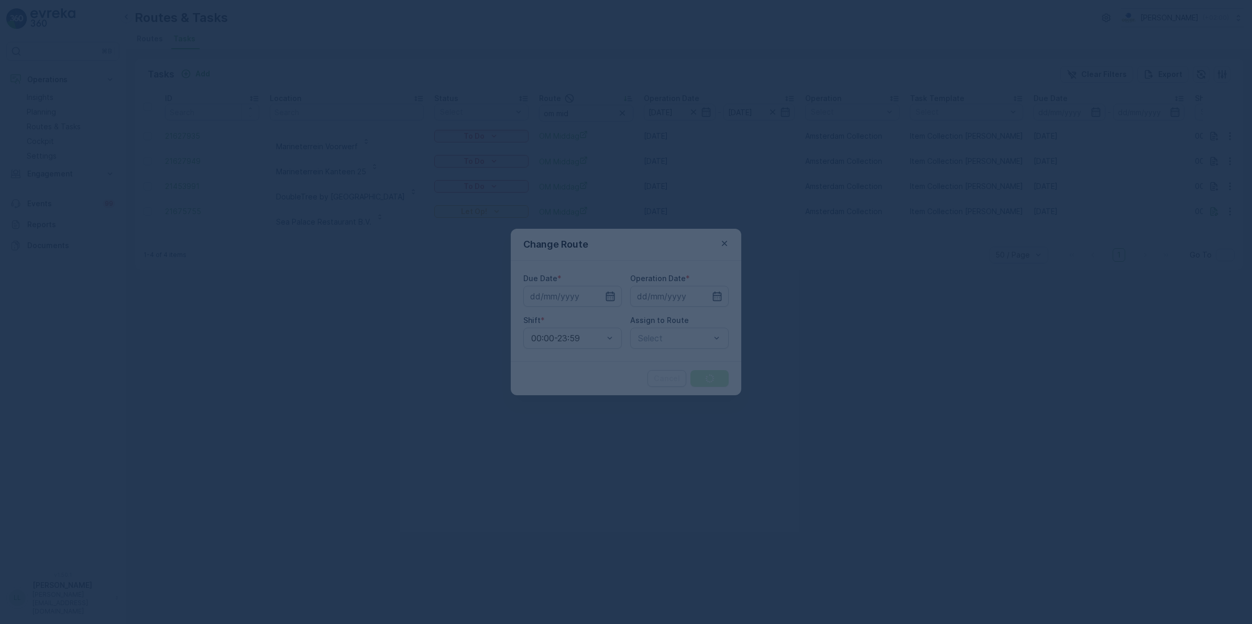
type input "[DATE]"
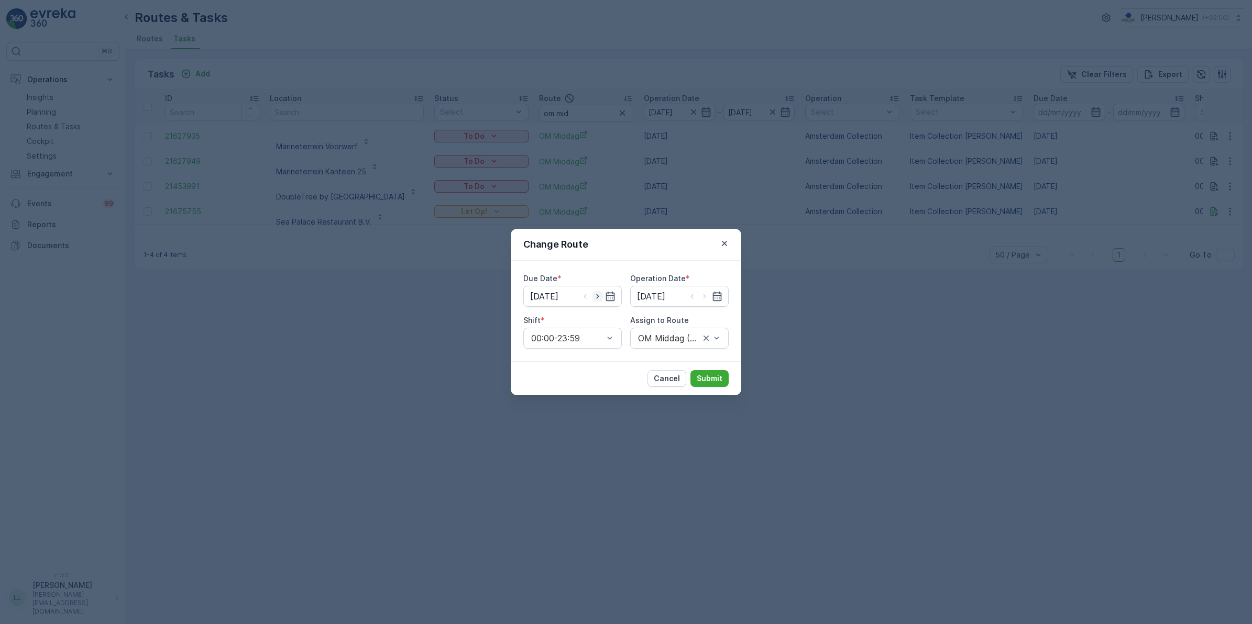
click at [595, 298] on icon "button" at bounding box center [597, 296] width 10 height 10
type input "[DATE]"
click at [708, 296] on icon "button" at bounding box center [704, 296] width 10 height 10
type input "[DATE]"
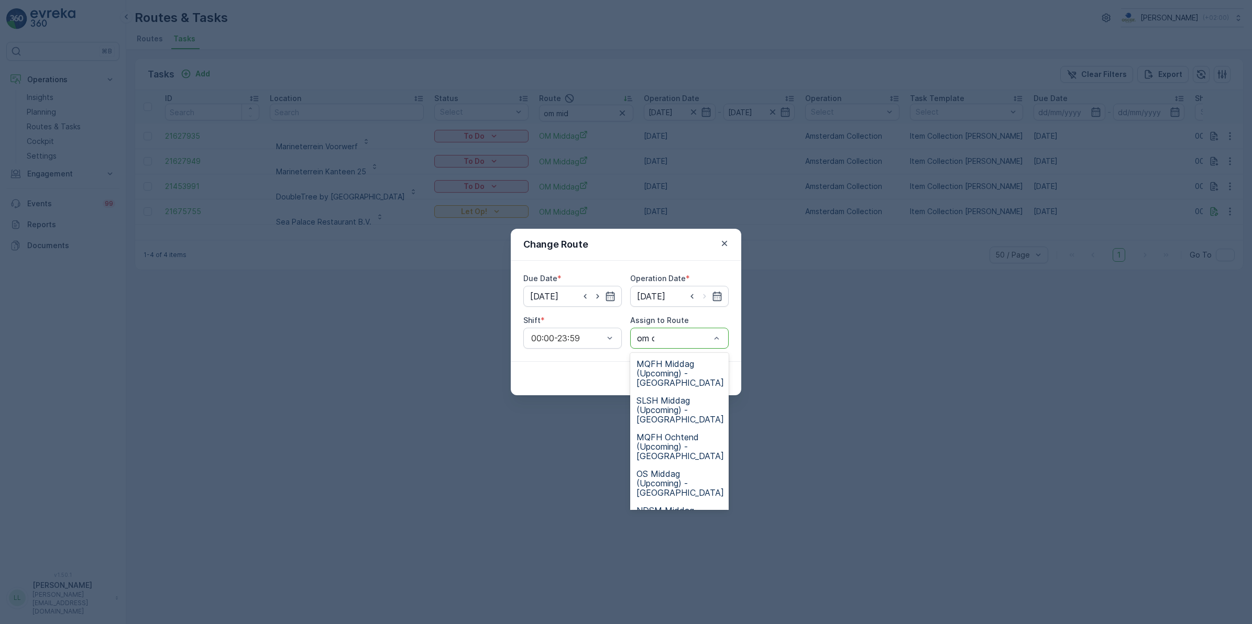
type input "om oc"
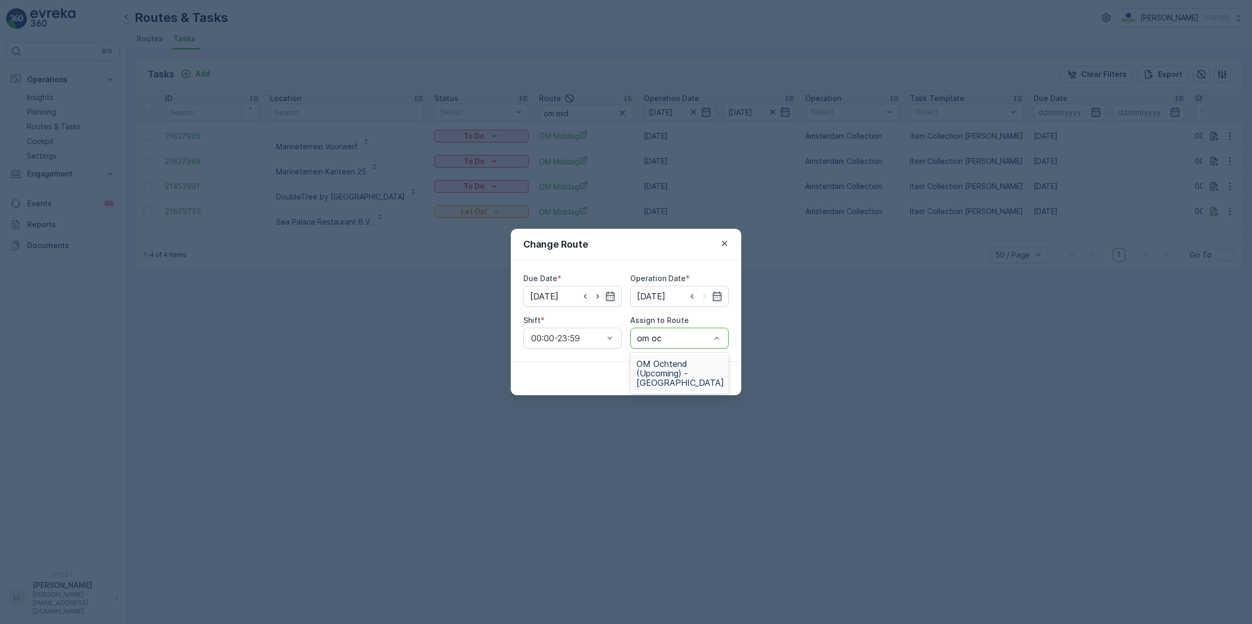
click at [676, 379] on span "OM Ochtend (Upcoming) - Amsterdam" at bounding box center [679, 373] width 87 height 28
click at [705, 383] on p "Submit" at bounding box center [709, 378] width 26 height 10
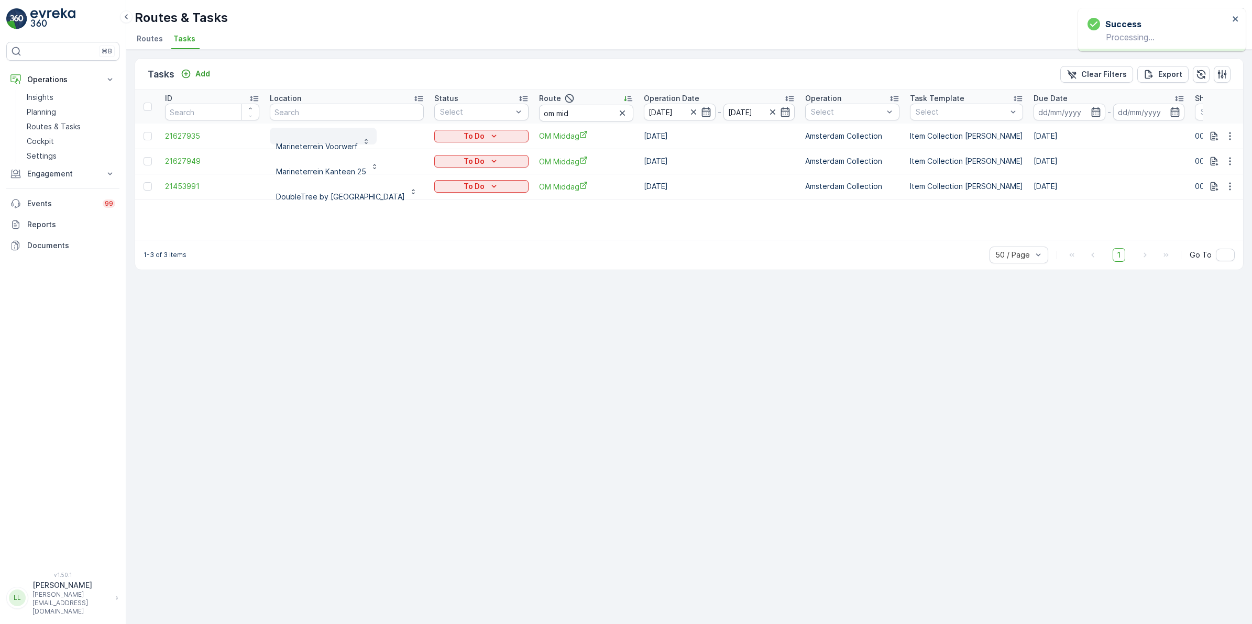
click at [337, 145] on p "Marineterrein Voorwerf" at bounding box center [317, 146] width 82 height 10
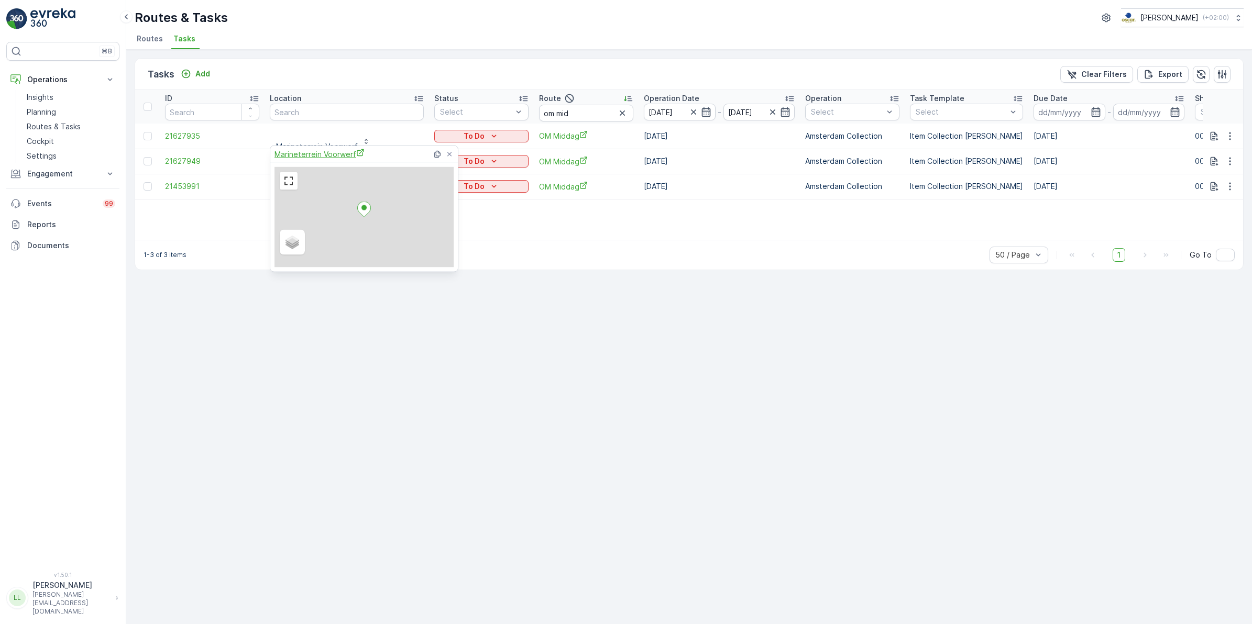
click at [333, 150] on span "Marineterrein Voorwerf" at bounding box center [319, 154] width 90 height 11
